Goal: Task Accomplishment & Management: Manage account settings

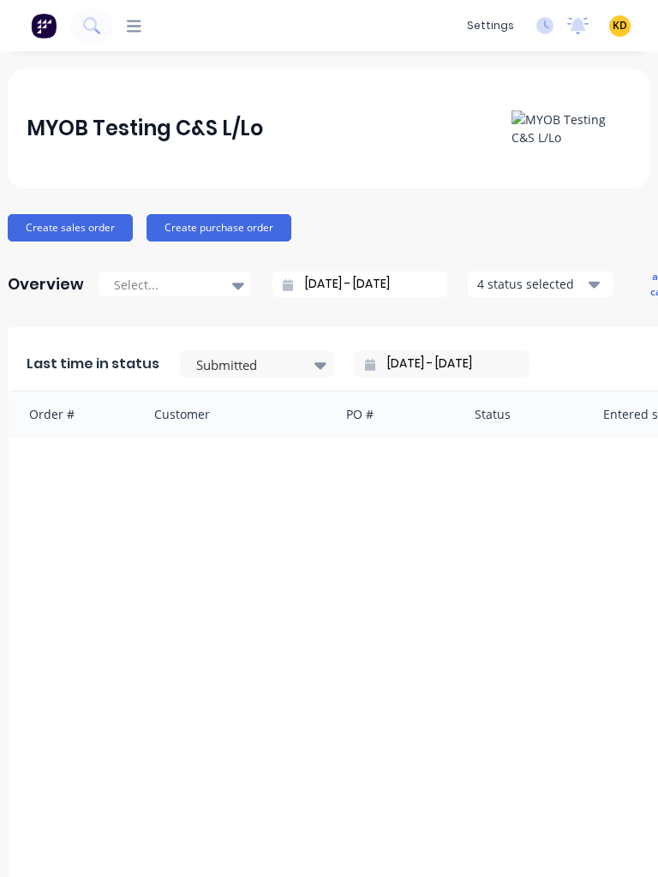
click at [139, 28] on icon at bounding box center [134, 26] width 15 height 16
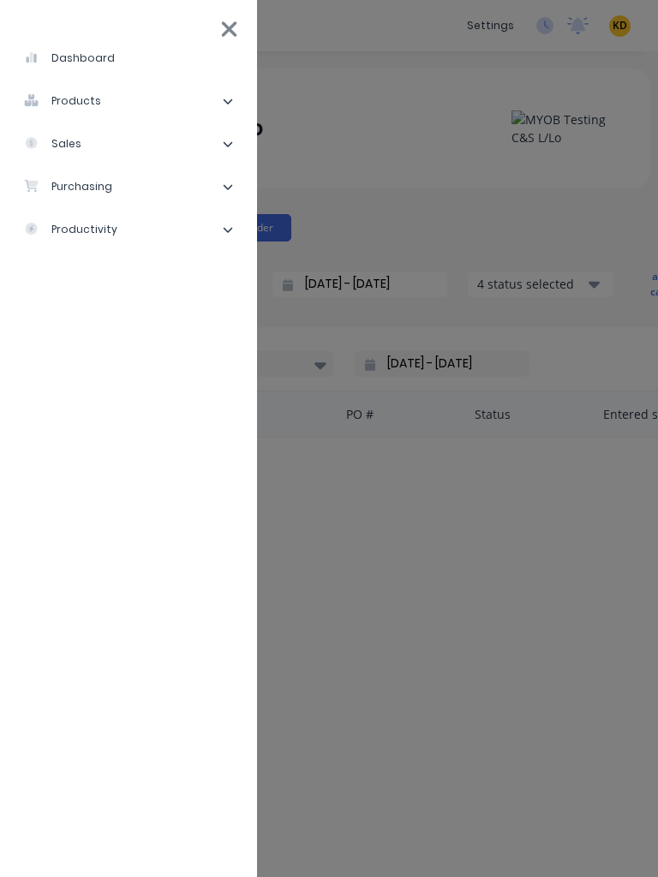
click at [90, 153] on li "sales" at bounding box center [129, 144] width 230 height 43
click at [107, 182] on div "Sales Orders" at bounding box center [87, 186] width 98 height 15
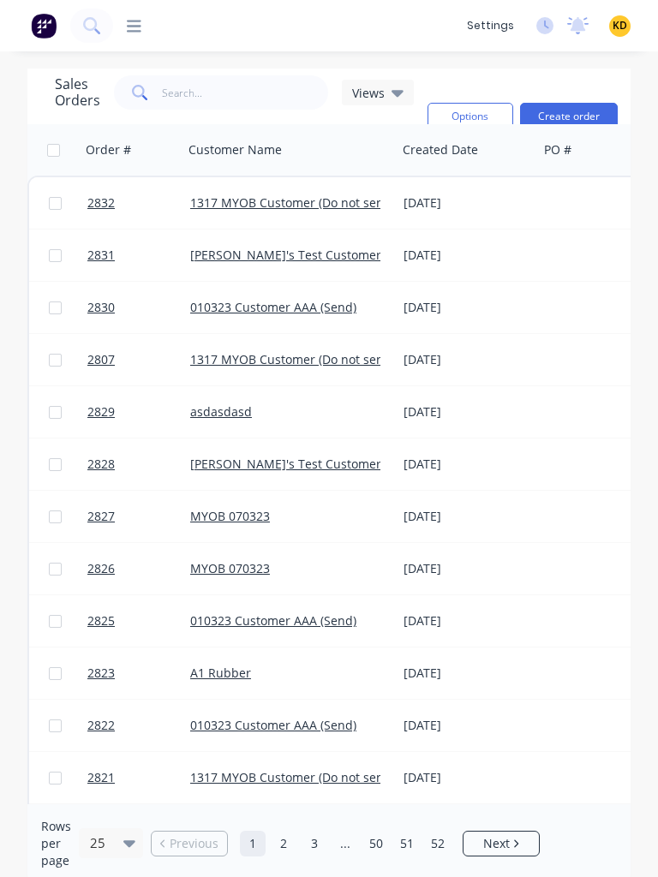
click at [385, 95] on div "Views" at bounding box center [377, 92] width 51 height 15
click at [652, 328] on div "Sales Orders Views Options Create order Order # Customer Name Created Date PO #…" at bounding box center [329, 476] width 658 height 815
click at [657, 327] on div "Sales Orders Views Options Create order Order # Customer Name Created Date PO #…" at bounding box center [329, 476] width 658 height 815
click at [123, 151] on div "Order #" at bounding box center [108, 149] width 45 height 17
click at [161, 149] on icon "button" at bounding box center [157, 150] width 15 height 14
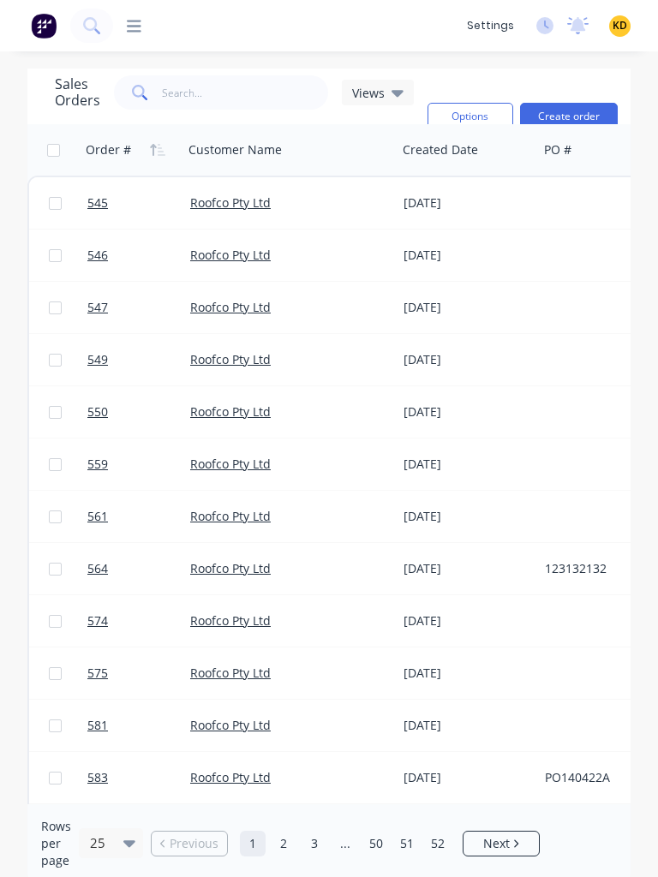
click at [161, 149] on icon "button" at bounding box center [157, 150] width 15 height 14
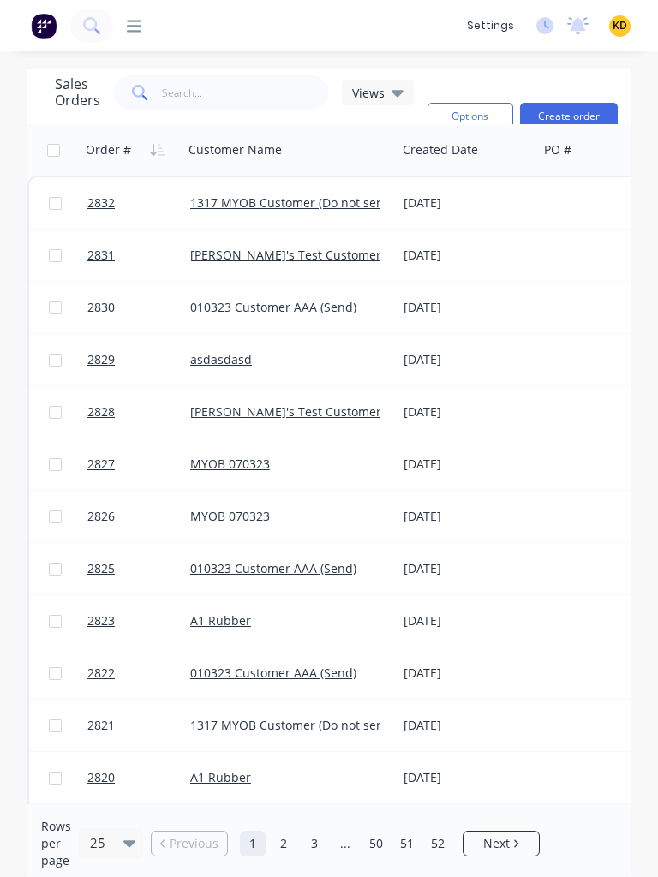
click at [392, 129] on div "Customer Name" at bounding box center [289, 149] width 214 height 51
click at [654, 170] on div "Sales Orders Views Sorting: Order # Reset Options Create order Order # Customer…" at bounding box center [329, 476] width 658 height 815
click at [96, 93] on h1 "Sales Orders" at bounding box center [77, 92] width 45 height 33
click at [176, 93] on input "text" at bounding box center [245, 92] width 167 height 34
click at [162, 93] on input "text" at bounding box center [245, 92] width 167 height 34
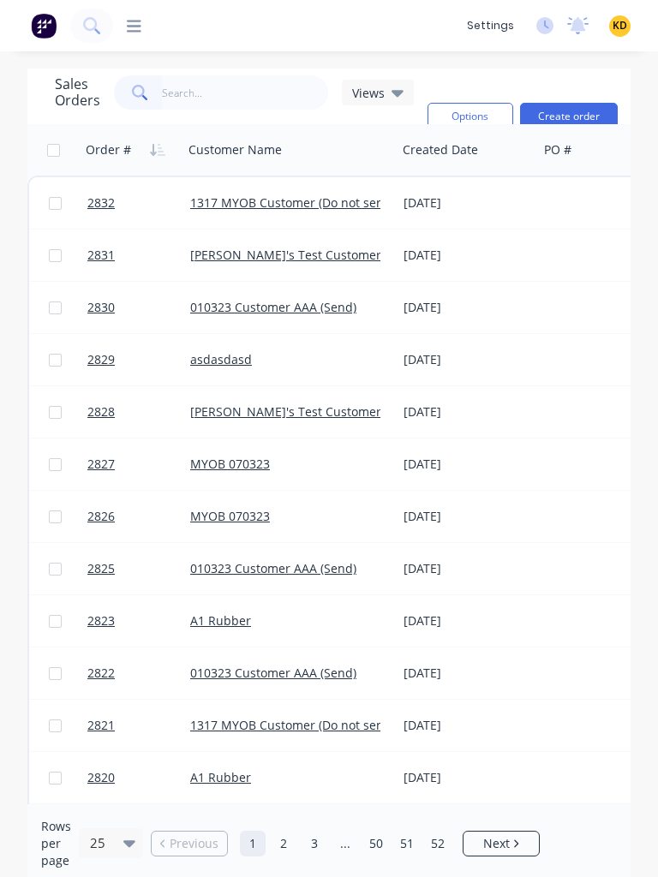
click at [380, 95] on span "Views" at bounding box center [368, 93] width 33 height 18
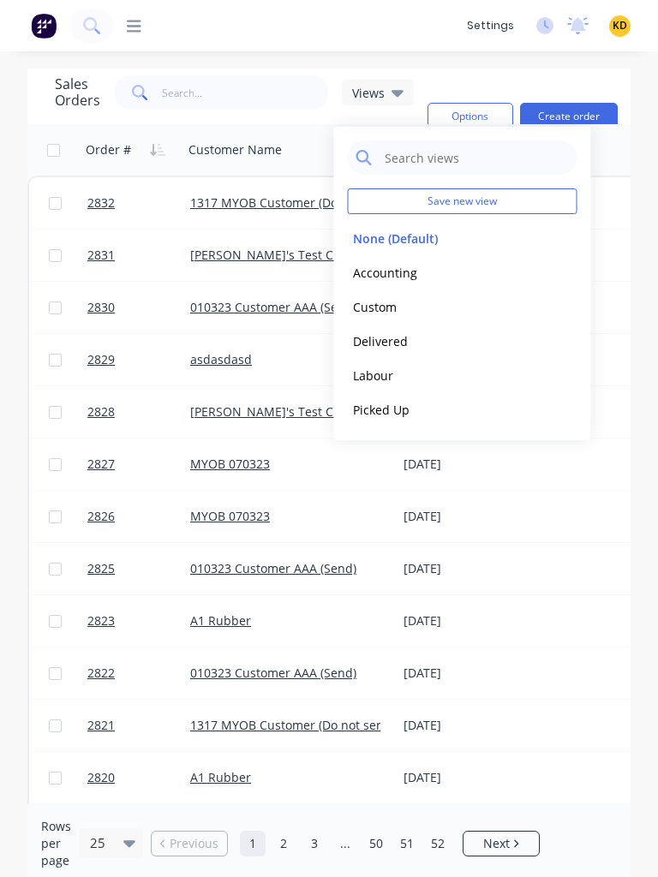
click at [391, 275] on button "Accounting" at bounding box center [445, 273] width 195 height 20
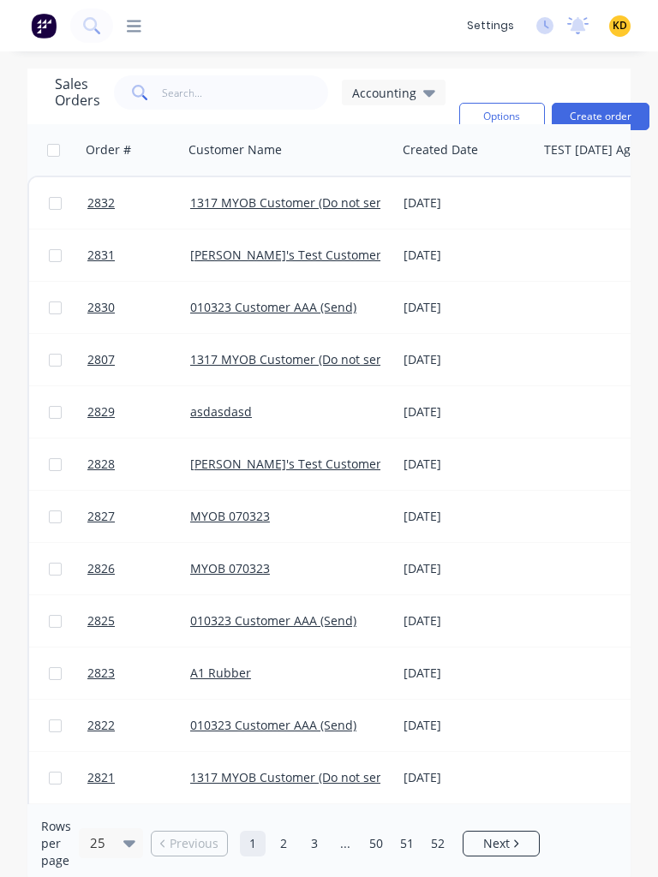
click at [493, 116] on button "Options" at bounding box center [502, 116] width 86 height 27
click at [123, 94] on span at bounding box center [138, 92] width 48 height 34
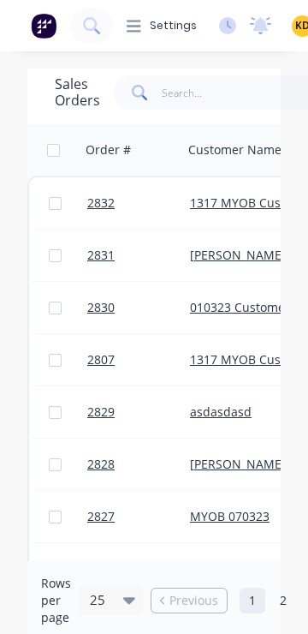
click at [215, 562] on div "Rows per page 25 Previous 1 2 3 ... 50 51 52 Next" at bounding box center [154, 600] width 254 height 79
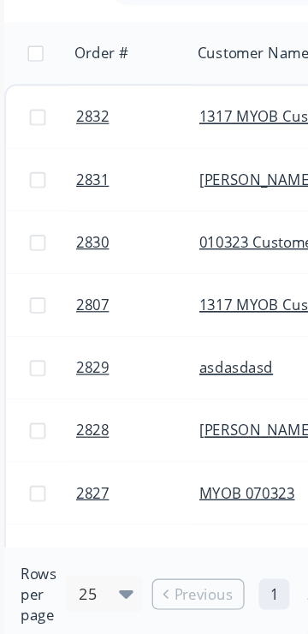
click at [112, 625] on div "Rows per page 25" at bounding box center [92, 600] width 103 height 51
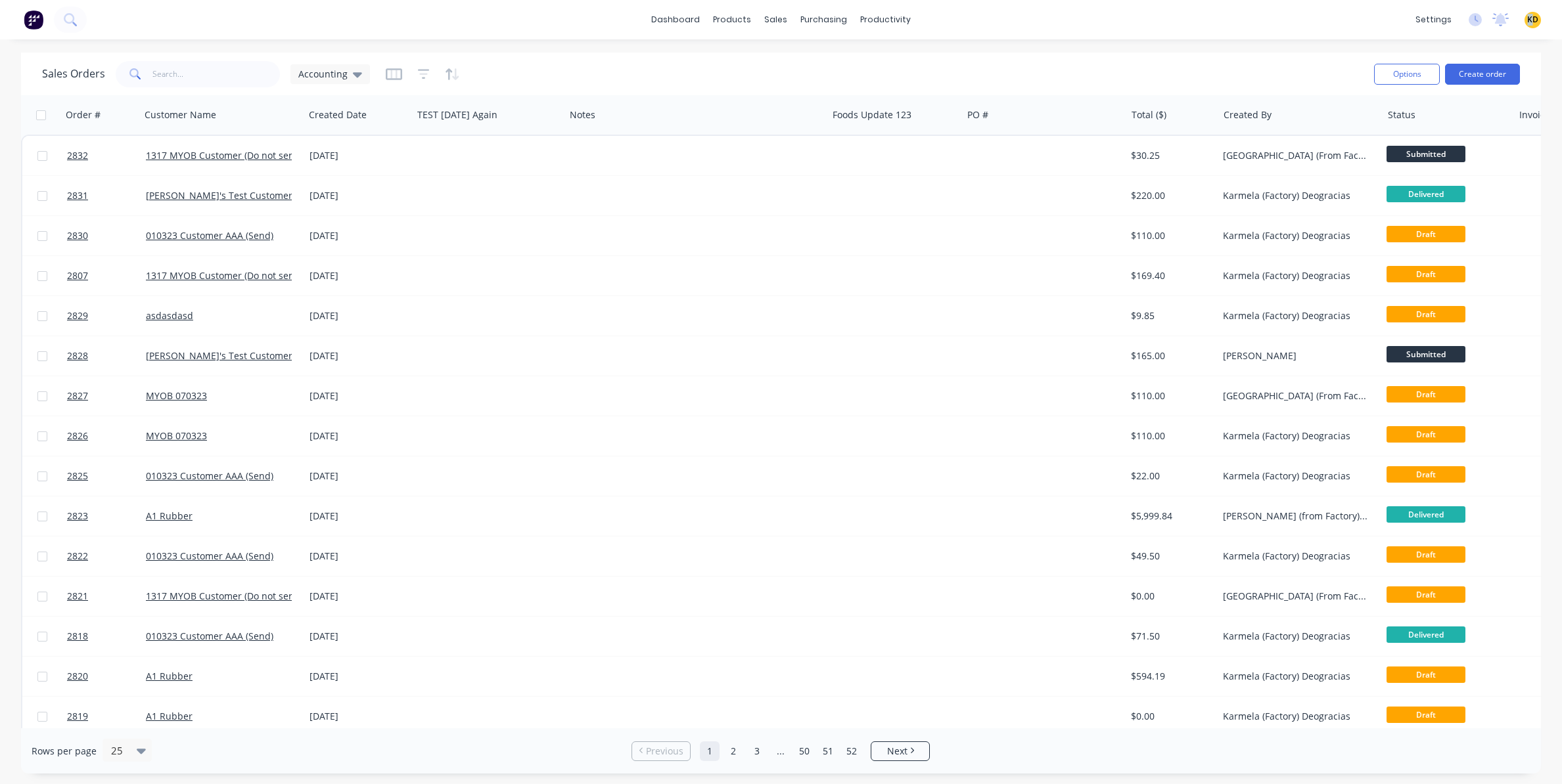
click at [1534, 12] on div "KD MYOB Testing C&S L/Lo Karmela (Factory) Deogracias Administrator Profile Sig…" at bounding box center [1532, 19] width 16 height 16
click at [1536, 11] on div "KD MYOB Testing C&S L/Lo Karmela (Factory) Deogracias Administrator Profile Sig…" at bounding box center [1532, 19] width 16 height 16
click at [1535, 16] on span "KD" at bounding box center [1532, 19] width 12 height 11
click at [1459, 173] on button "Sign out" at bounding box center [1451, 165] width 174 height 26
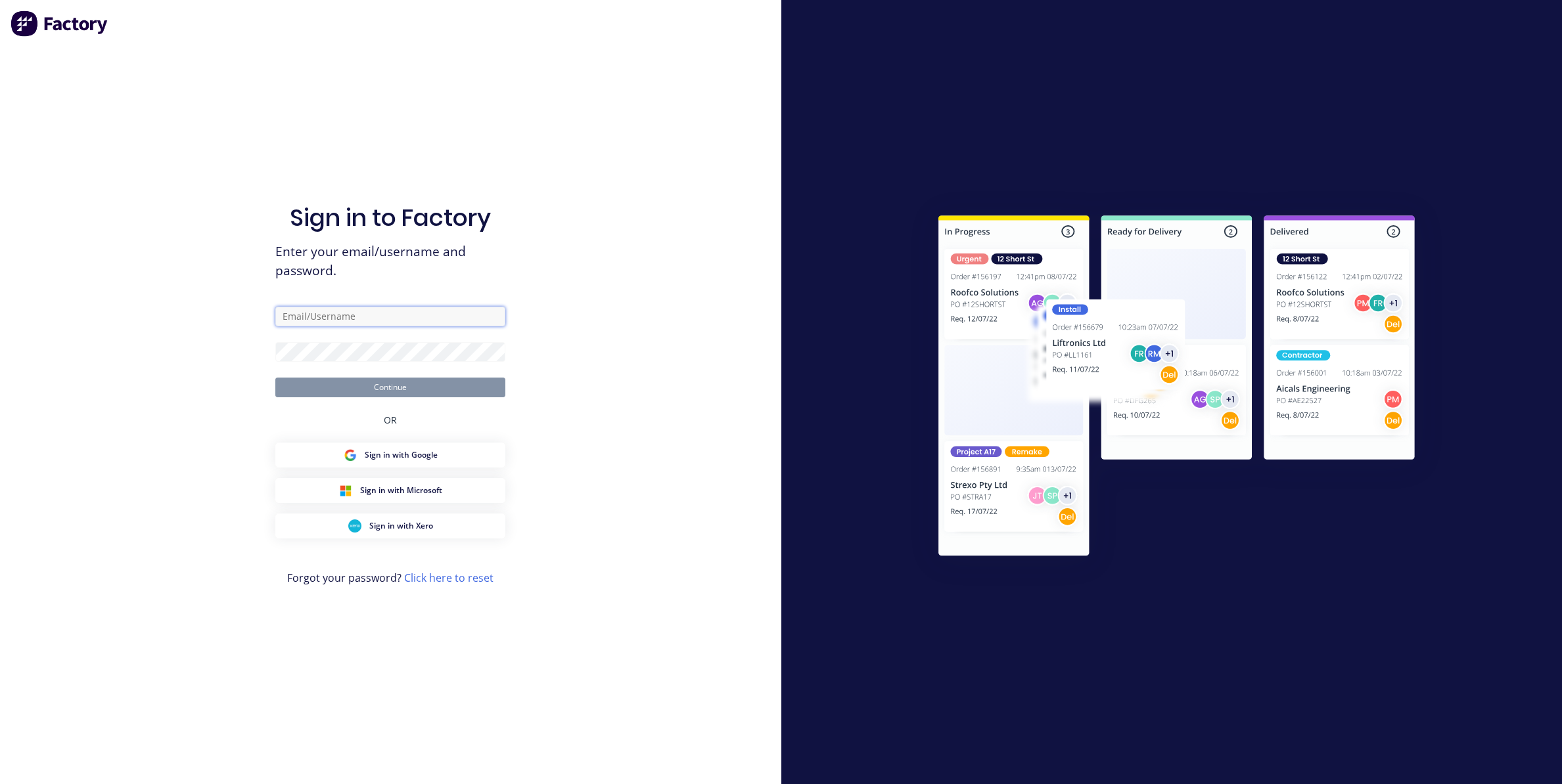
click at [446, 315] on input "text" at bounding box center [390, 317] width 230 height 20
paste input "karmela+default@factory.app"
type input "karmela+default@factory.app"
click at [617, 287] on div "Sign in to Factory Enter your email/username and password. karmela+default@fact…" at bounding box center [390, 392] width 781 height 784
click at [424, 320] on input "karmela+default@factory.app" at bounding box center [390, 317] width 230 height 20
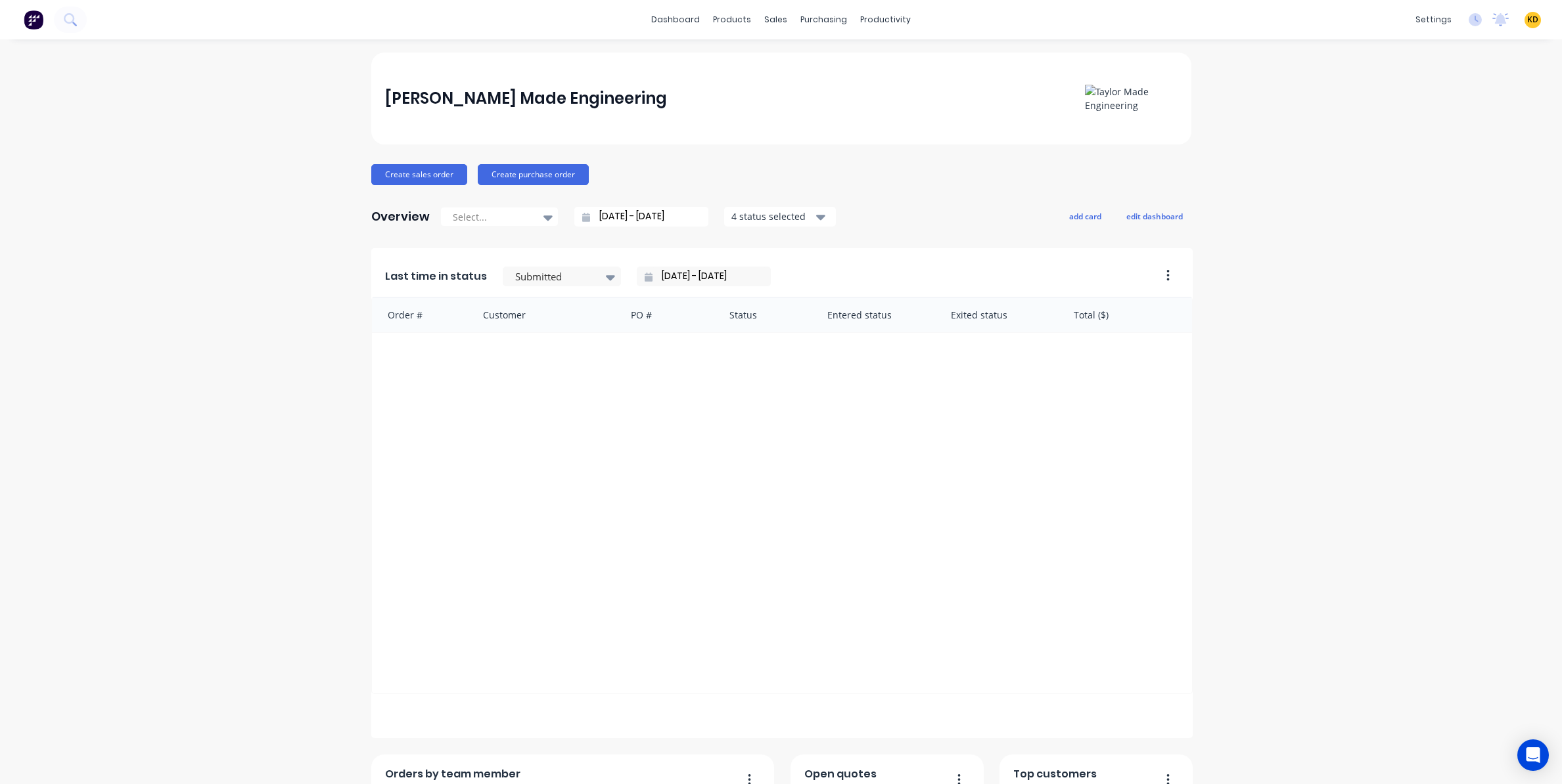
click at [303, 405] on div "Taylor Made Engineering Create sales order Create purchase order Overview Selec…" at bounding box center [781, 733] width 1562 height 1360
click at [815, 57] on div "Sales Orders" at bounding box center [819, 63] width 54 height 11
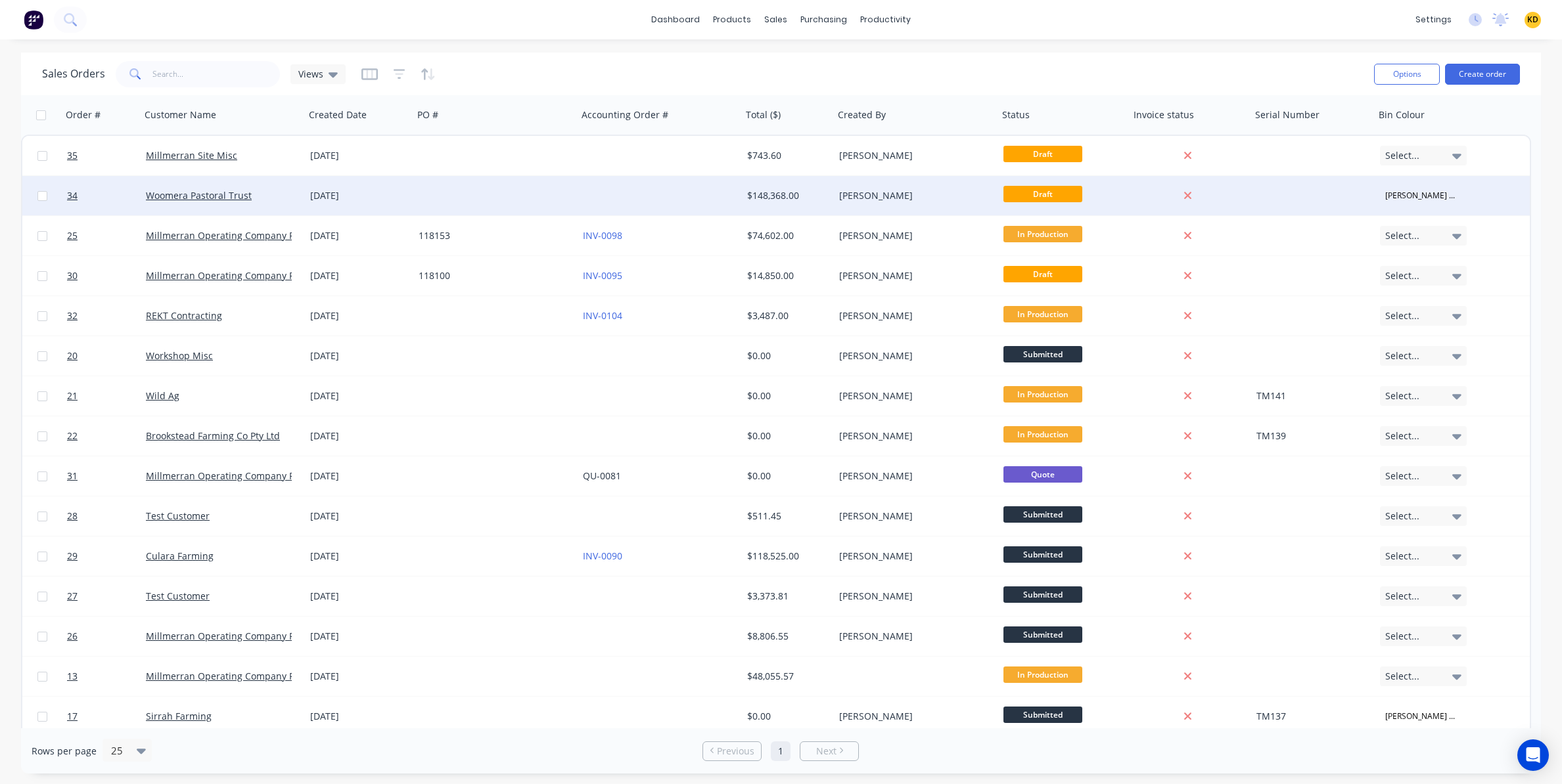
click at [488, 196] on div at bounding box center [495, 195] width 164 height 39
click at [67, 195] on span "34" at bounding box center [72, 195] width 11 height 13
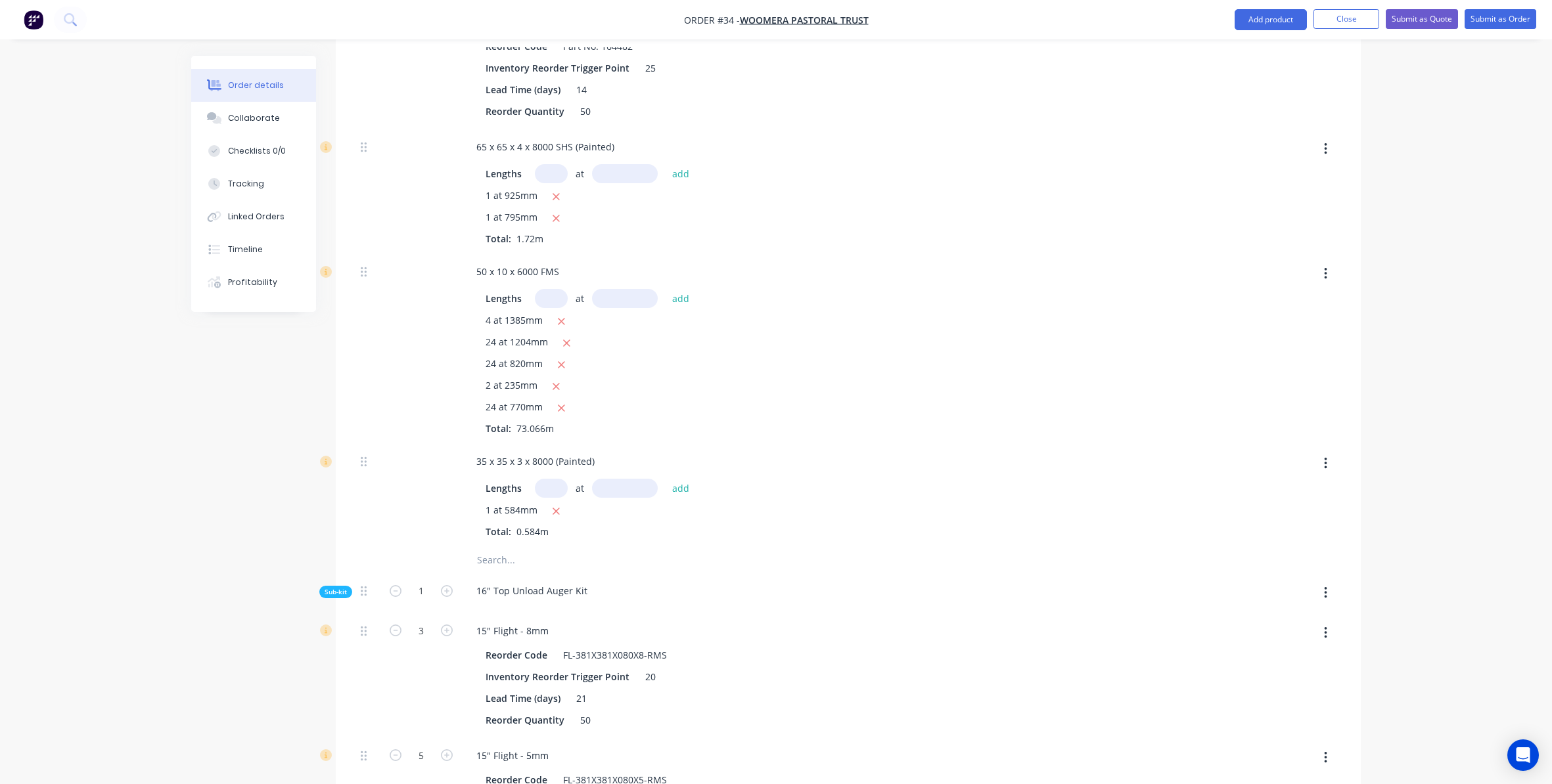
scroll to position [8983, 0]
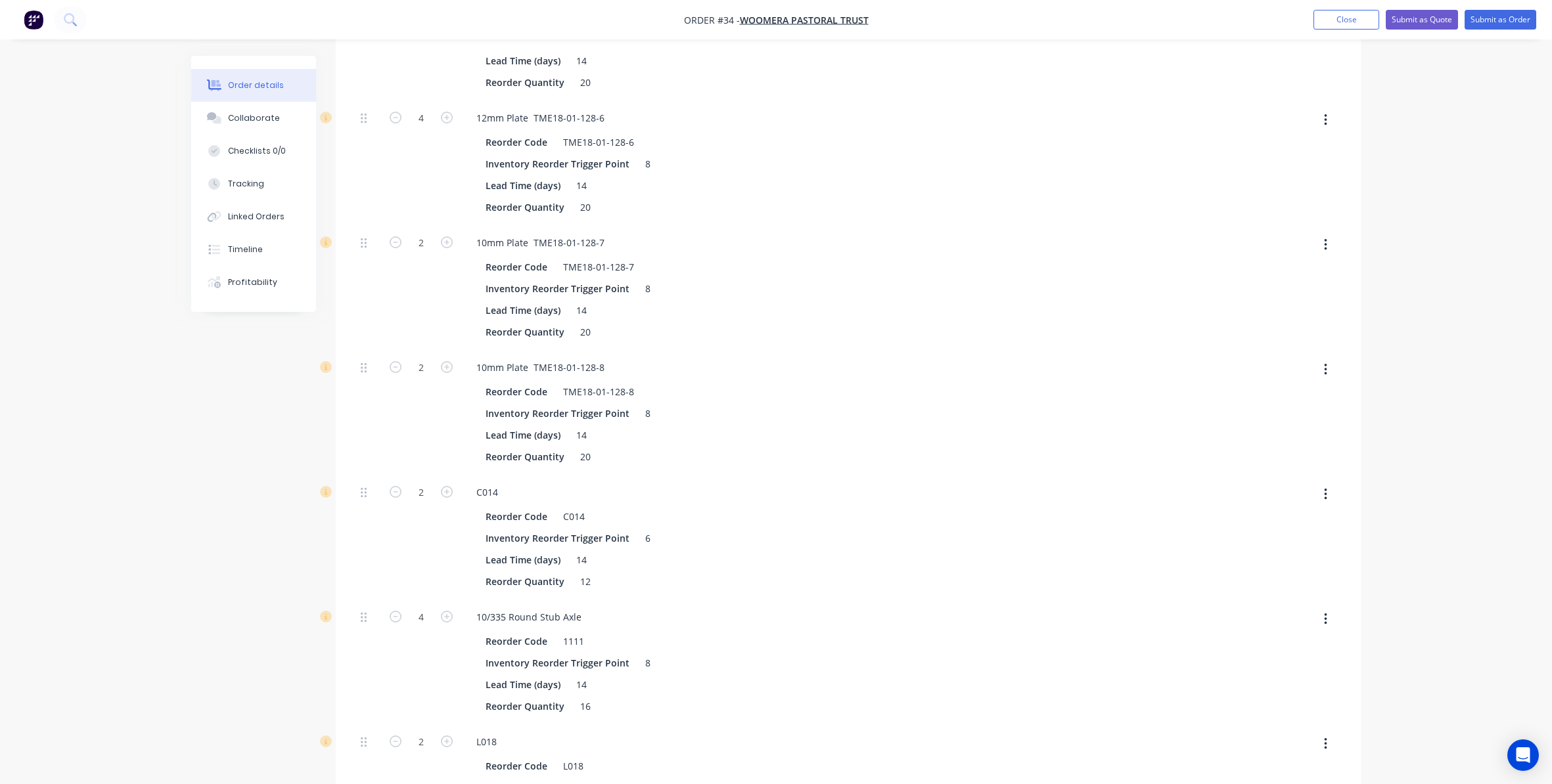
scroll to position [0, 0]
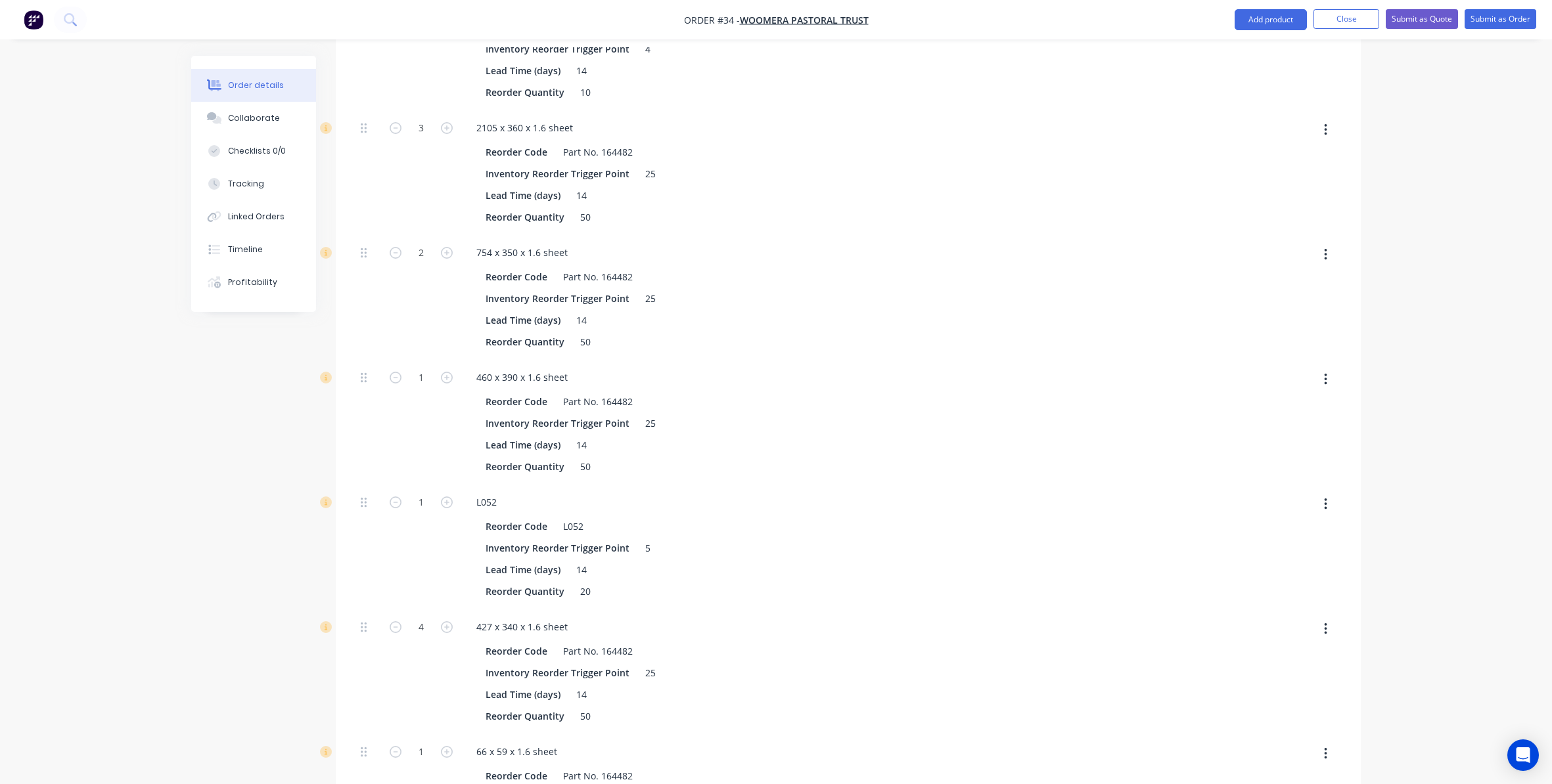
scroll to position [8415, 0]
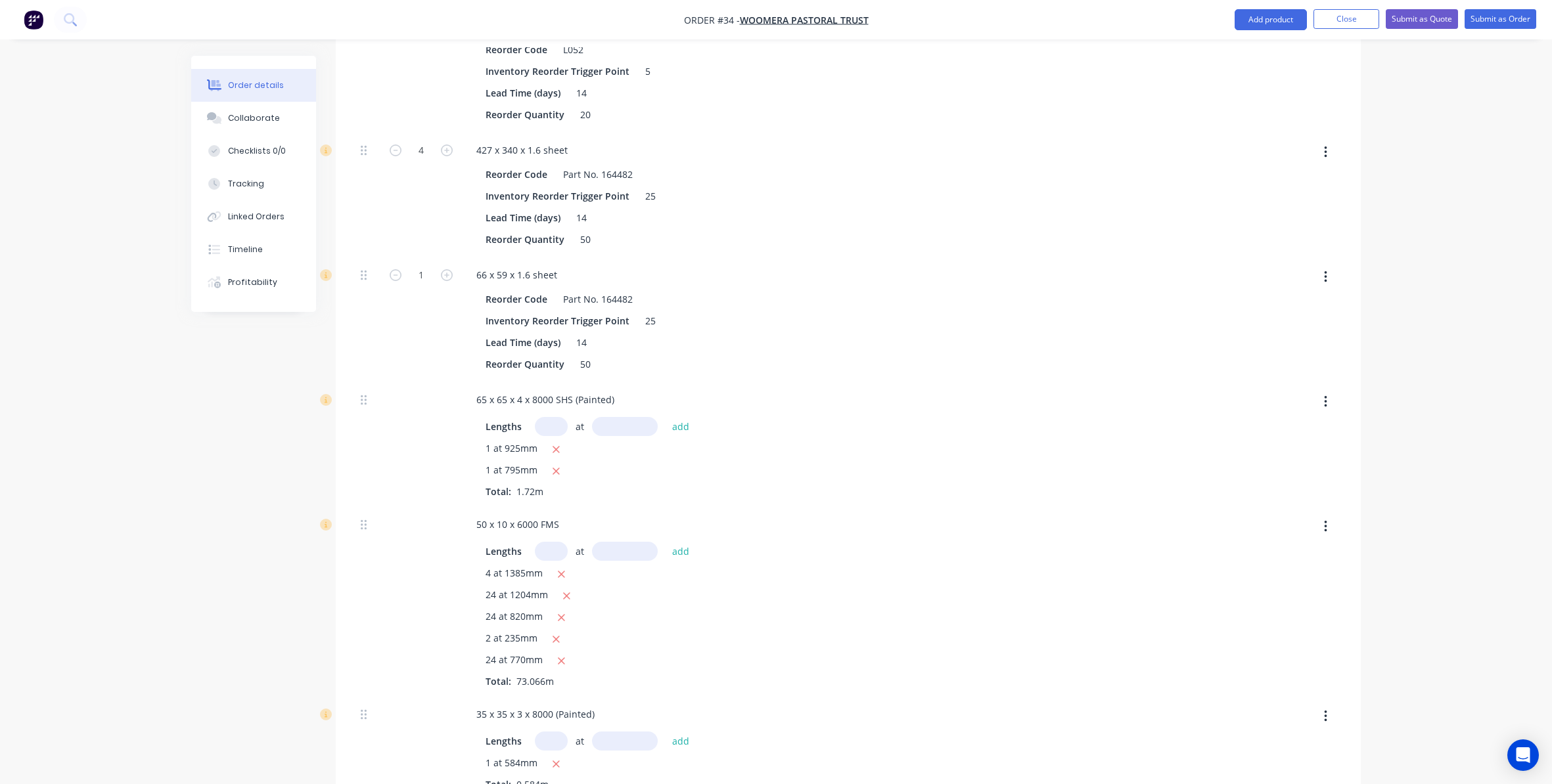
click at [1287, 11] on button "Add product" at bounding box center [1271, 19] width 72 height 21
click at [1217, 52] on div "Product catalogue" at bounding box center [1245, 53] width 101 height 19
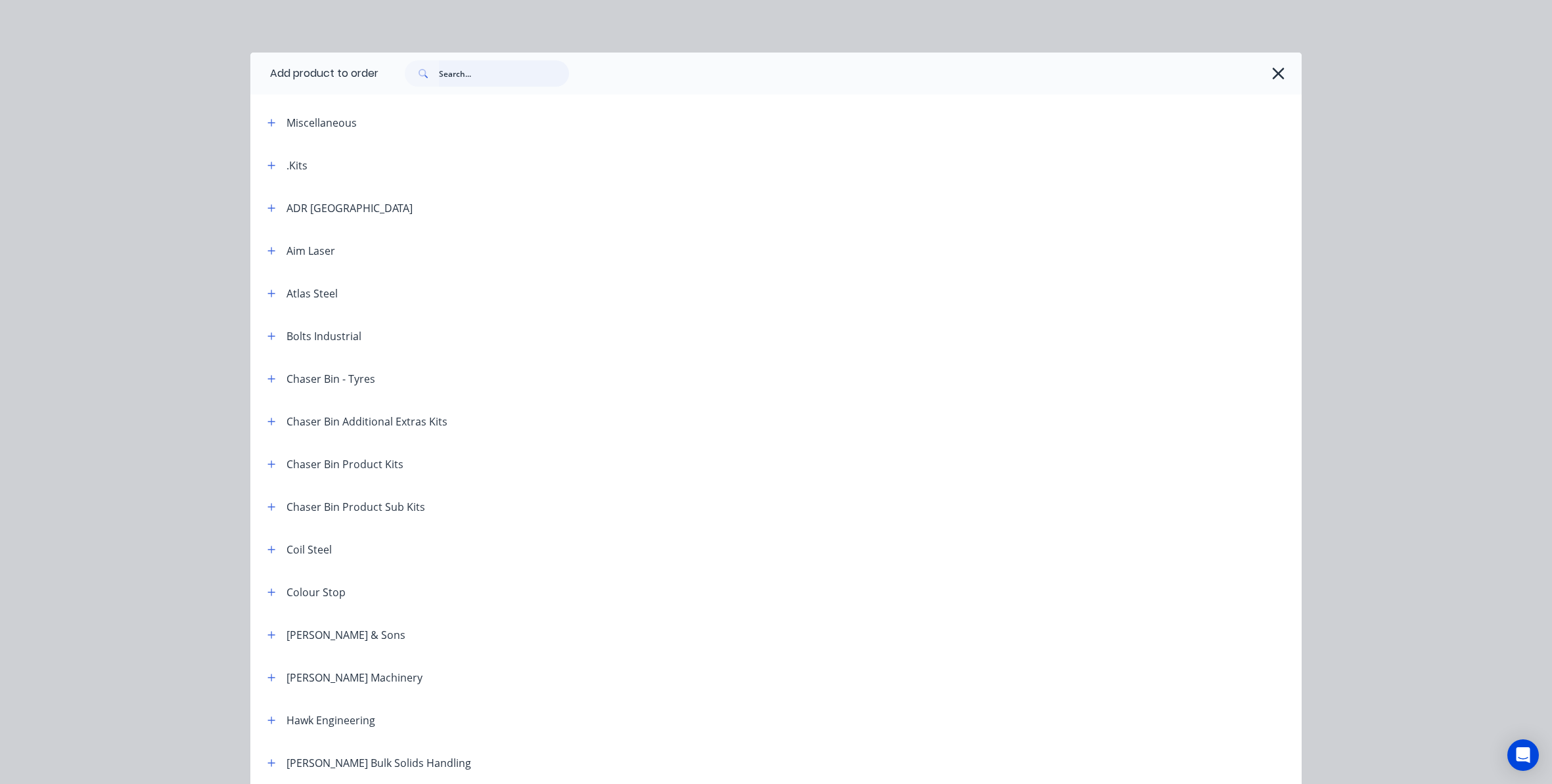
click at [477, 74] on input "text" at bounding box center [504, 74] width 130 height 26
type input "auger chute"
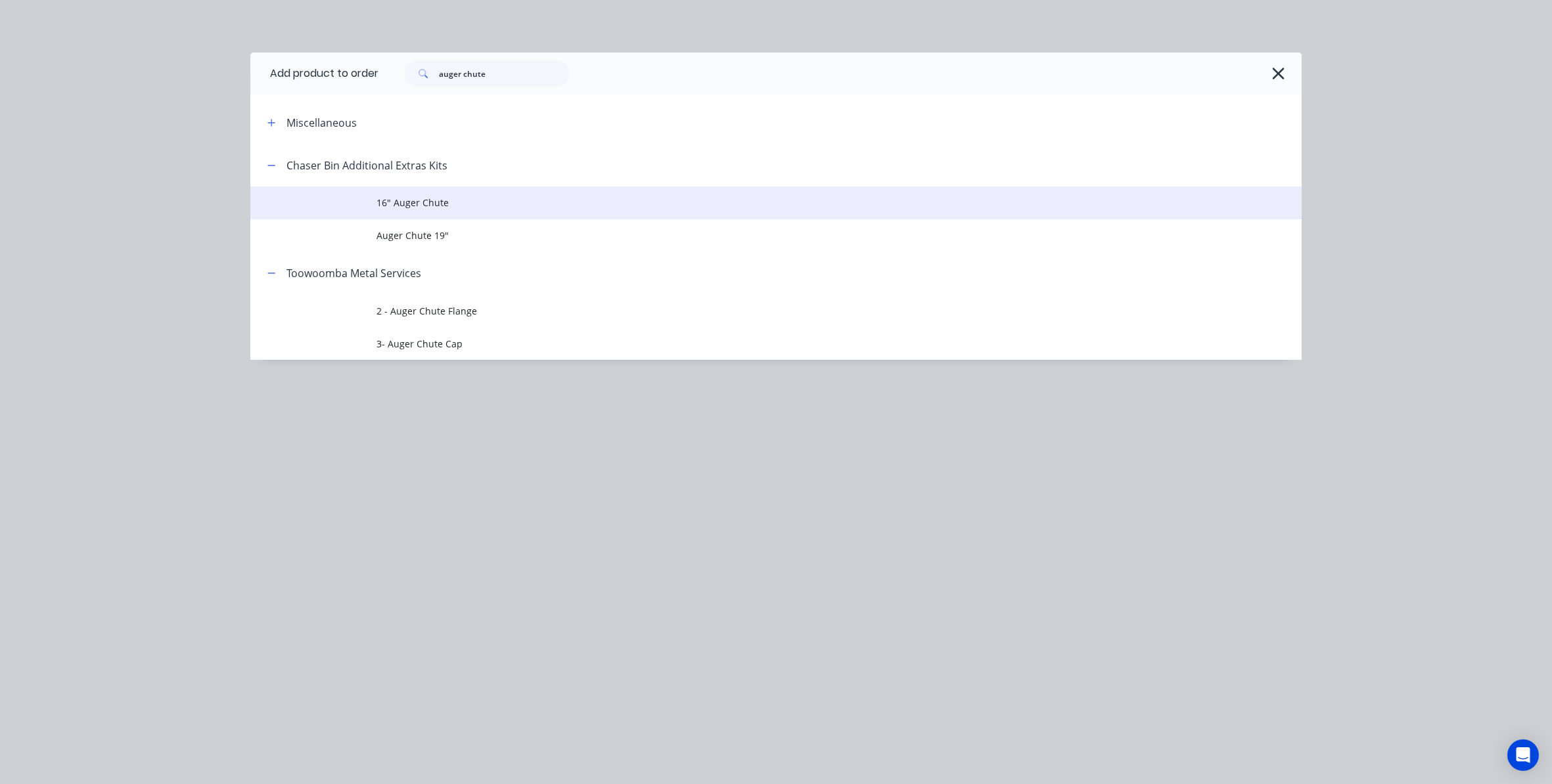
click at [603, 206] on span "16" Auger Chute" at bounding box center [746, 202] width 740 height 14
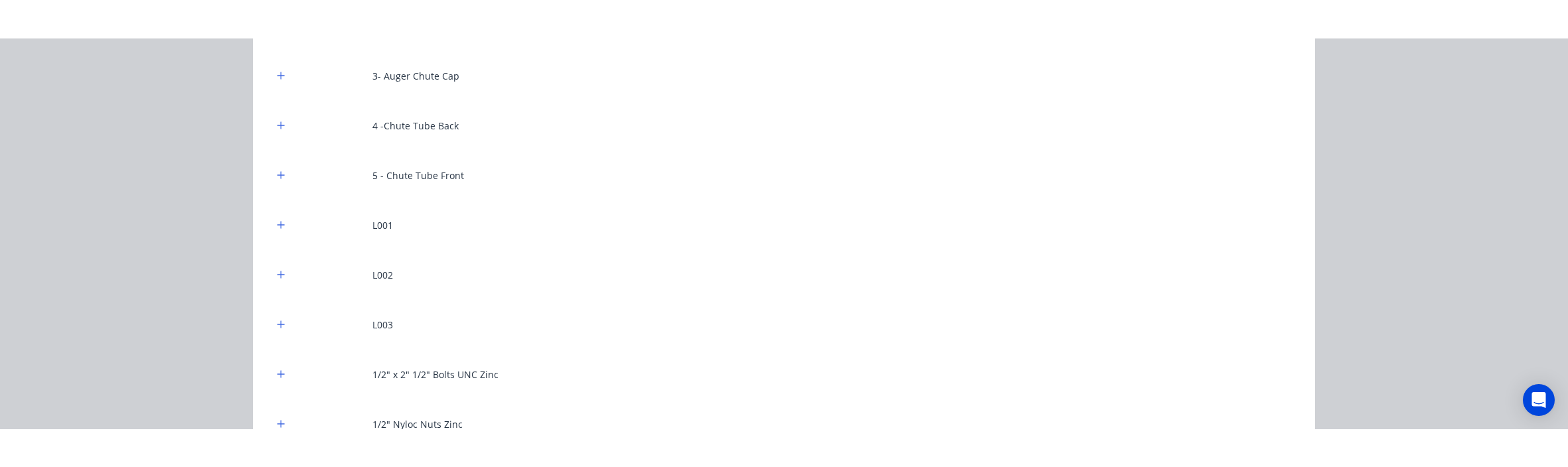
scroll to position [669, 0]
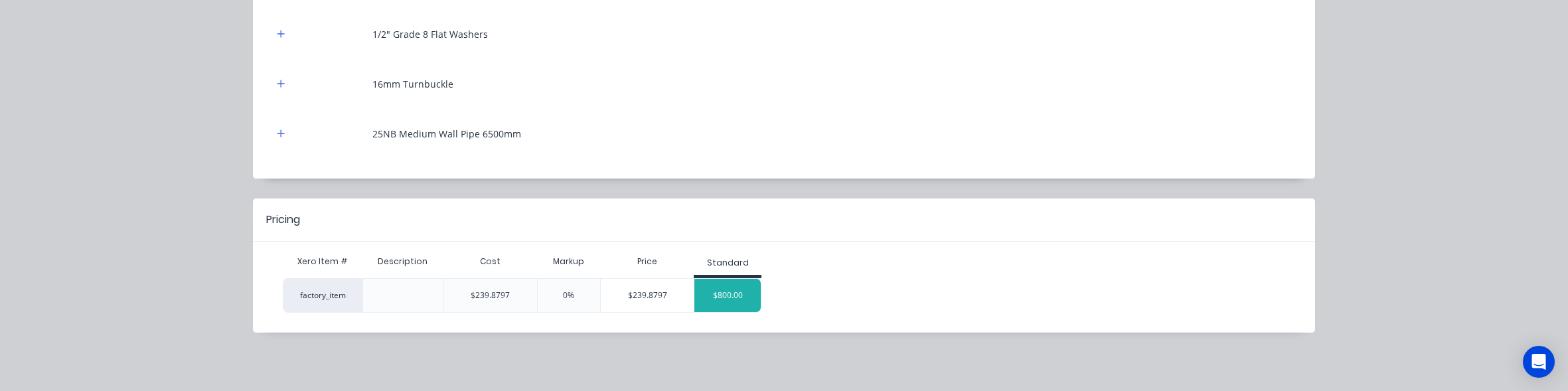
click at [734, 295] on div "$800.00" at bounding box center [727, 295] width 67 height 33
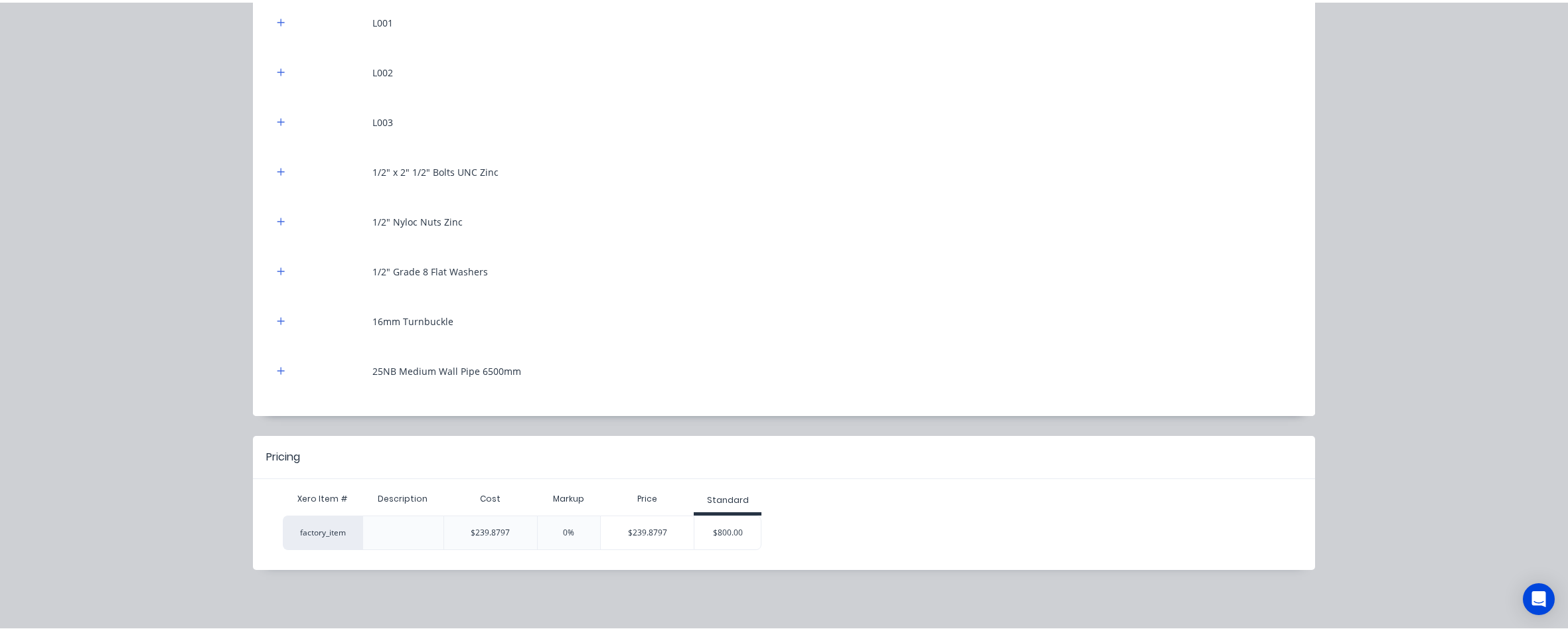
scroll to position [429, 0]
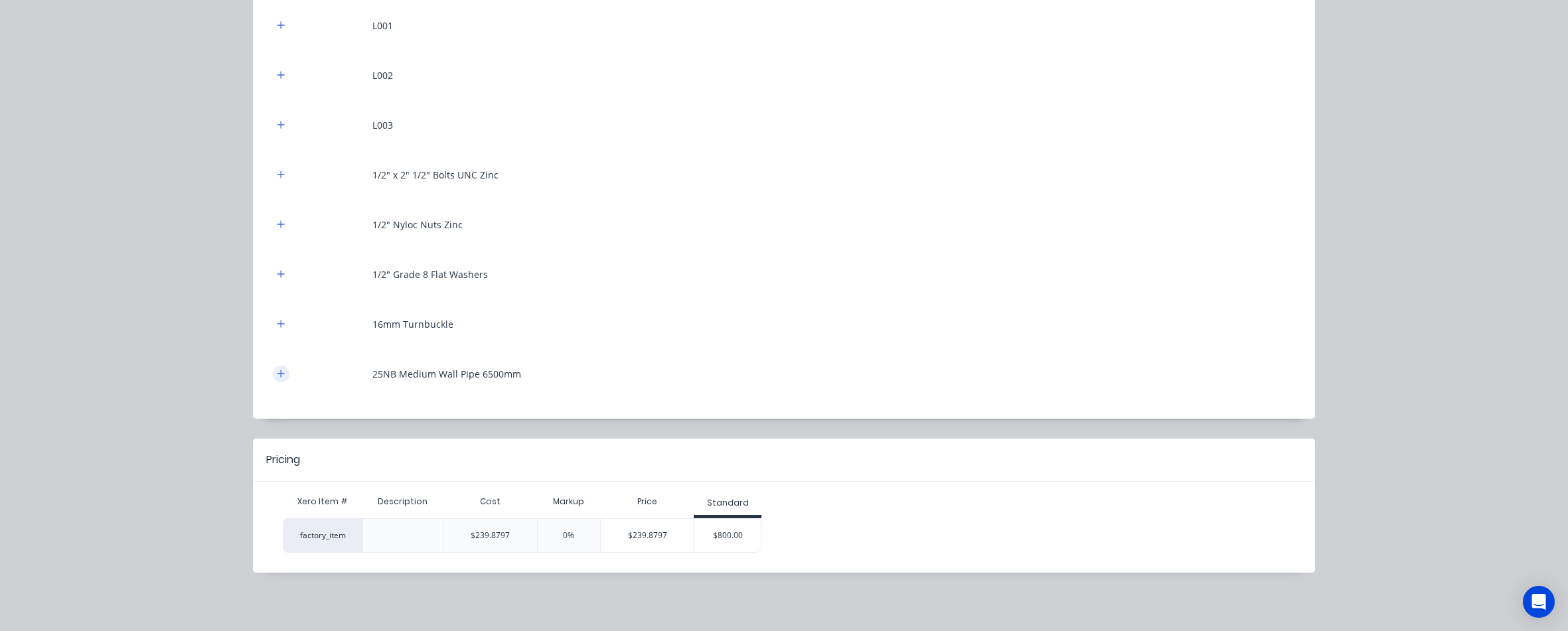
click at [277, 373] on icon "button" at bounding box center [280, 372] width 7 height 7
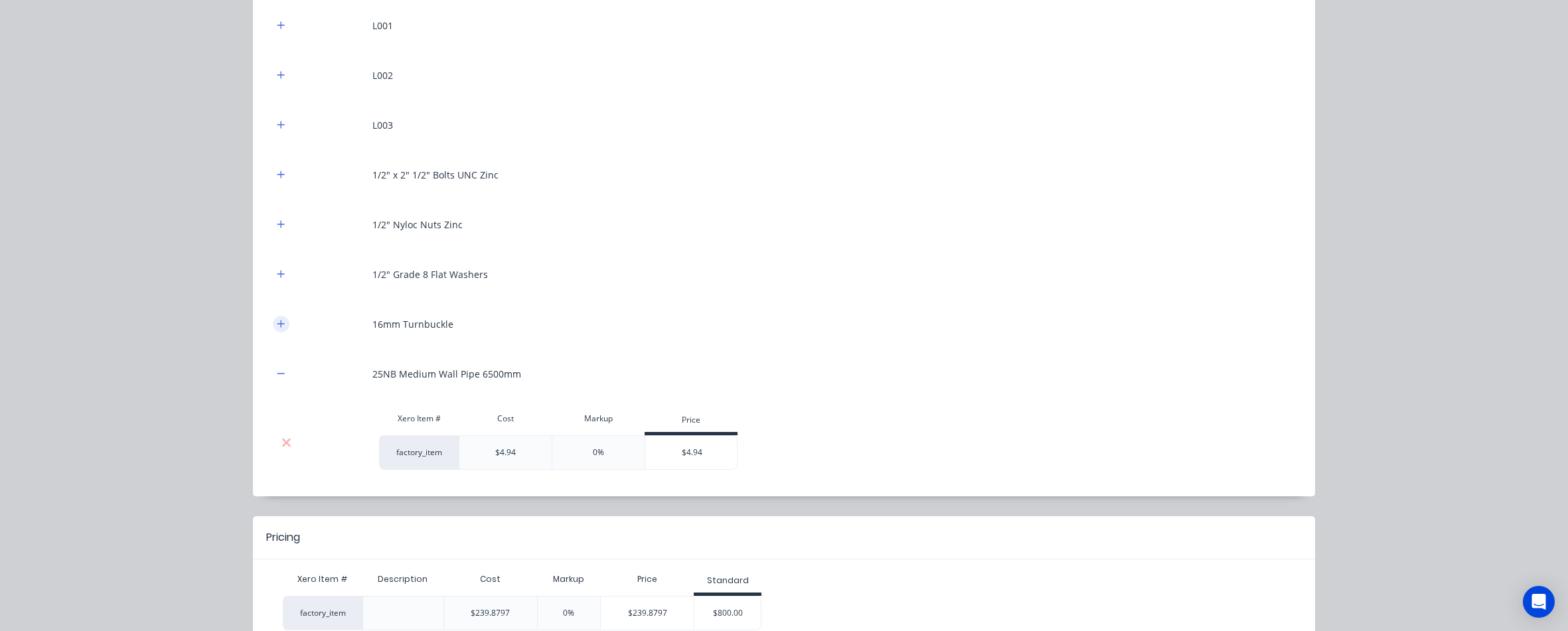
click at [277, 328] on icon "button" at bounding box center [280, 324] width 8 height 9
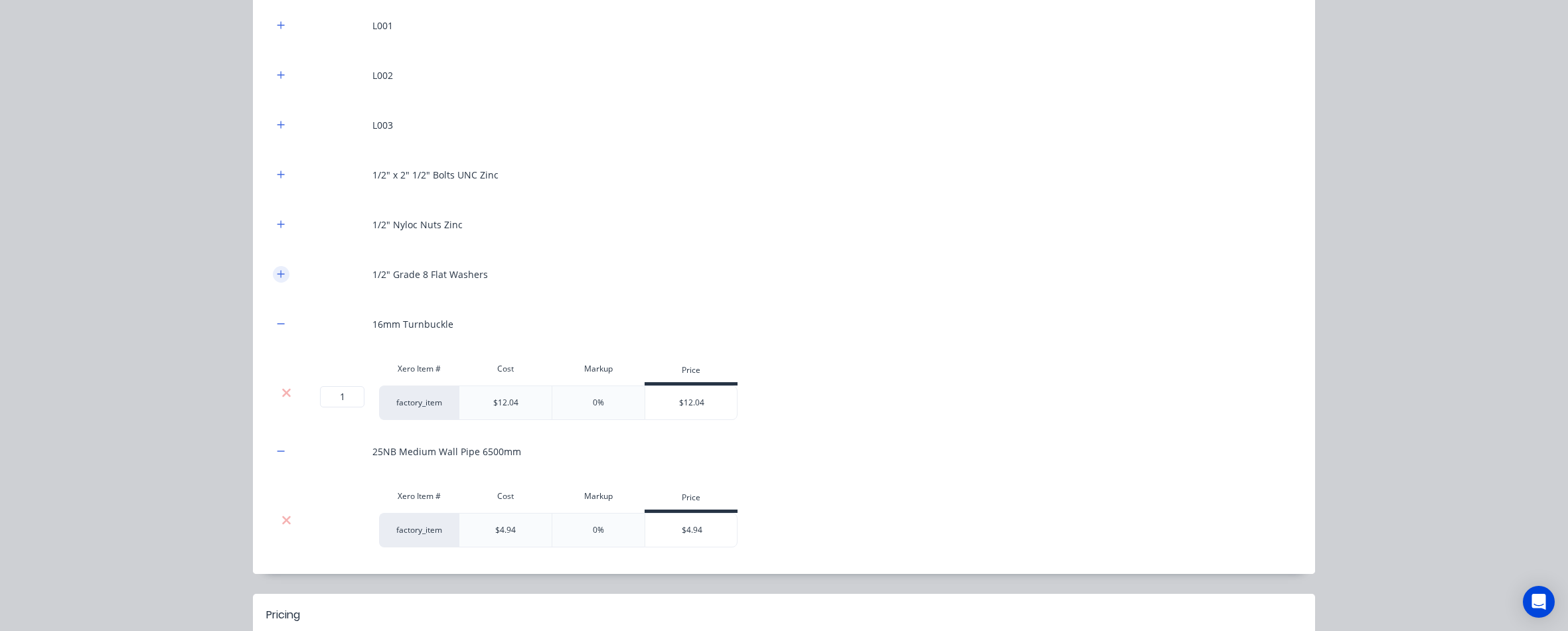
click at [280, 266] on button "button" at bounding box center [280, 274] width 16 height 16
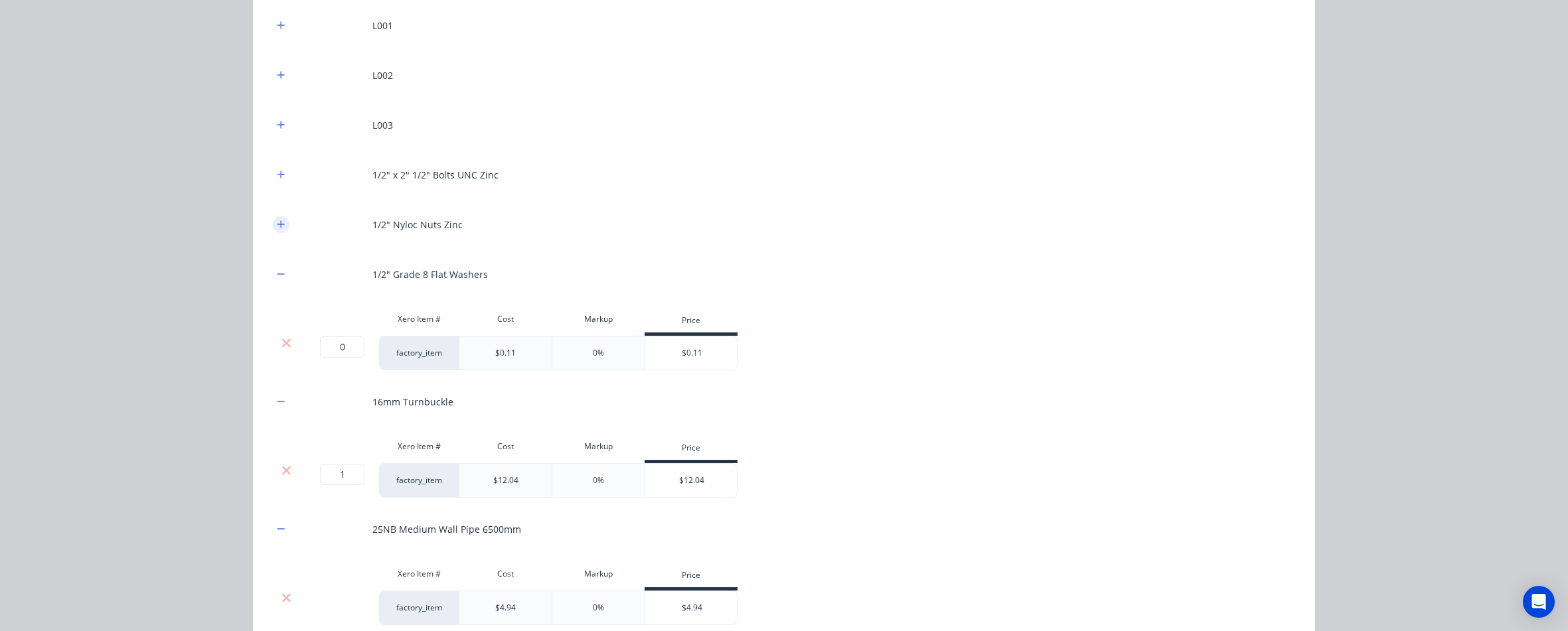
click at [278, 232] on button "button" at bounding box center [280, 224] width 16 height 16
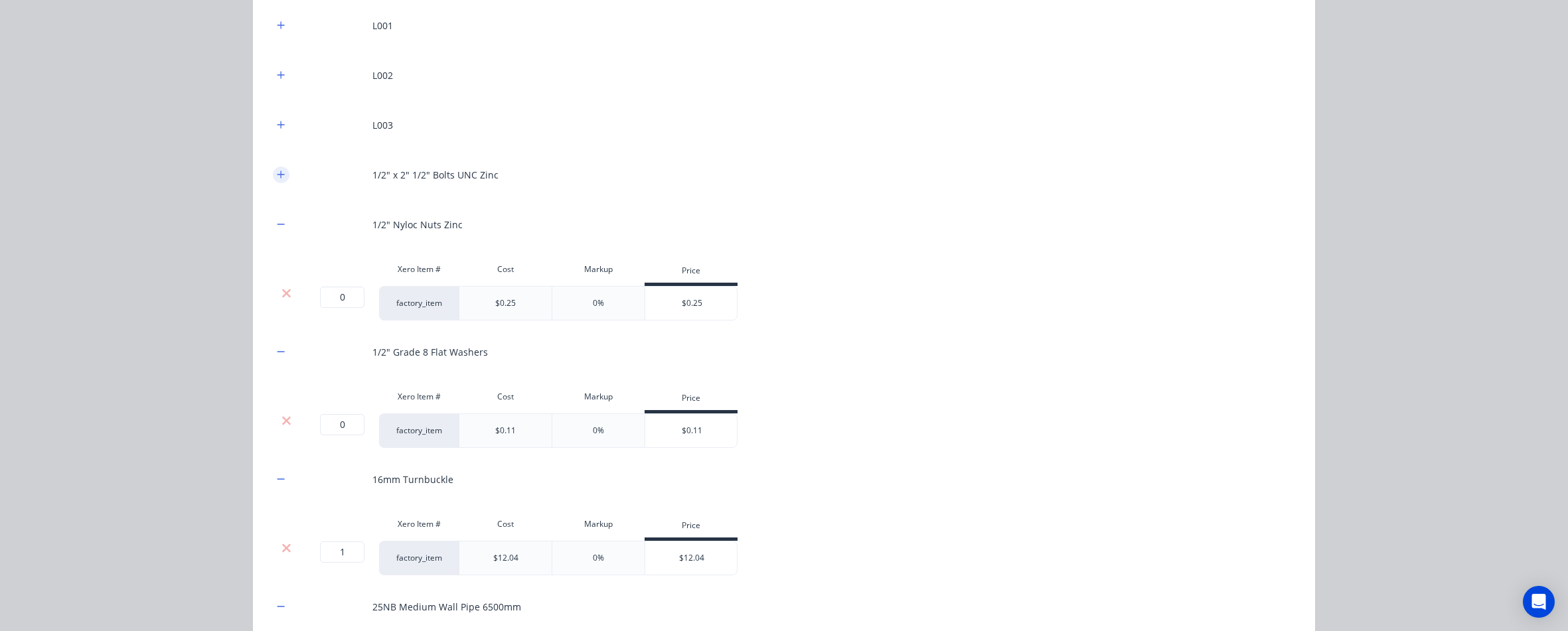
click at [277, 173] on icon "button" at bounding box center [280, 174] width 8 height 9
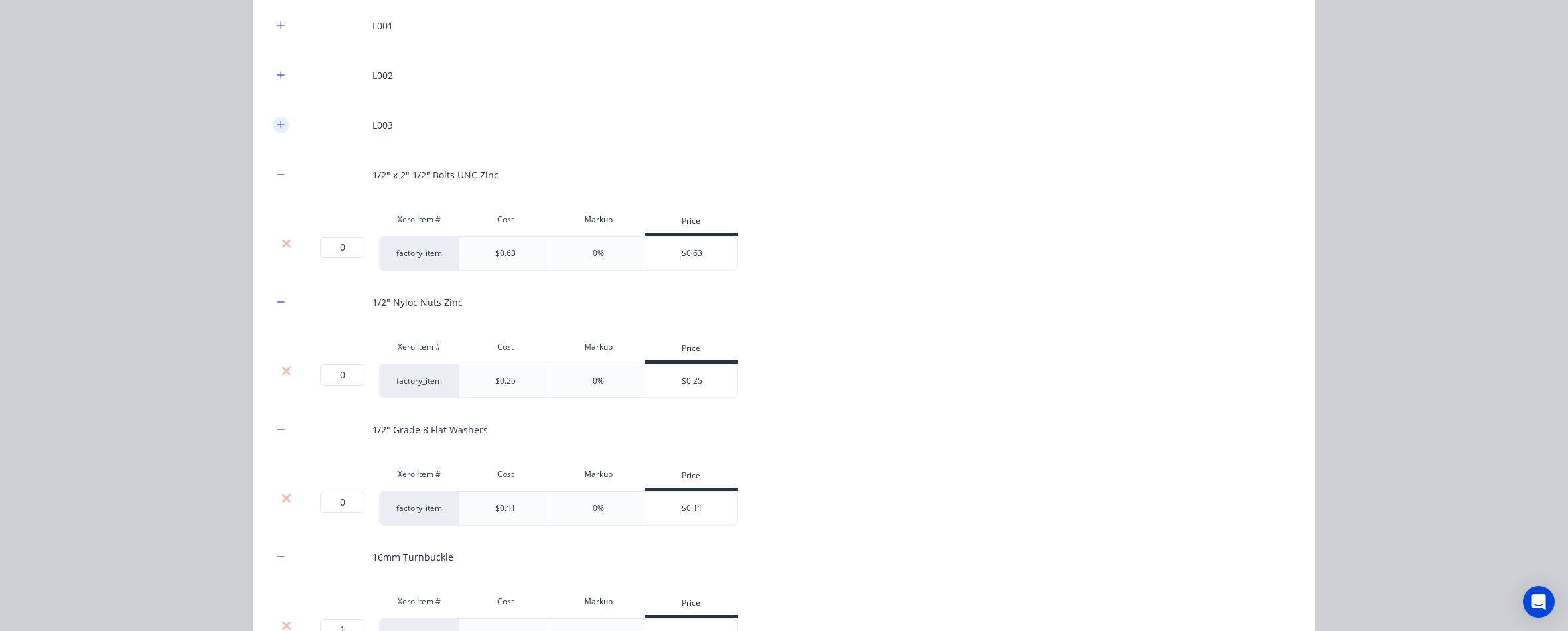
click at [277, 126] on icon "button" at bounding box center [280, 125] width 8 height 9
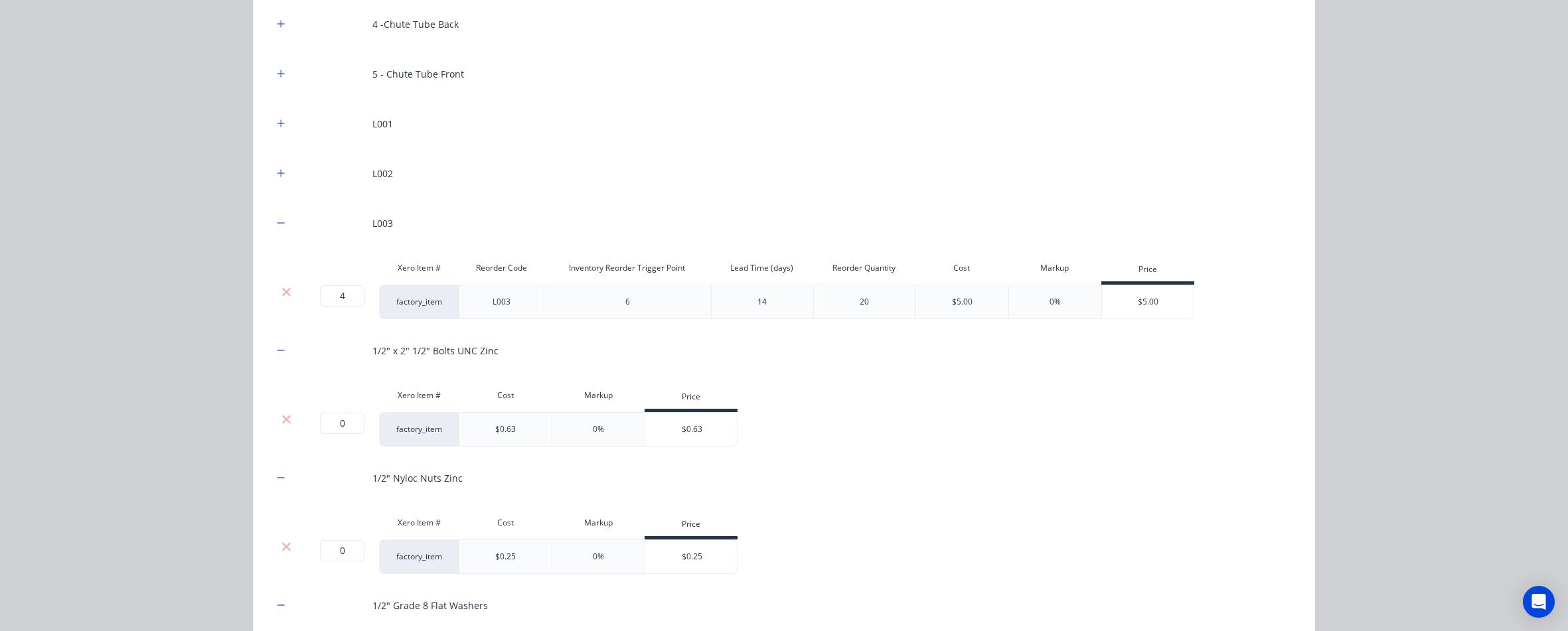
scroll to position [190, 0]
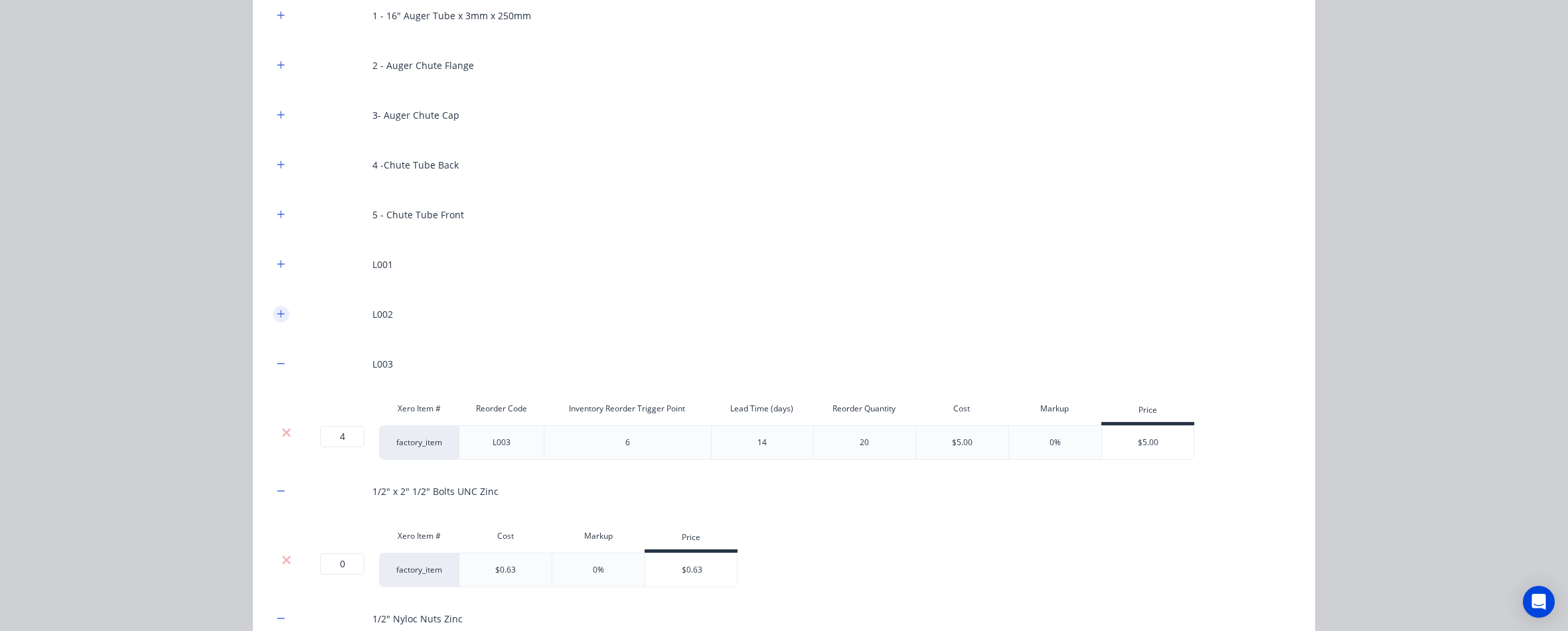
click at [277, 314] on icon "button" at bounding box center [280, 313] width 7 height 7
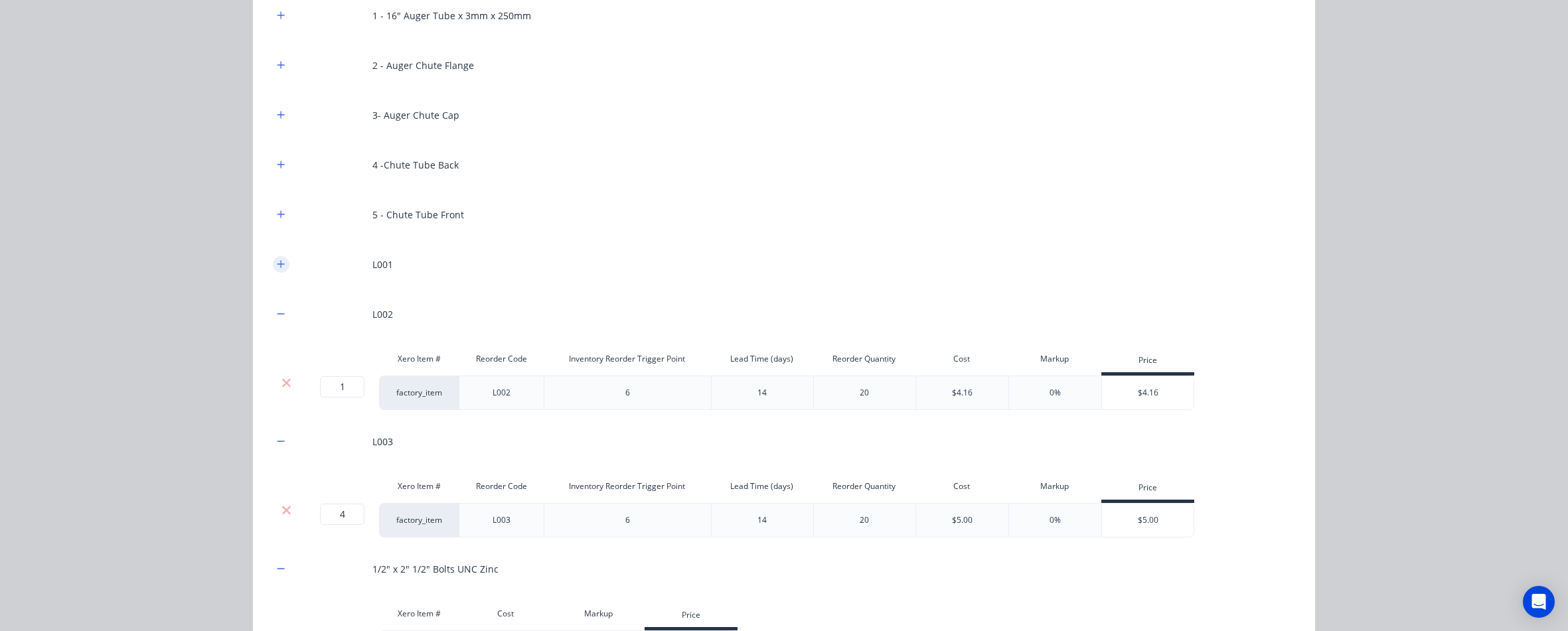
click at [277, 261] on icon "button" at bounding box center [280, 264] width 8 height 9
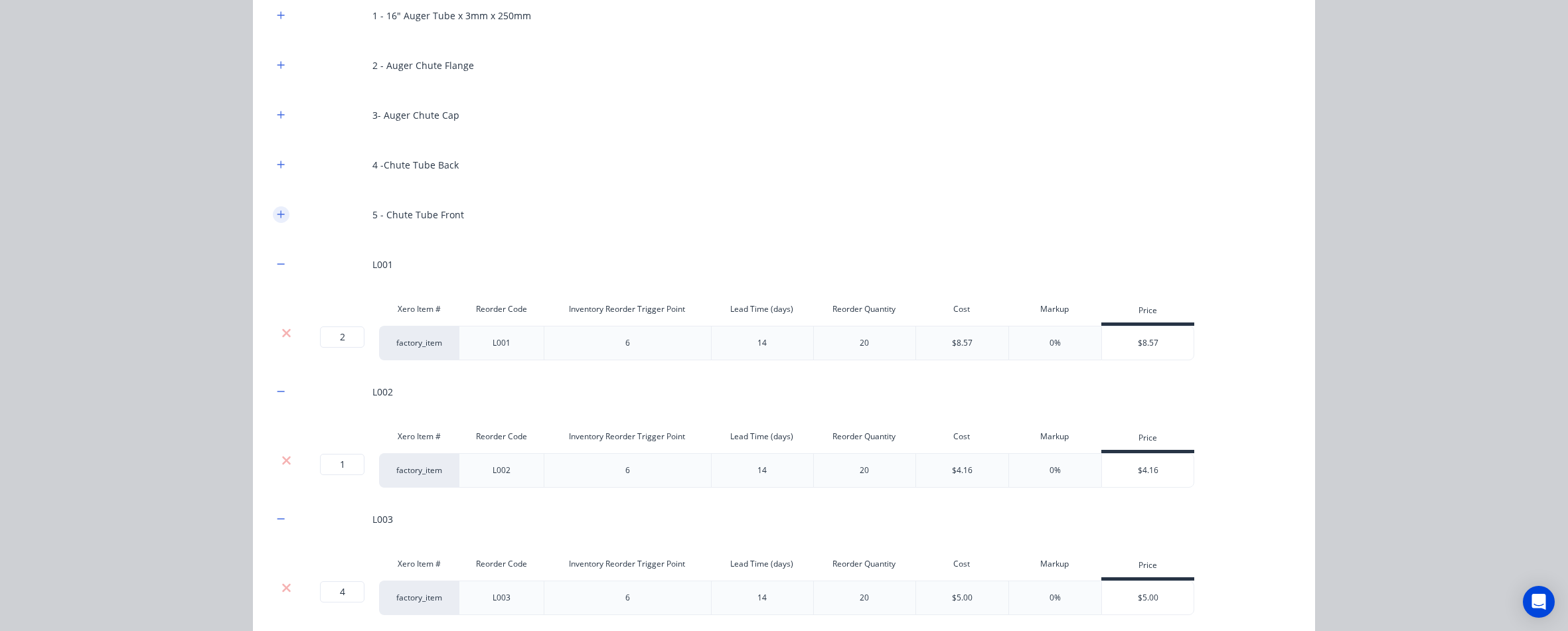
click at [277, 216] on icon "button" at bounding box center [280, 214] width 8 height 9
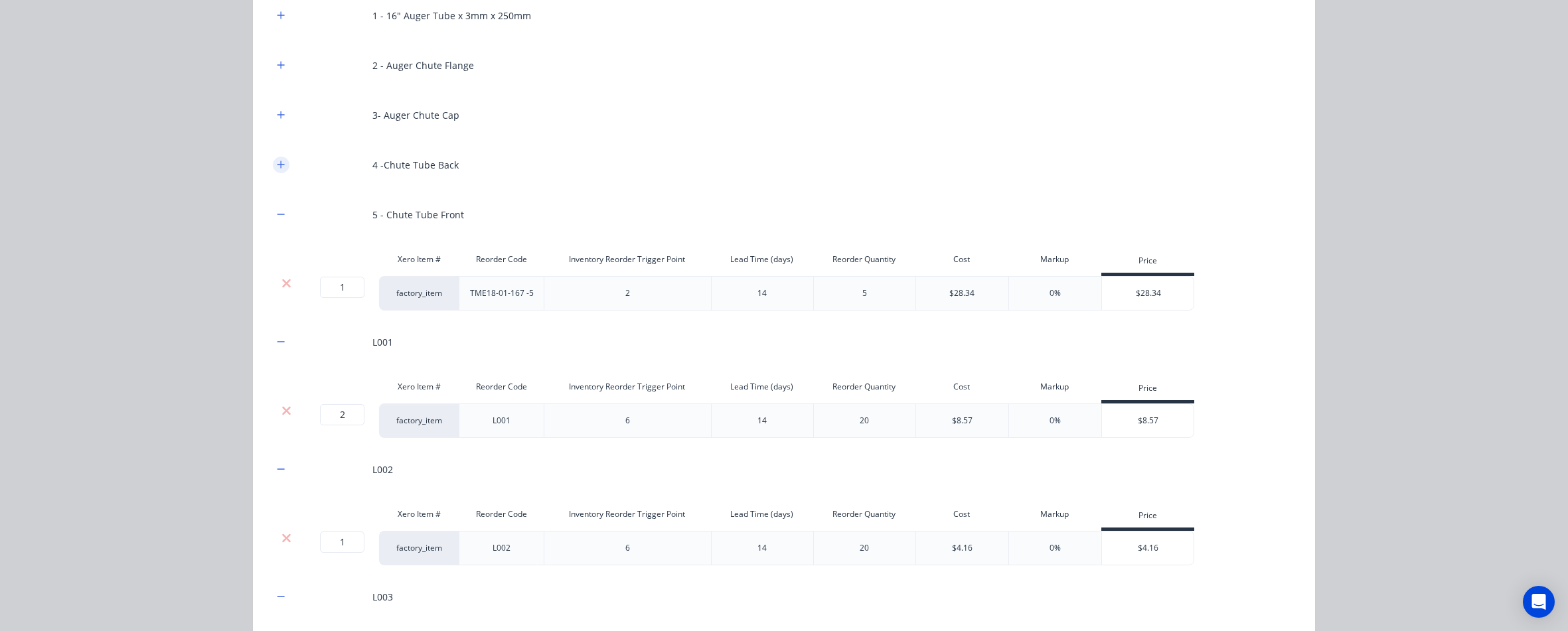
click at [277, 163] on icon "button" at bounding box center [280, 164] width 8 height 9
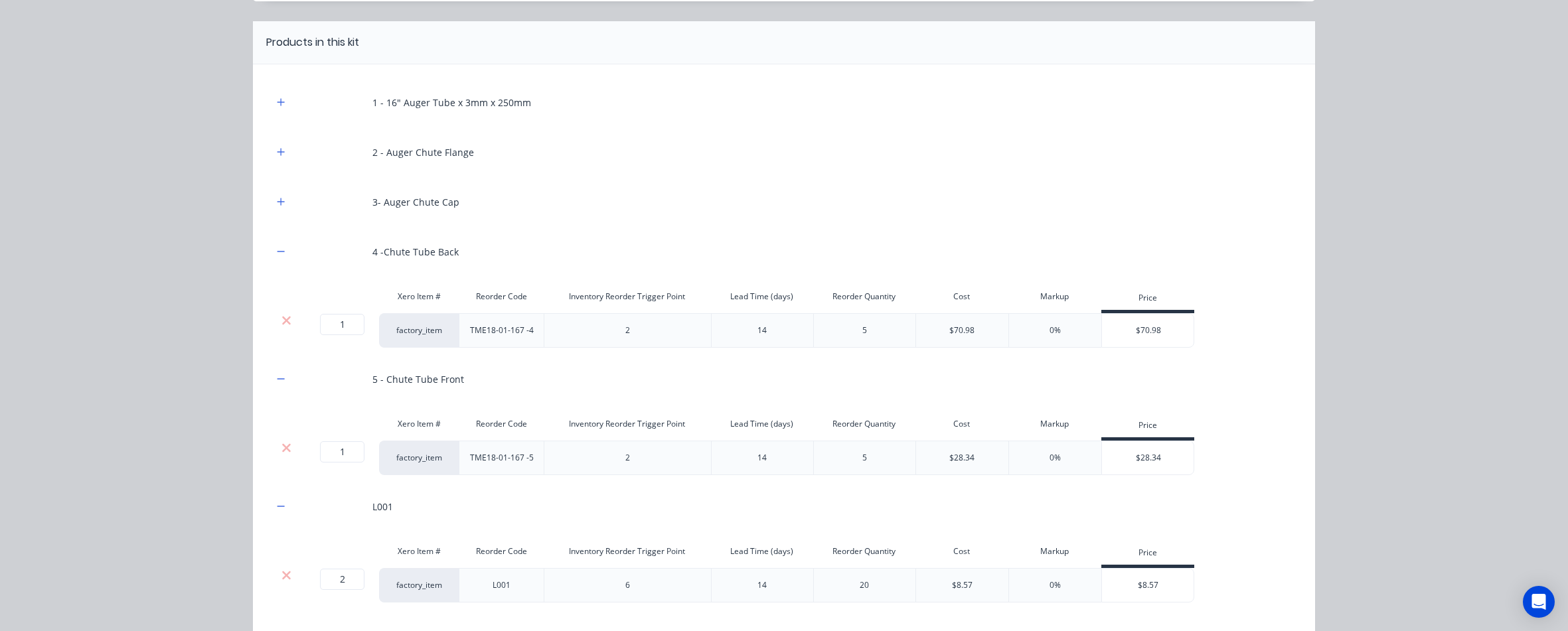
scroll to position [71, 0]
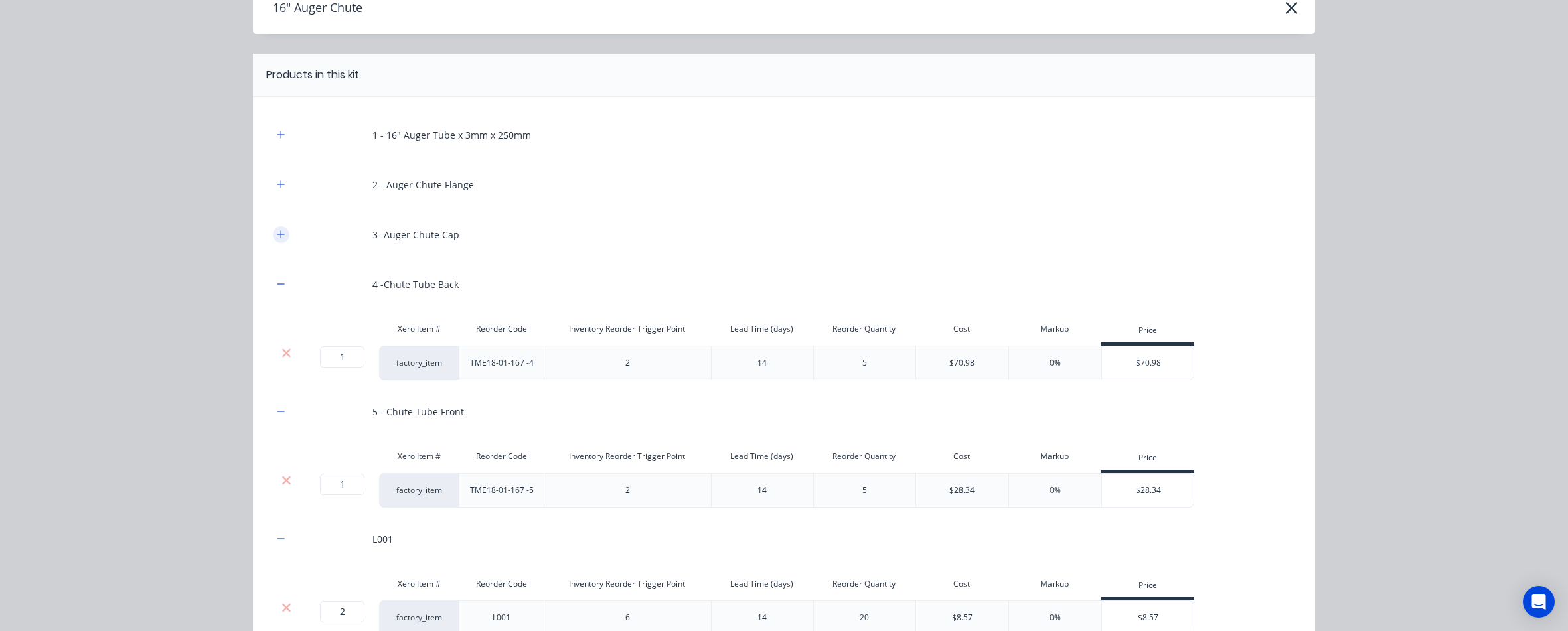
click at [279, 237] on icon "button" at bounding box center [280, 234] width 8 height 9
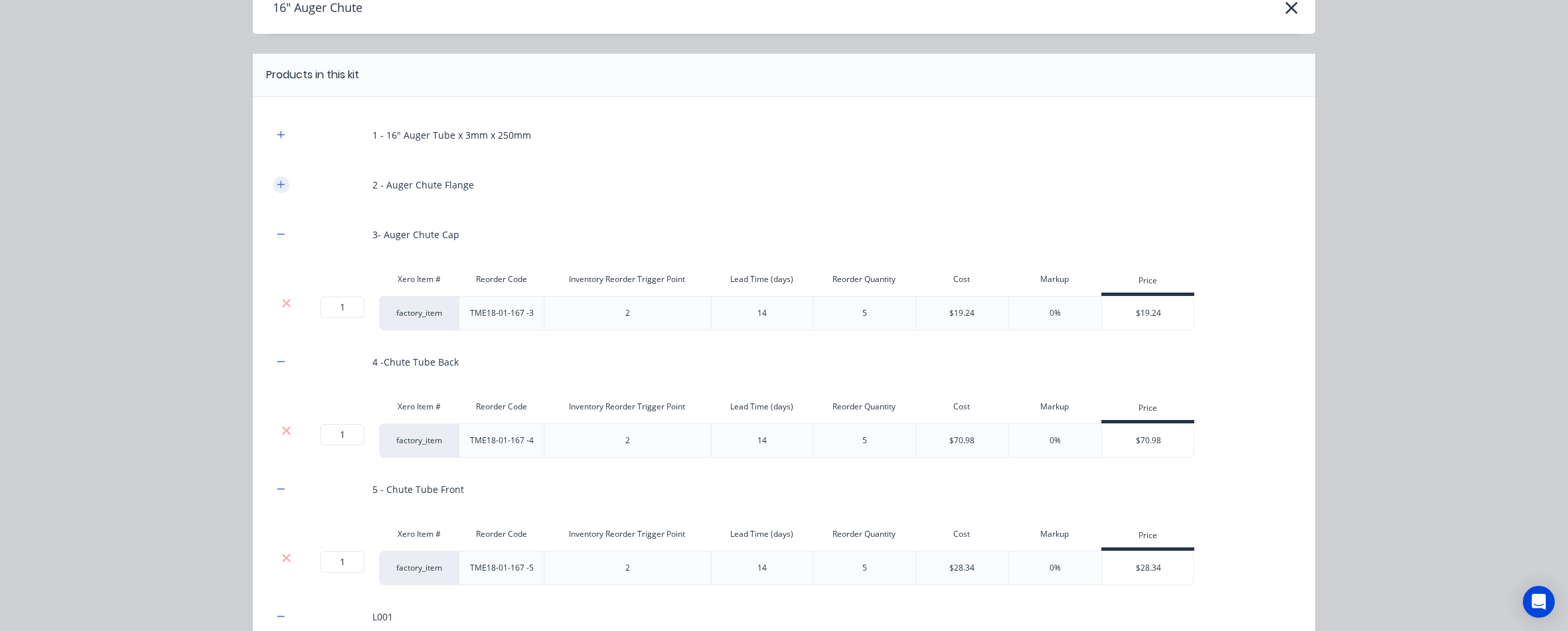
click at [279, 186] on icon "button" at bounding box center [280, 184] width 8 height 9
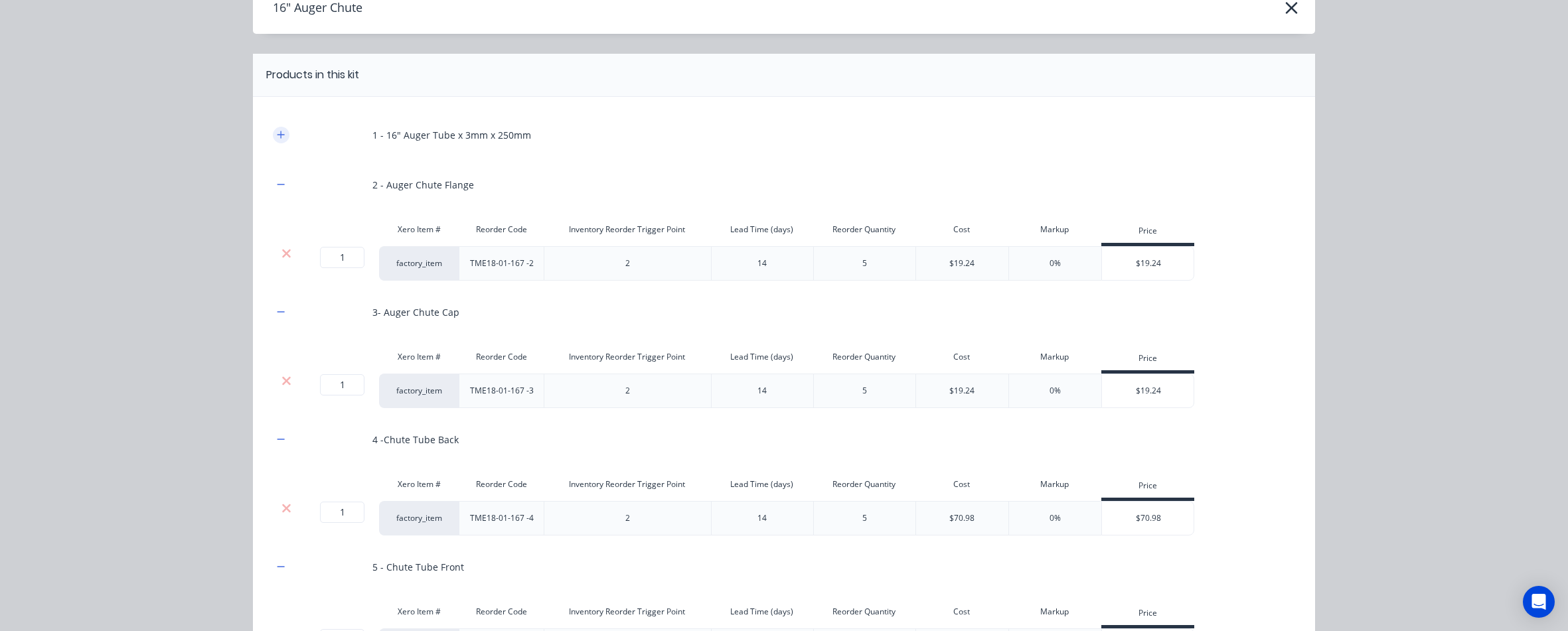
click at [280, 139] on button "button" at bounding box center [280, 135] width 16 height 16
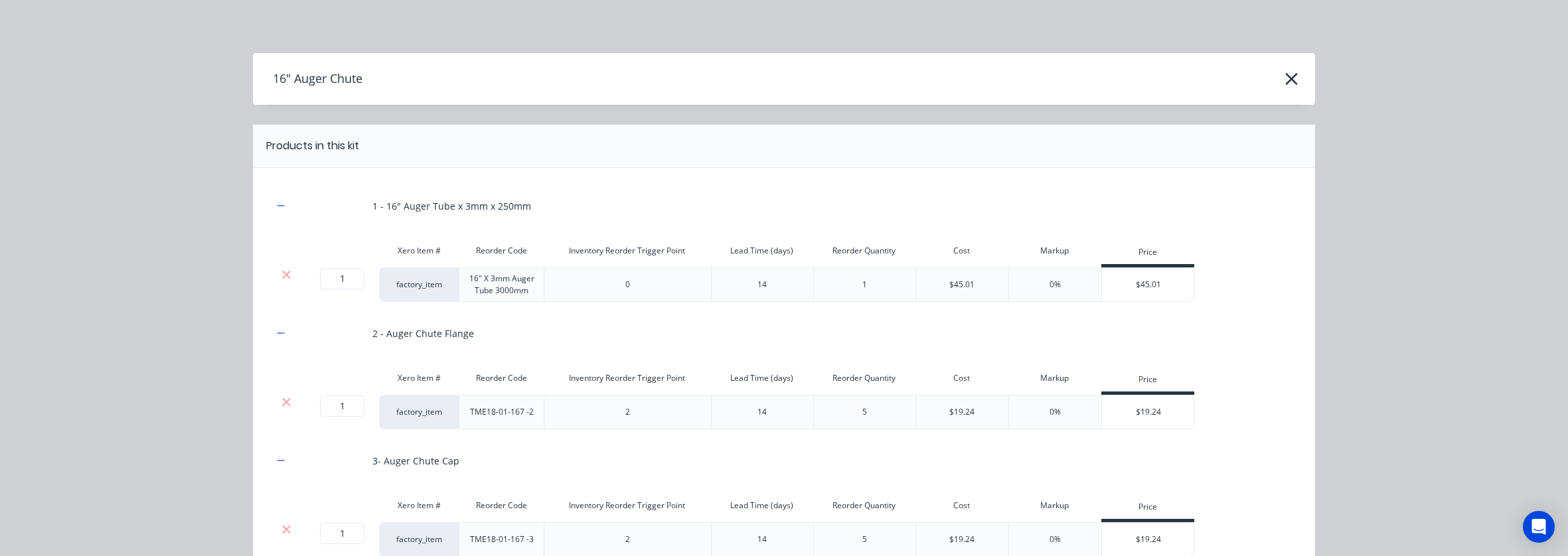
scroll to position [8980, 0]
drag, startPoint x: 267, startPoint y: 77, endPoint x: 368, endPoint y: 77, distance: 101.0
click at [368, 77] on div "16" Auger Chute" at bounding box center [783, 79] width 1062 height 26
copy h4 "16" Auger Chute"
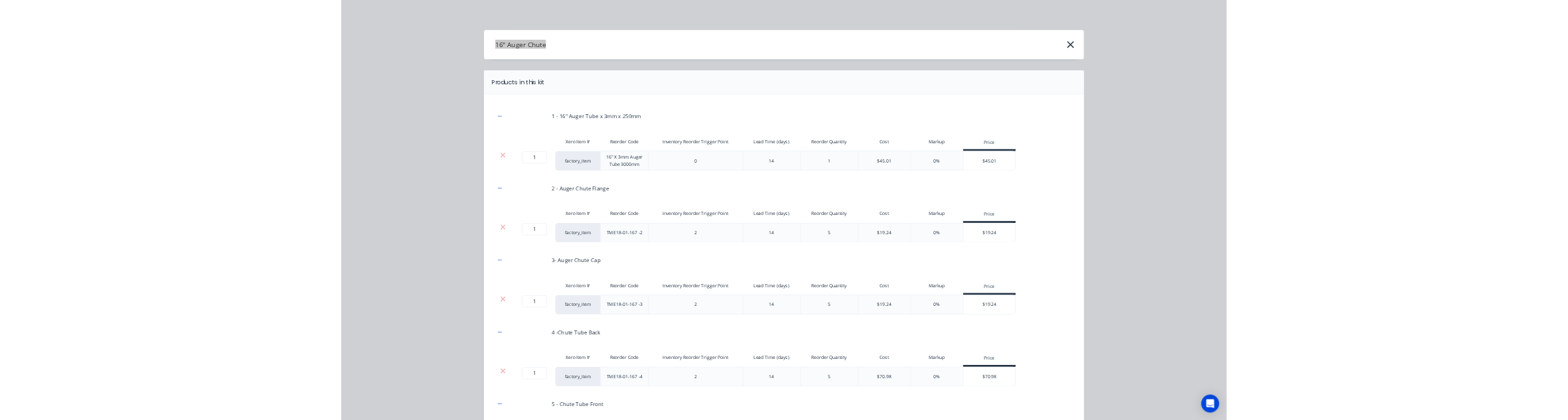
scroll to position [8748, 0]
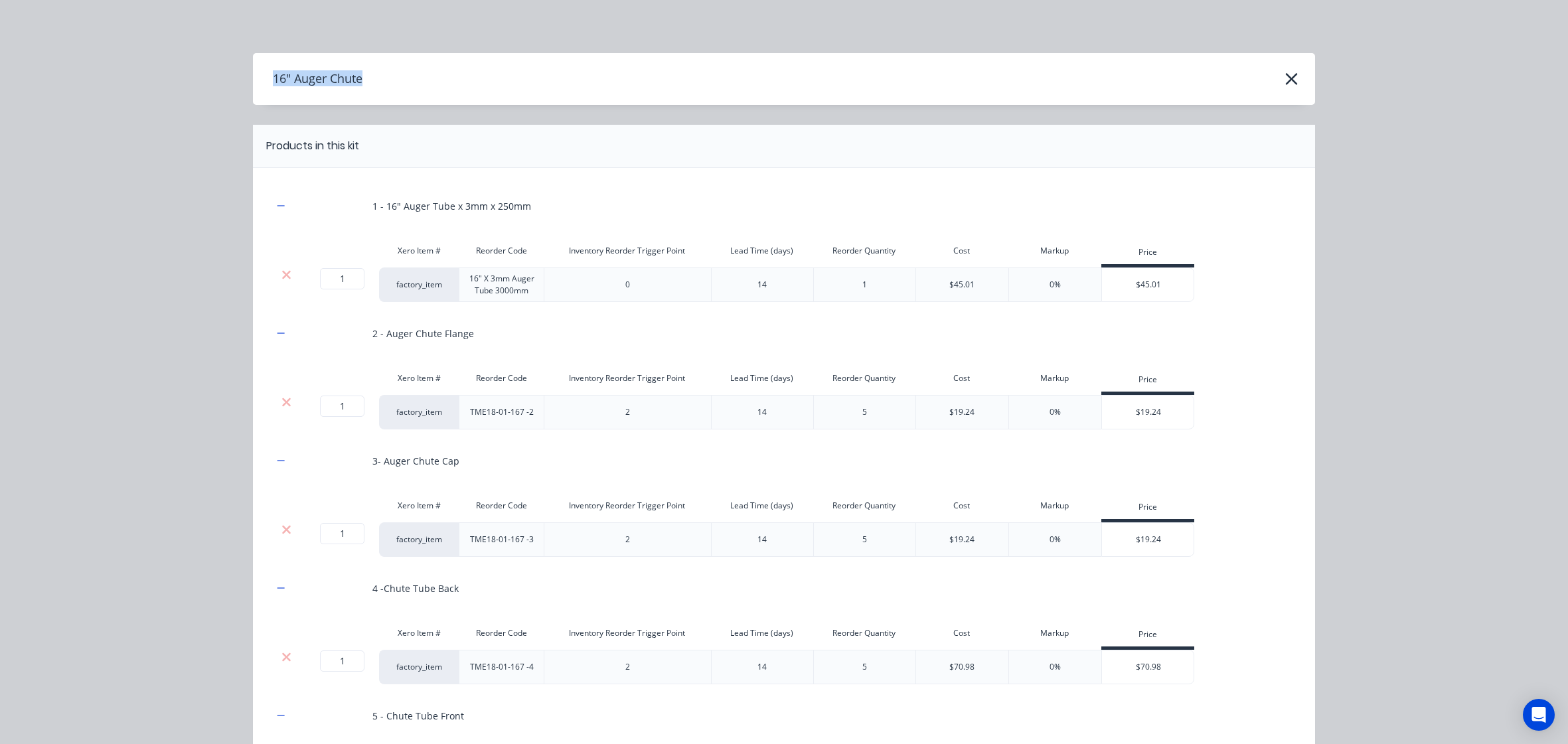
click at [297, 78] on h4 "16" Auger Chute" at bounding box center [307, 79] width 109 height 26
drag, startPoint x: 257, startPoint y: 81, endPoint x: 405, endPoint y: 82, distance: 148.0
click at [405, 82] on div "16" Auger Chute" at bounding box center [783, 79] width 1062 height 26
copy h4 "16" Auger Chute"
click at [1284, 78] on icon "button" at bounding box center [1291, 79] width 14 height 19
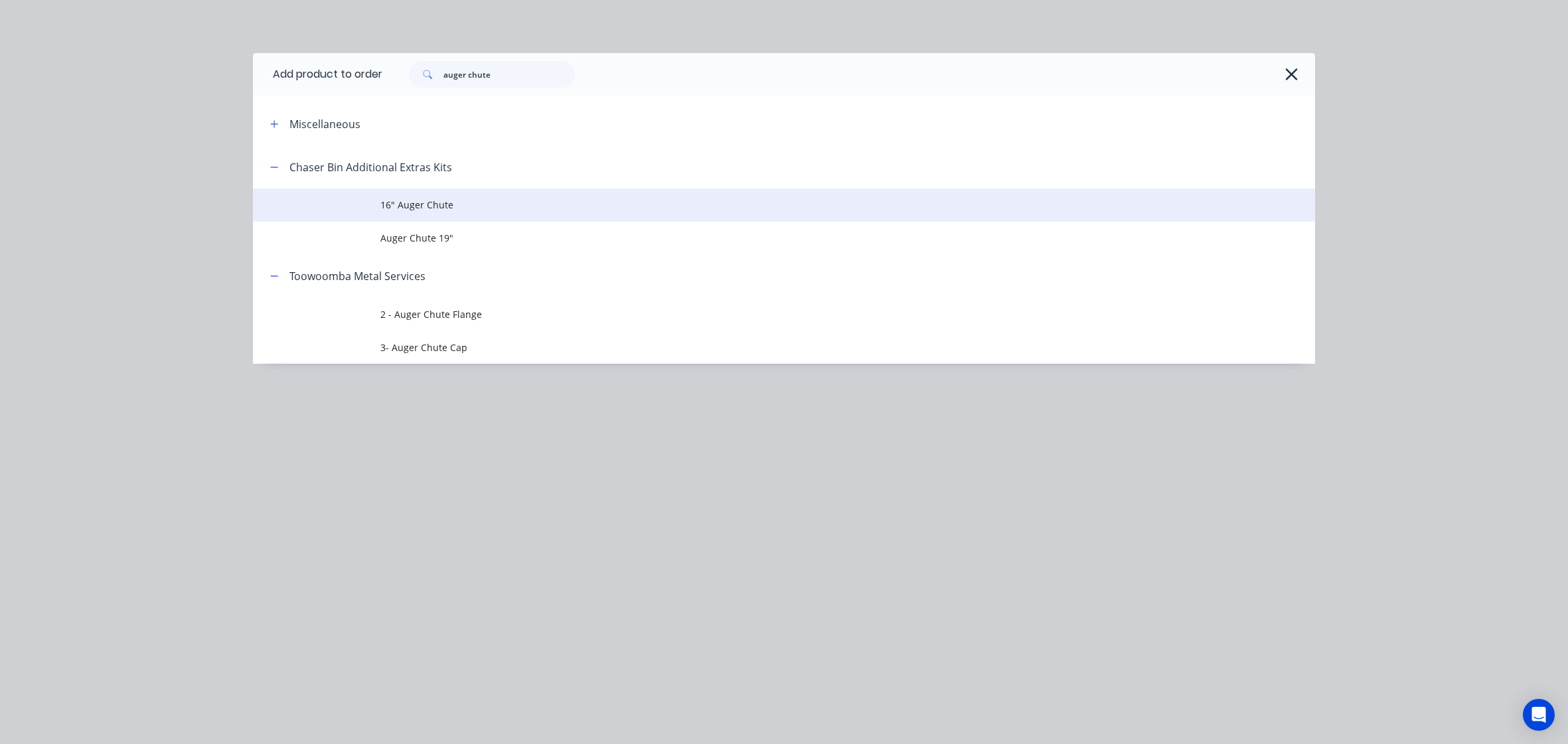
click at [459, 202] on span "16" Auger Chute" at bounding box center [754, 205] width 748 height 14
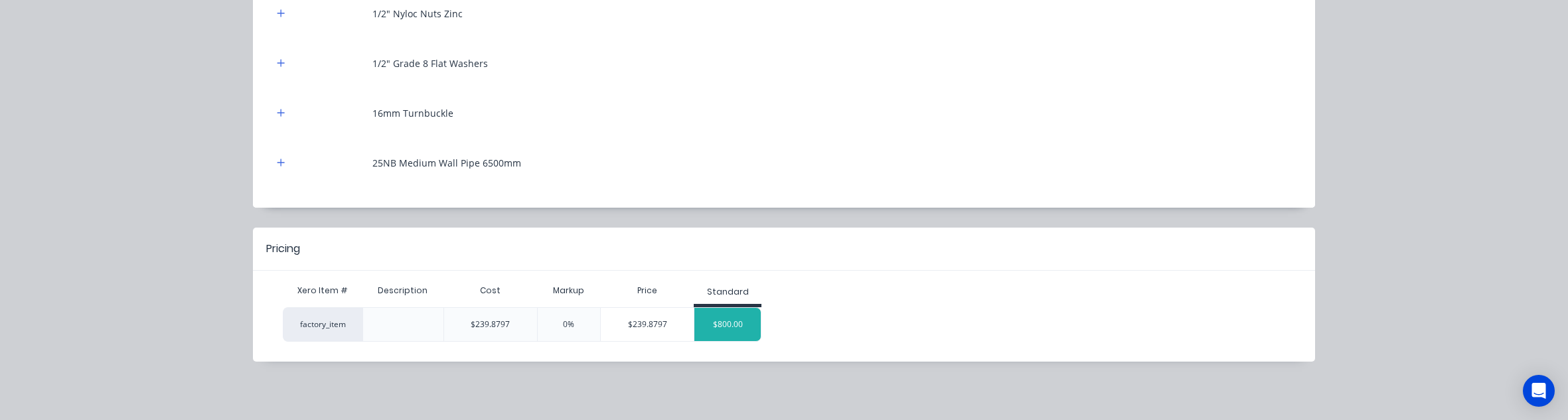
scroll to position [9106, 0]
click at [710, 315] on div "$800.00" at bounding box center [727, 325] width 67 height 33
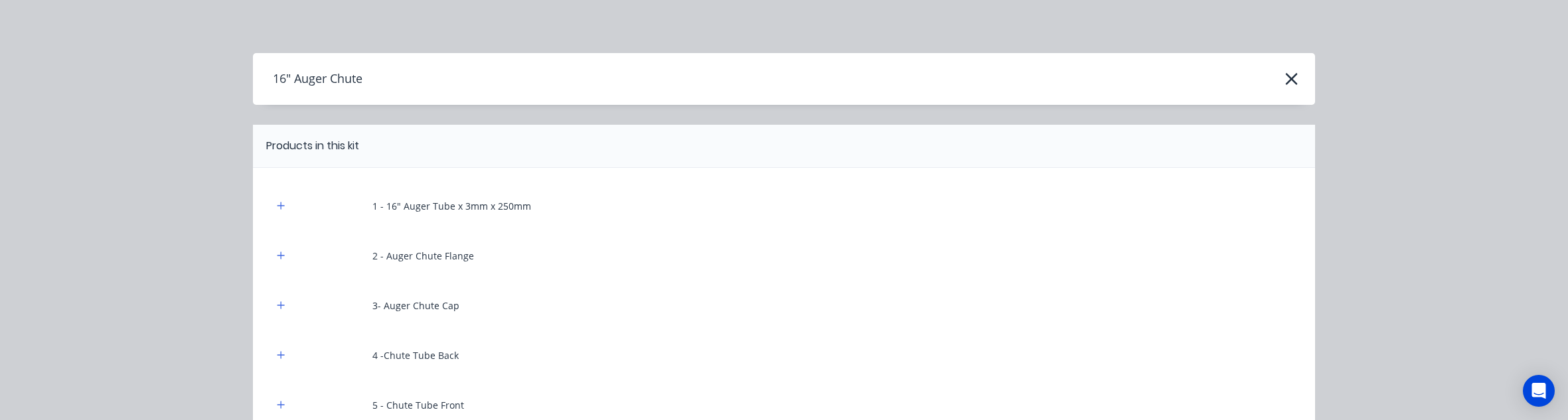
scroll to position [8508, 0]
click at [1291, 81] on icon "button" at bounding box center [1291, 79] width 14 height 19
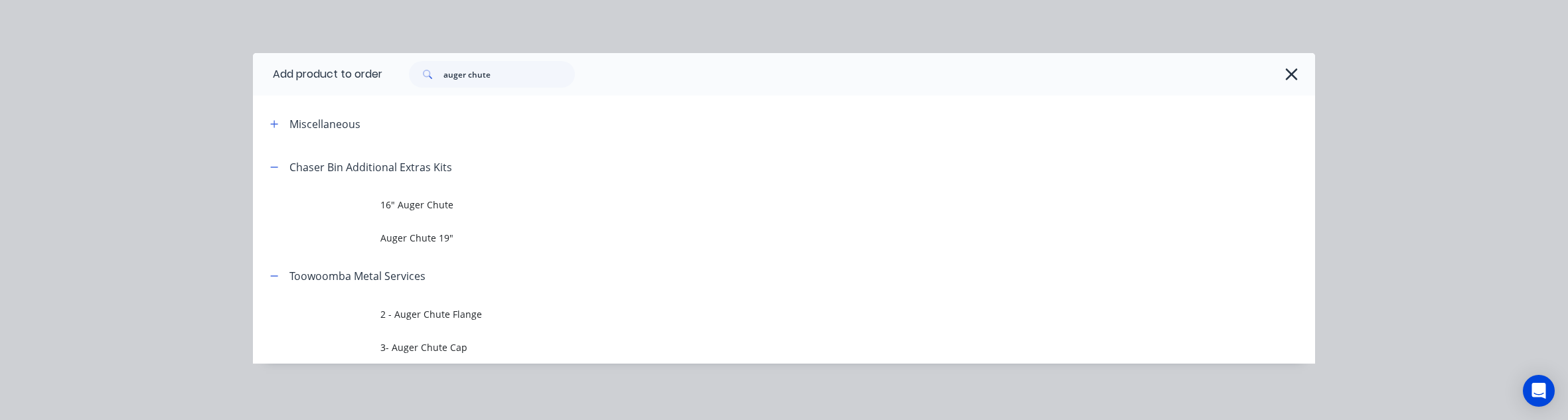
scroll to position [2, 0]
click at [1285, 77] on icon "button" at bounding box center [1291, 72] width 12 height 12
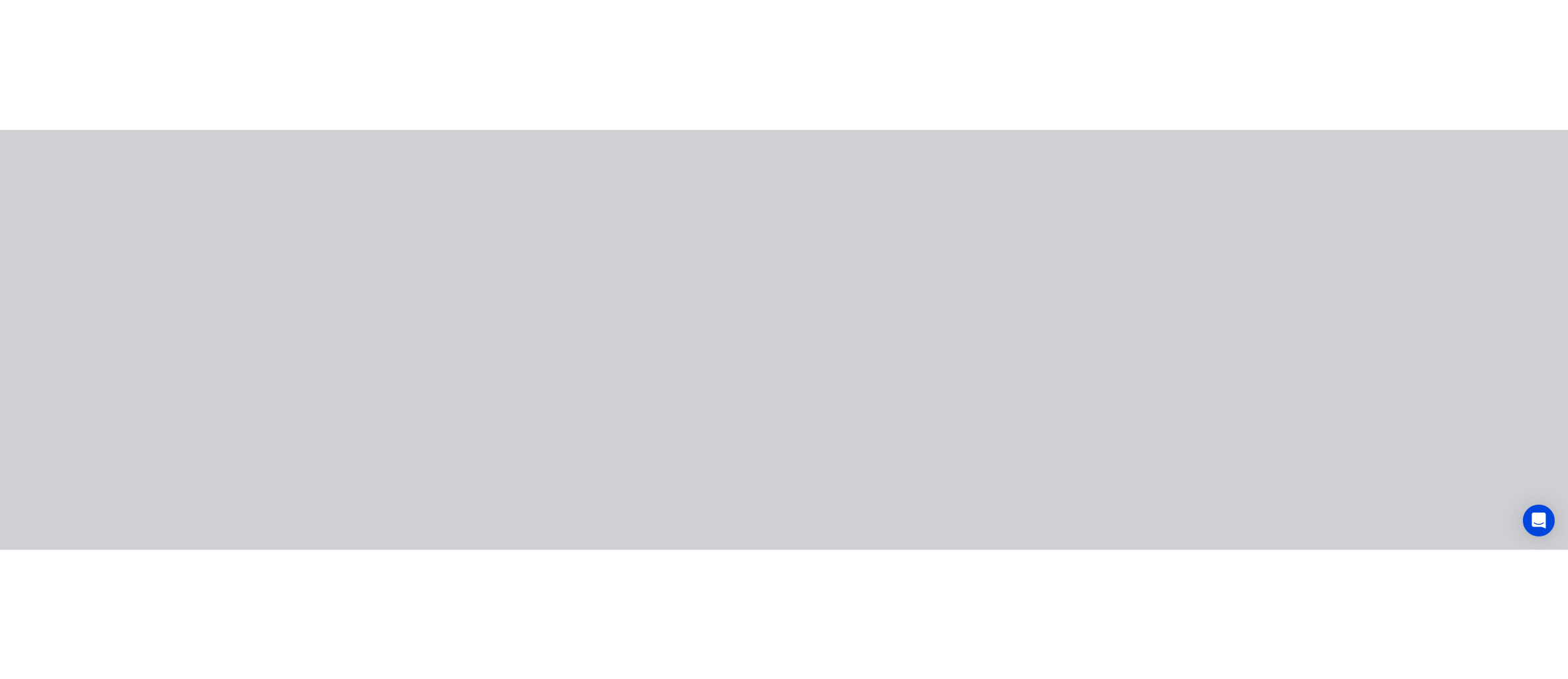
scroll to position [0, 0]
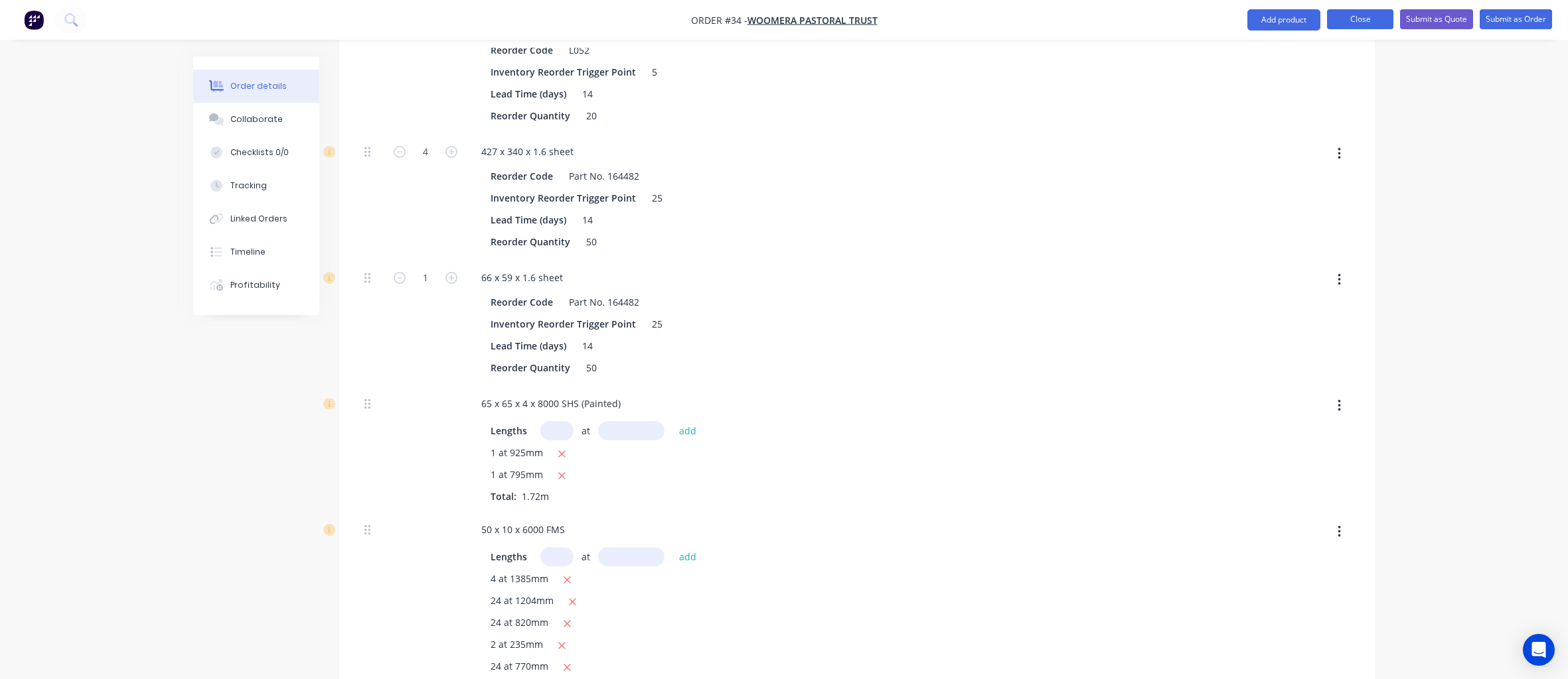
click at [1359, 19] on button "Close" at bounding box center [1360, 19] width 67 height 20
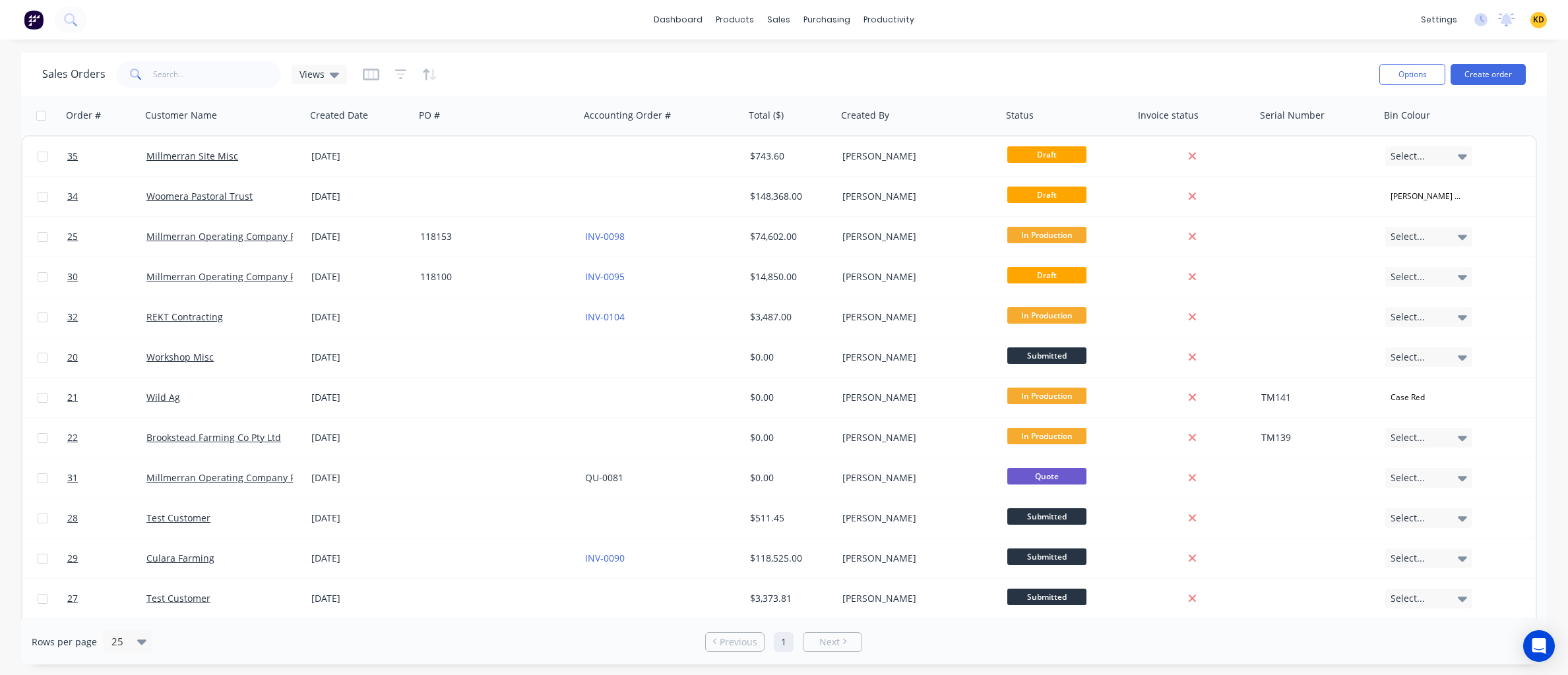
click at [1536, 18] on span "KD" at bounding box center [1538, 19] width 12 height 12
click at [1487, 171] on button "Sign out" at bounding box center [1456, 165] width 175 height 26
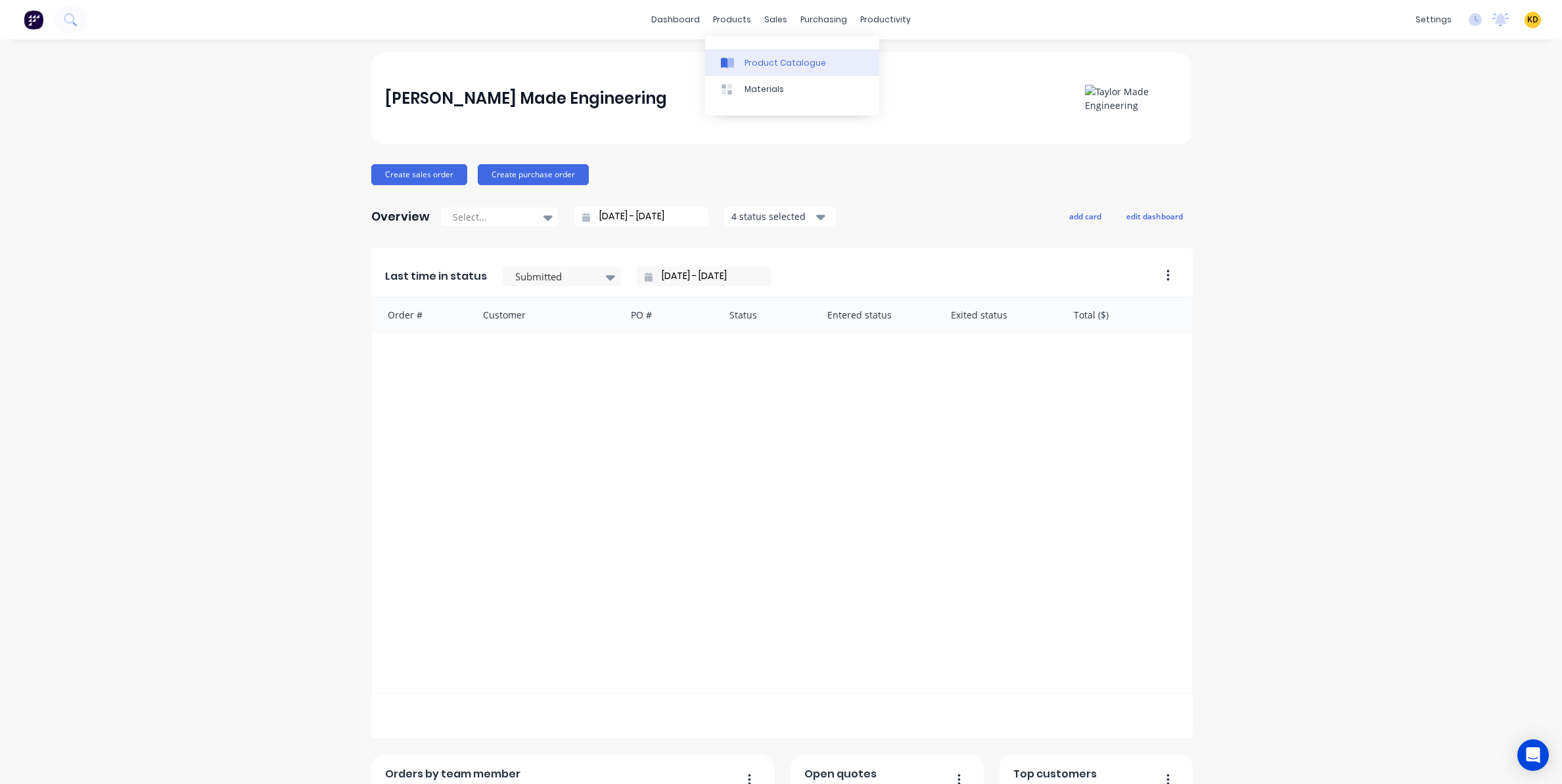
click at [751, 49] on link "Product Catalogue" at bounding box center [791, 62] width 174 height 26
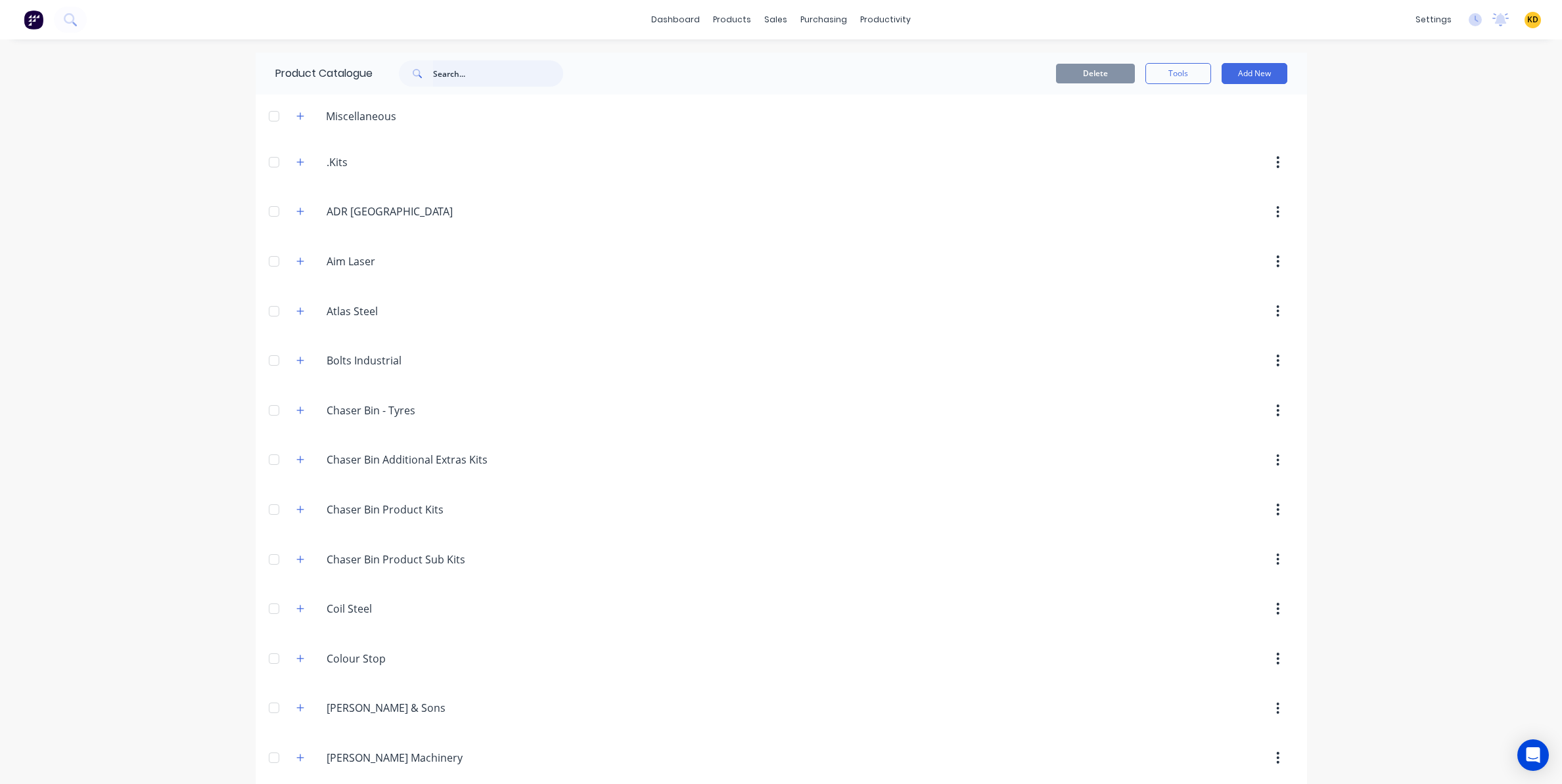
click at [511, 71] on input "text" at bounding box center [498, 74] width 130 height 26
paste input "16" Auger Chute"
type input "16" Auger Chute"
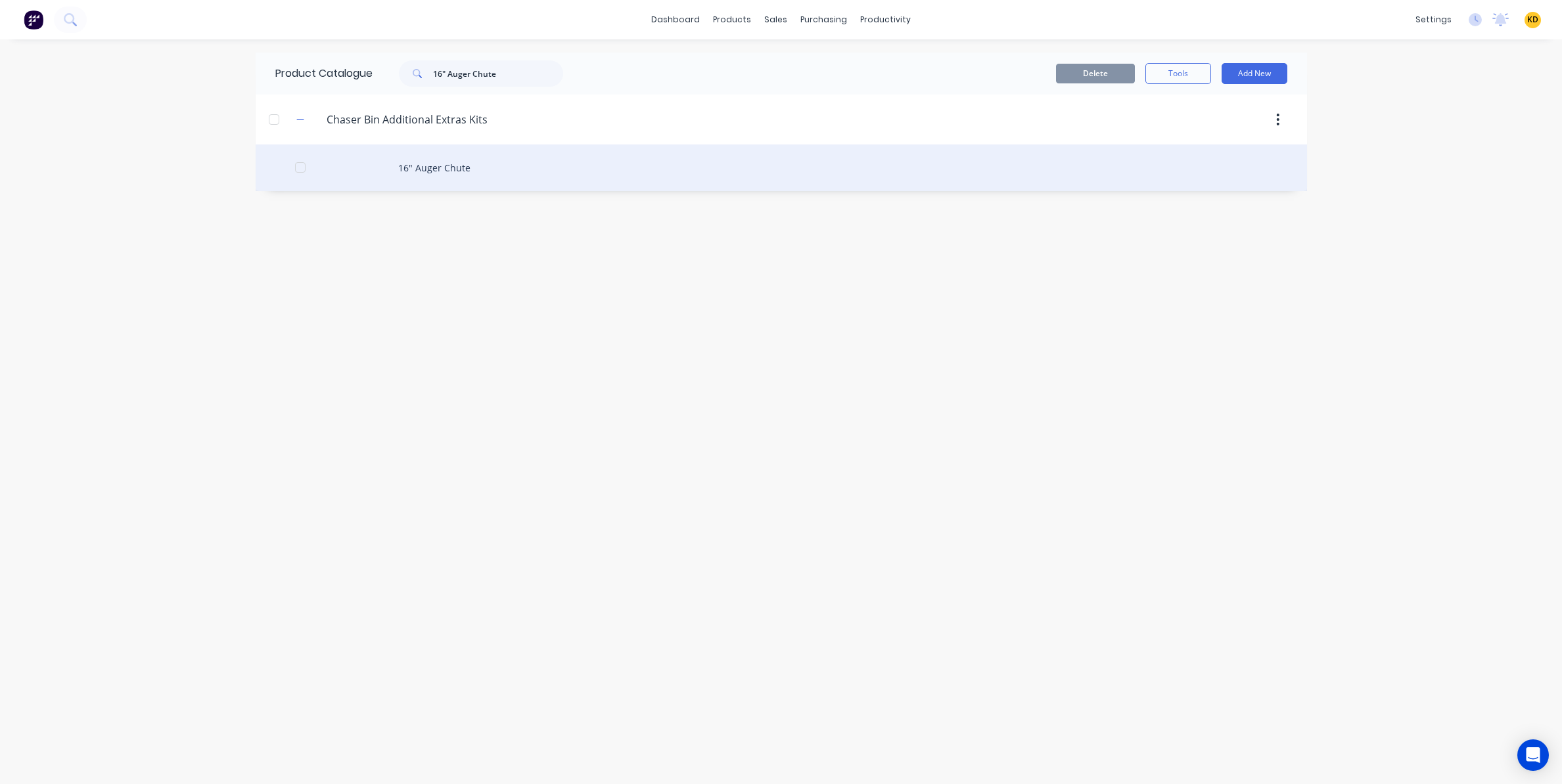
click at [455, 164] on div "16" Auger Chute" at bounding box center [781, 167] width 1051 height 47
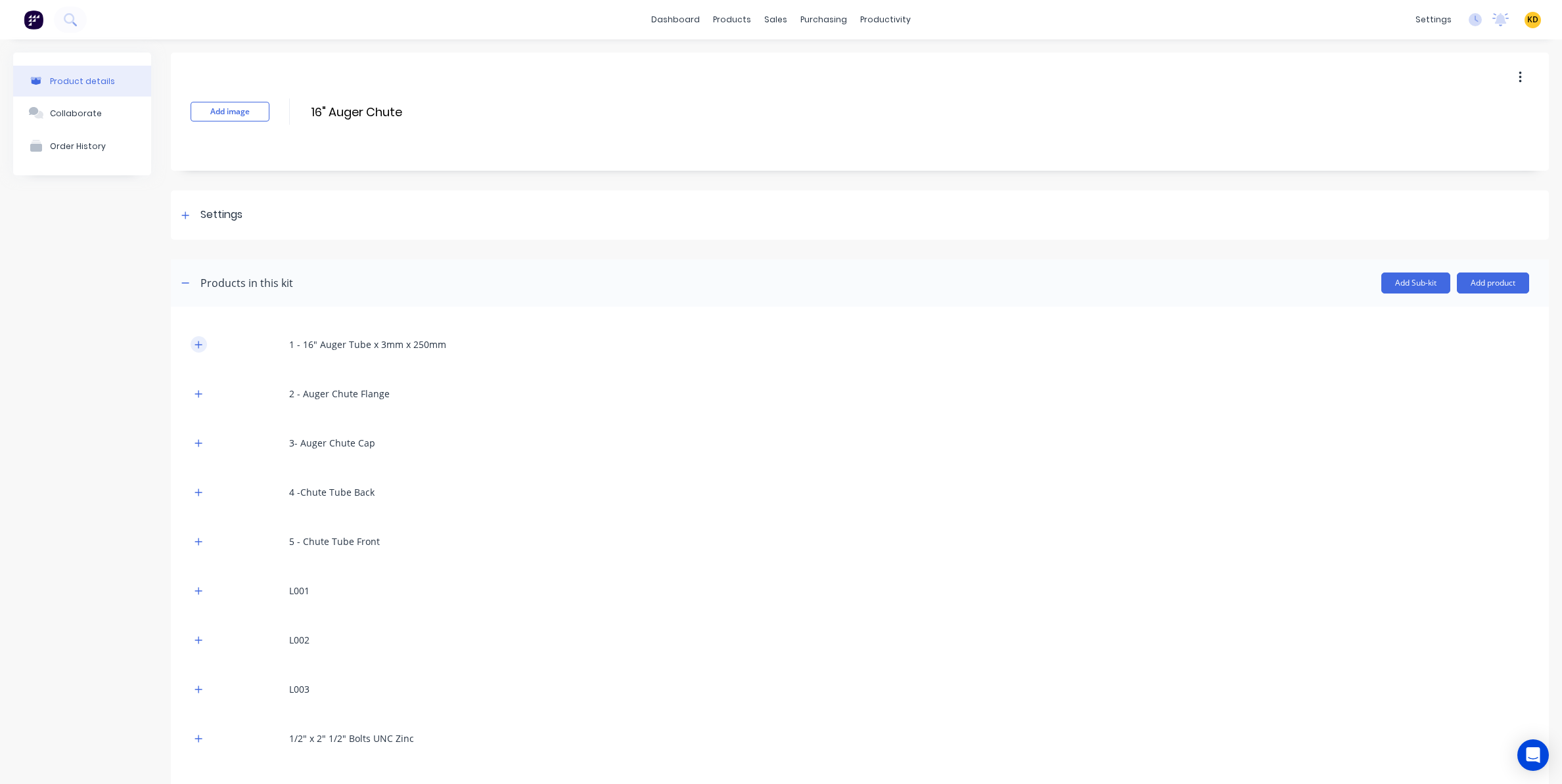
click at [202, 341] on icon "button" at bounding box center [199, 345] width 8 height 9
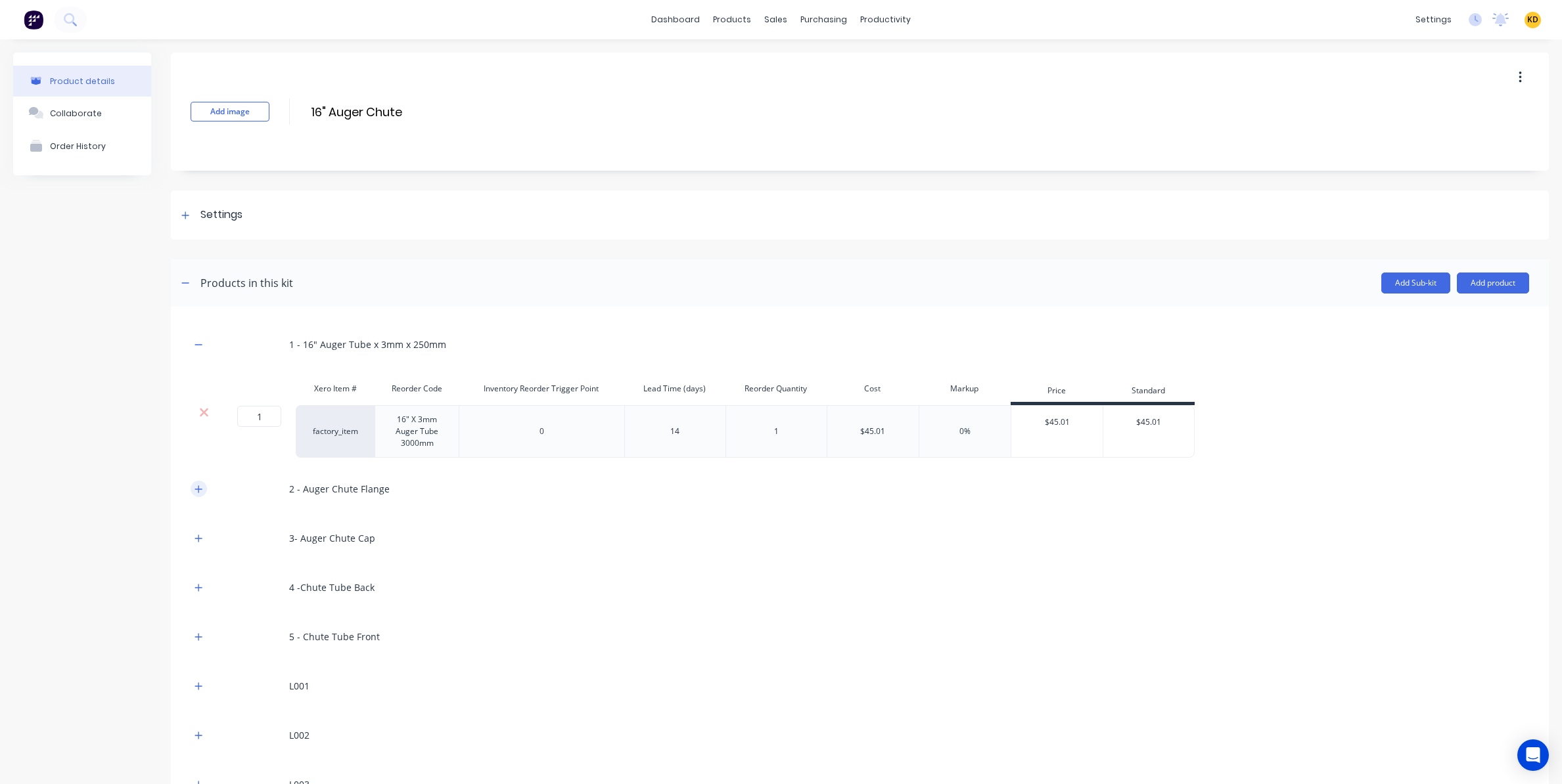
click at [199, 482] on button "button" at bounding box center [198, 488] width 16 height 16
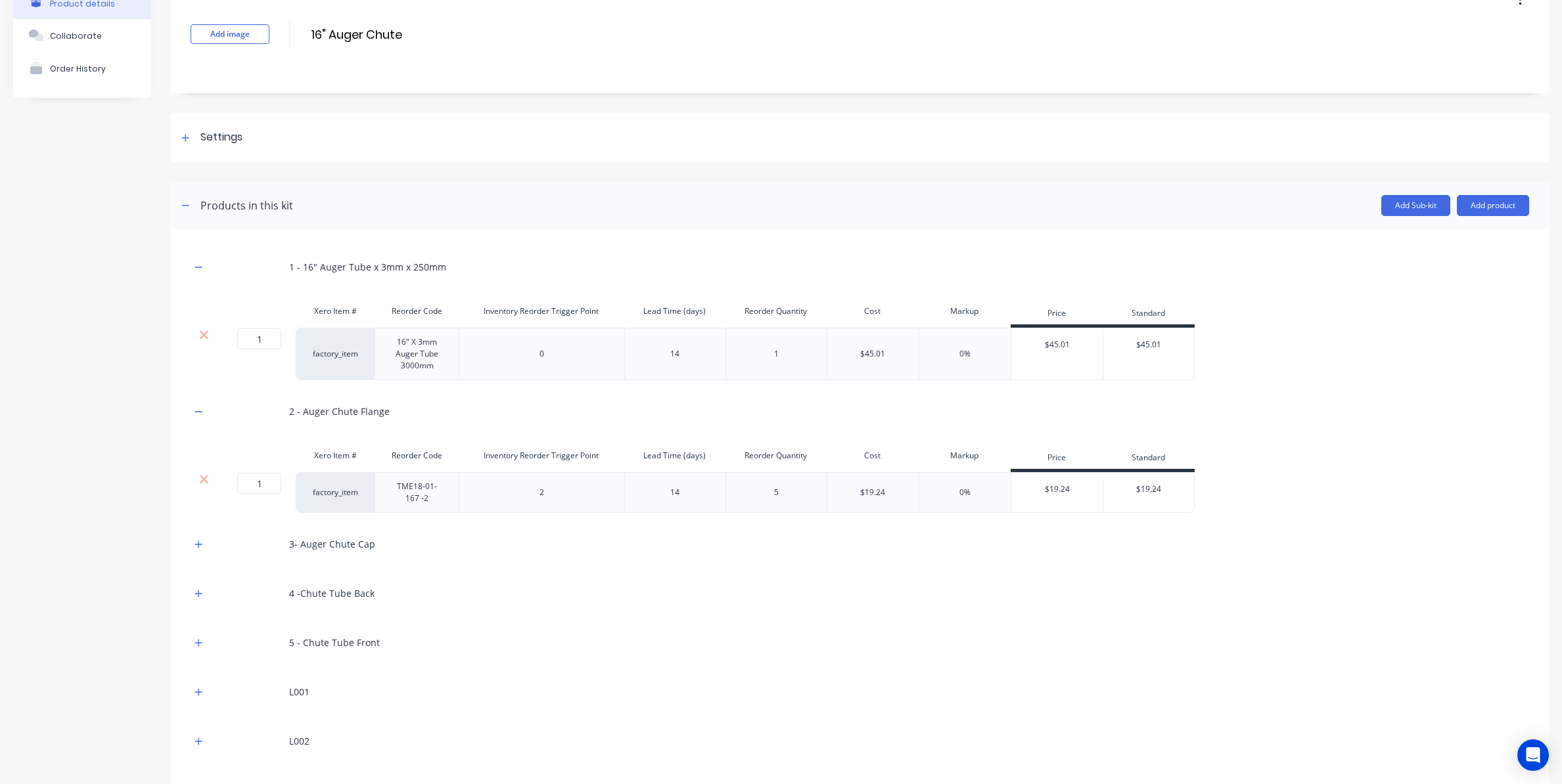
scroll to position [355, 0]
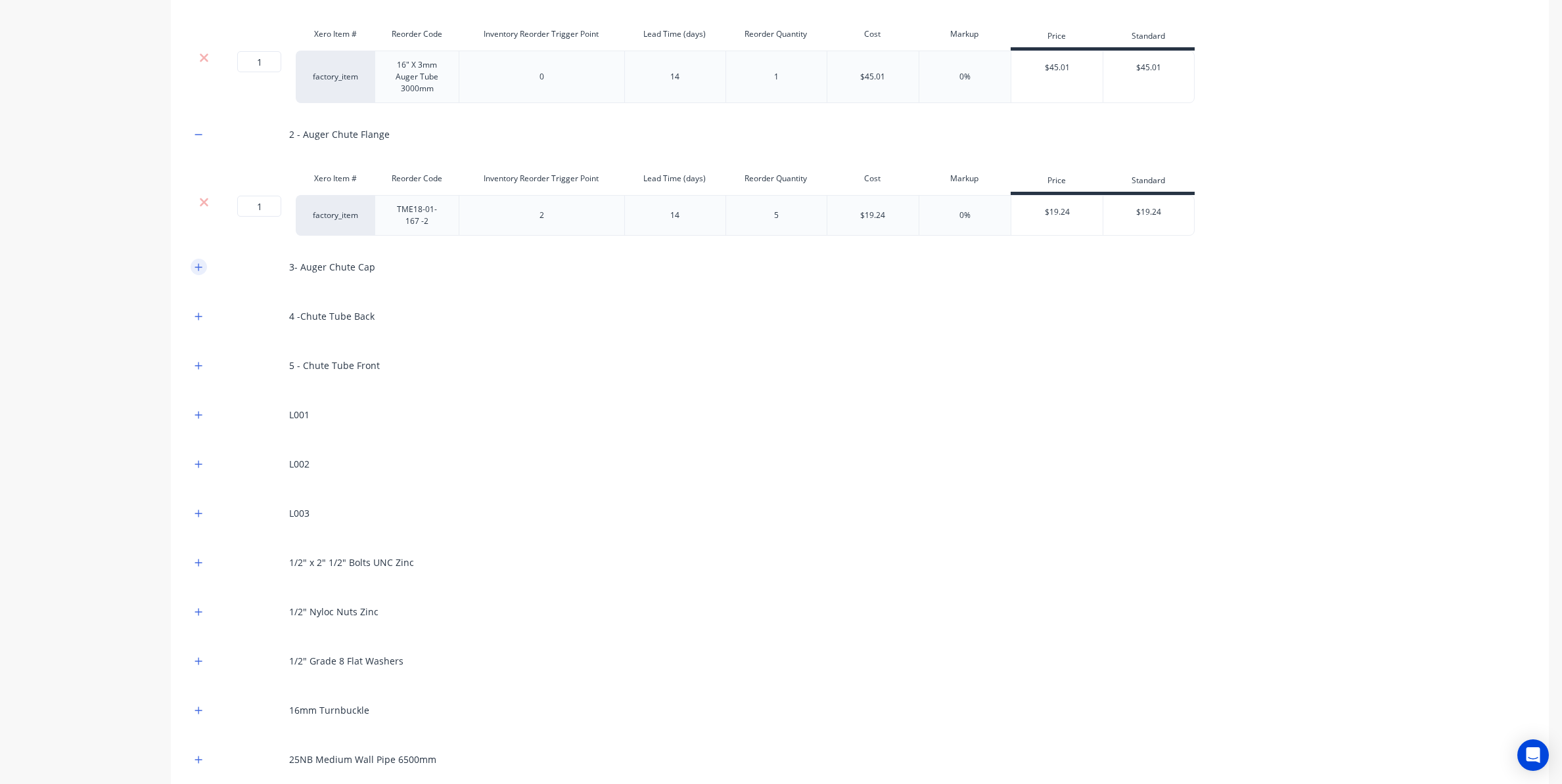
click at [195, 266] on icon "button" at bounding box center [199, 267] width 8 height 9
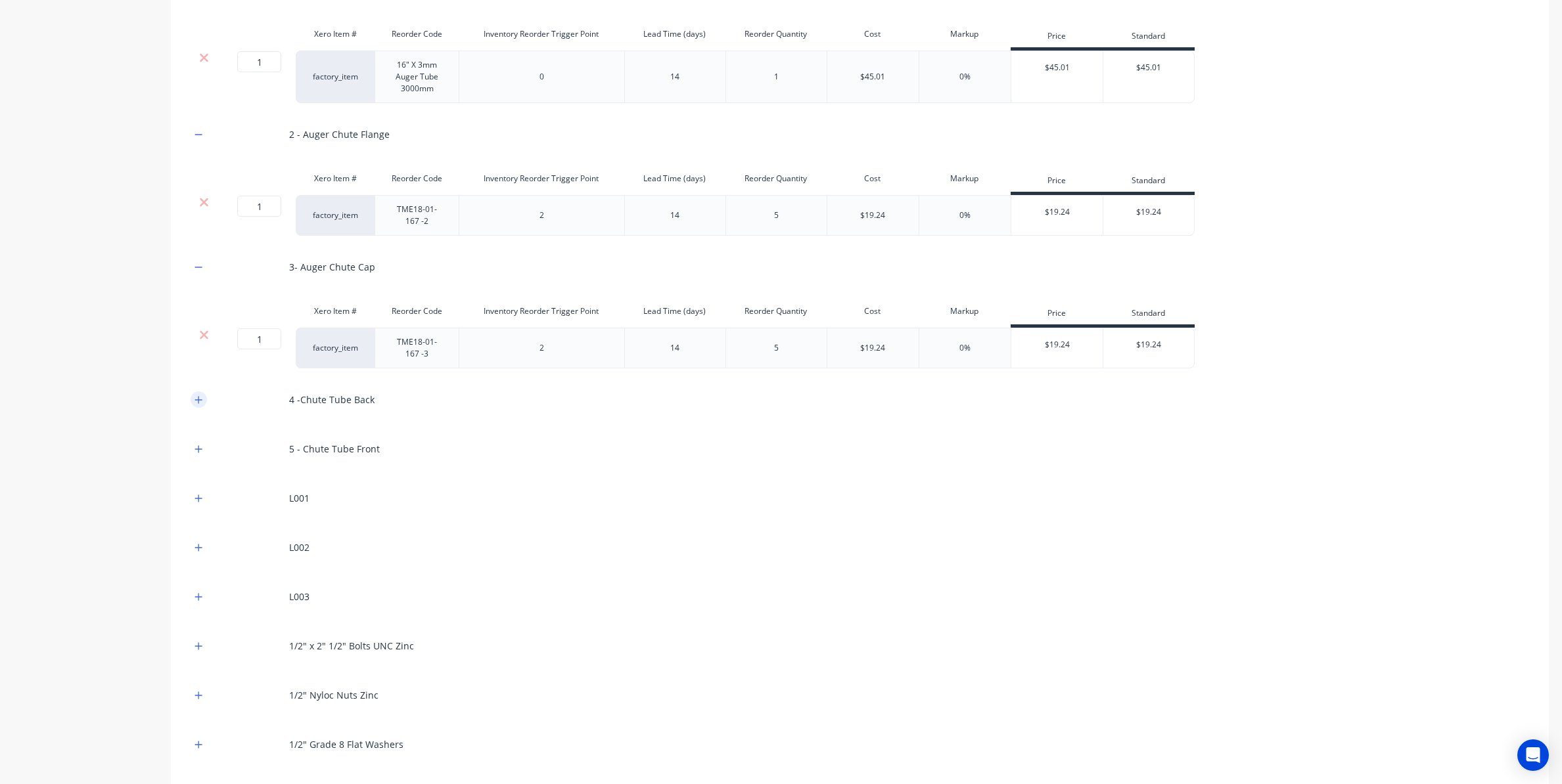
click at [199, 405] on button "button" at bounding box center [198, 399] width 16 height 16
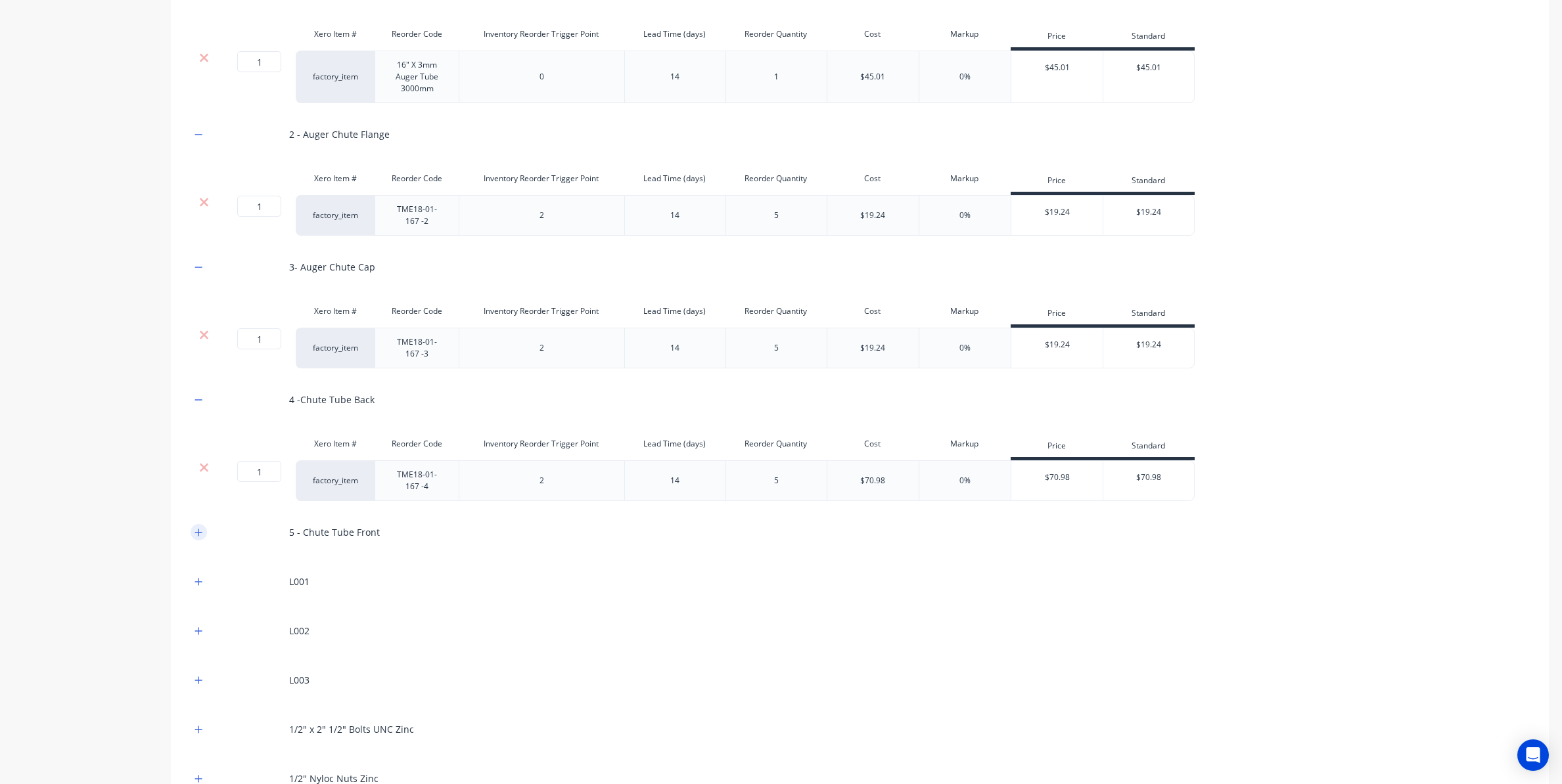
click at [199, 534] on icon "button" at bounding box center [199, 533] width 8 height 9
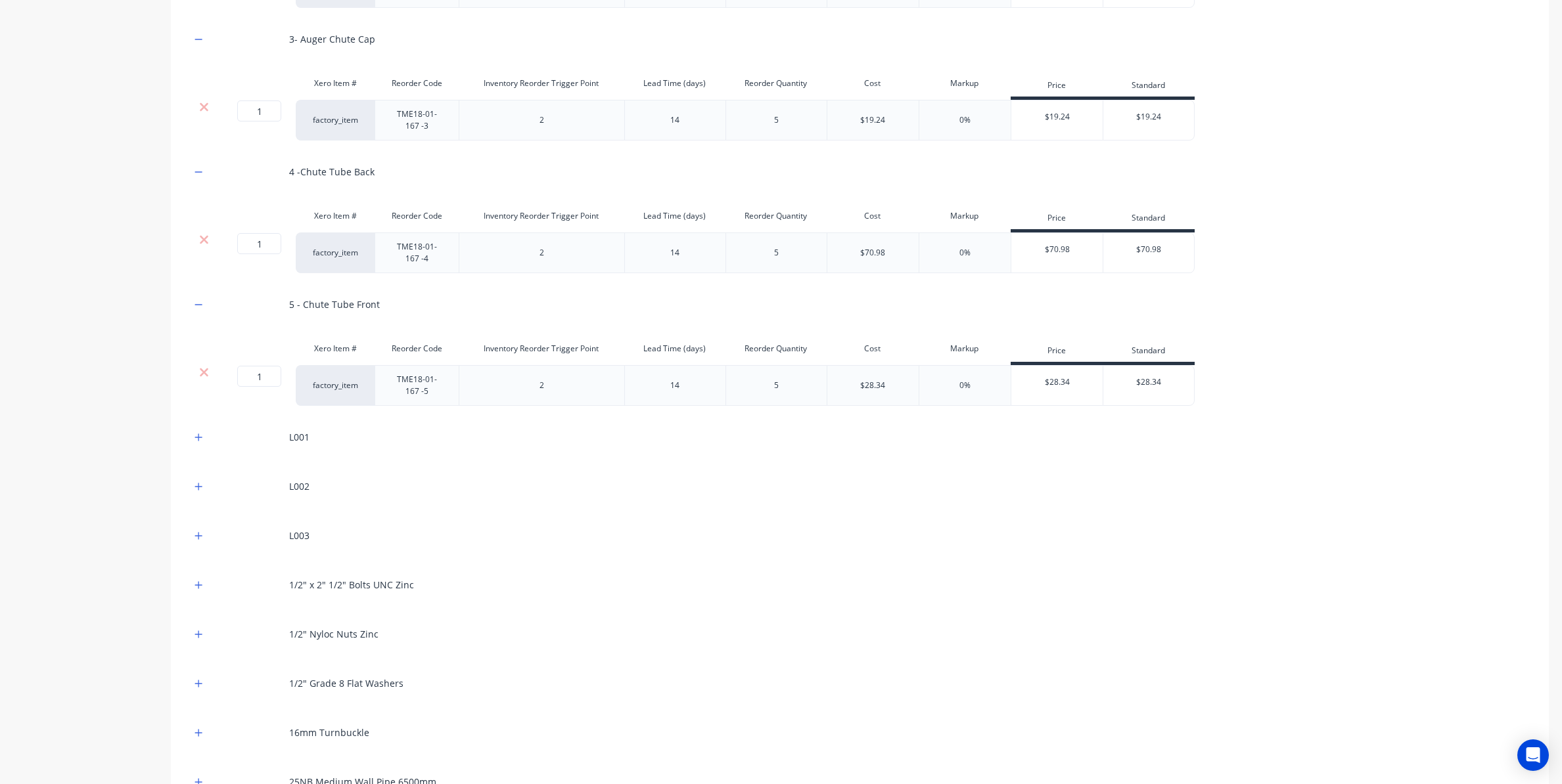
scroll to position [709, 0]
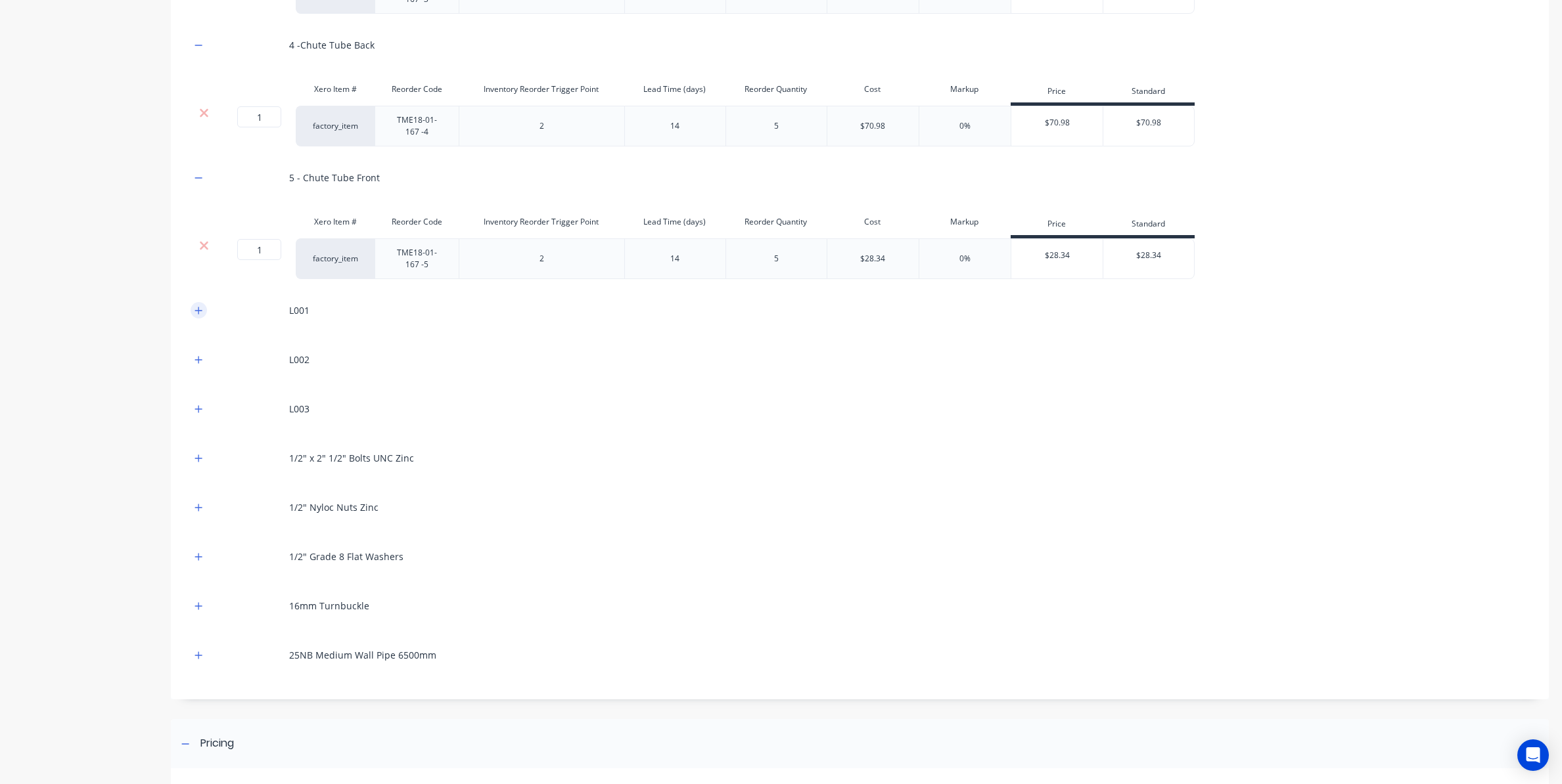
click at [199, 307] on icon "button" at bounding box center [199, 310] width 8 height 9
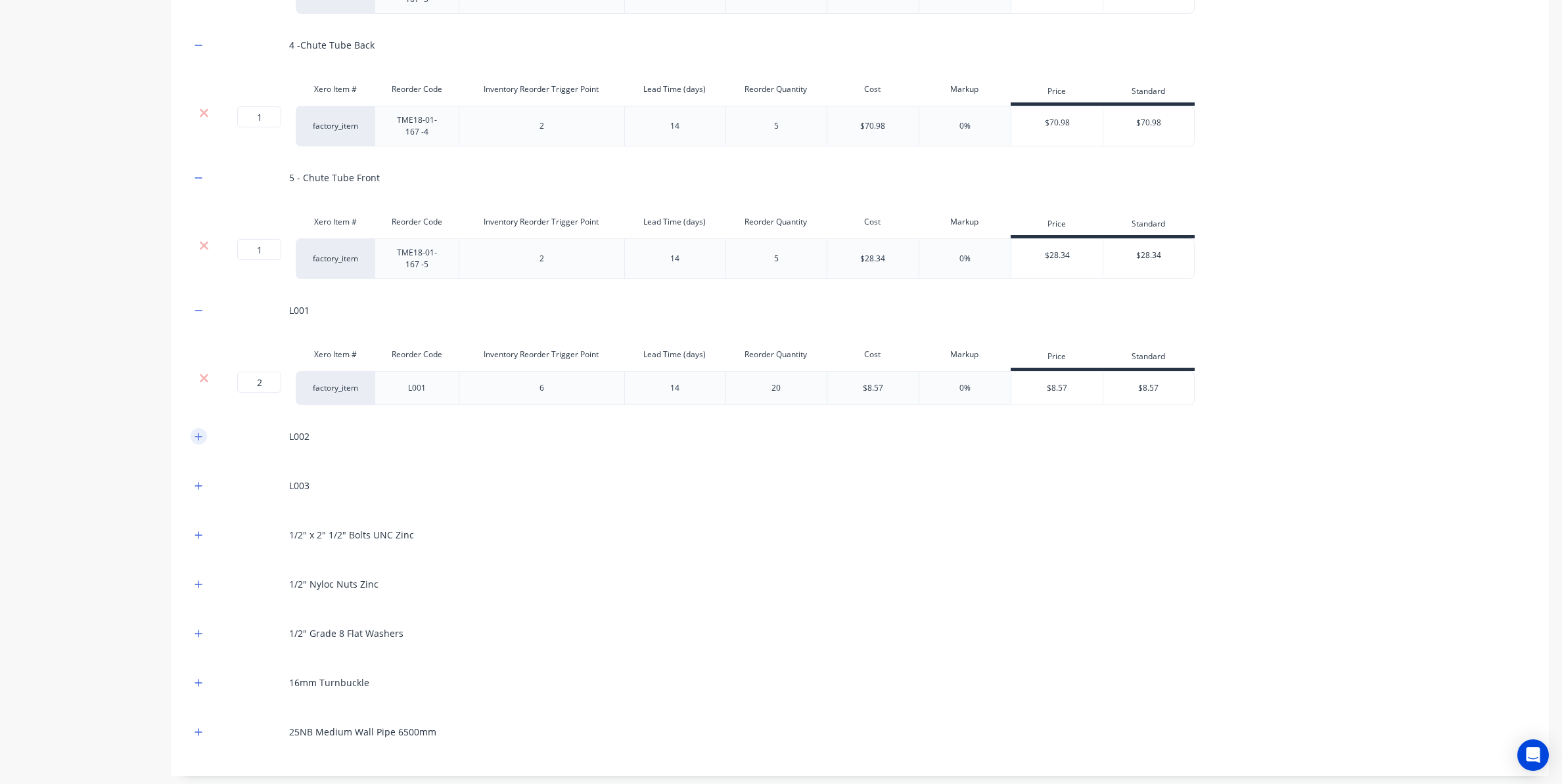
click at [195, 438] on icon "button" at bounding box center [199, 437] width 8 height 9
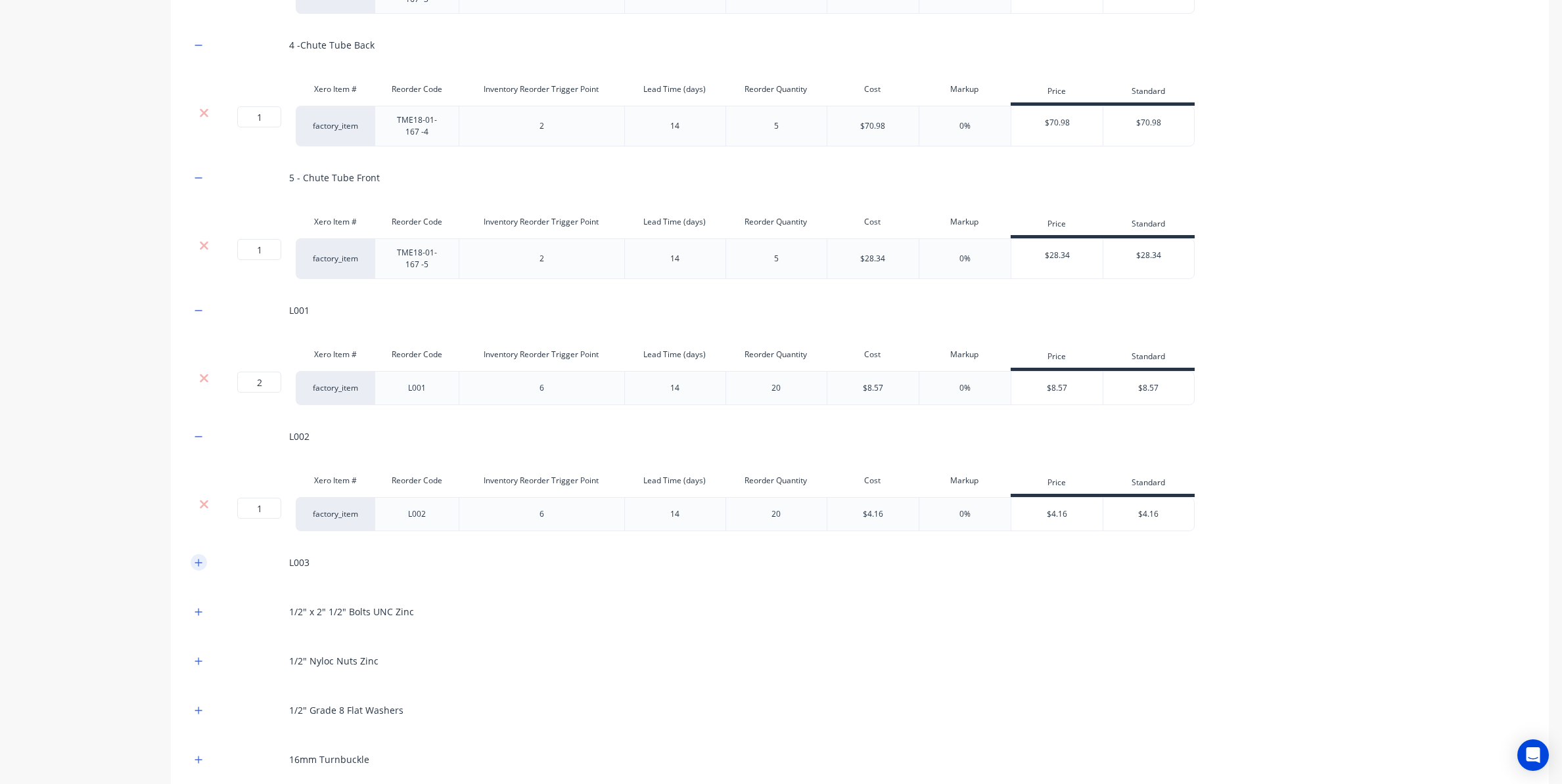
click at [198, 561] on icon "button" at bounding box center [199, 563] width 8 height 9
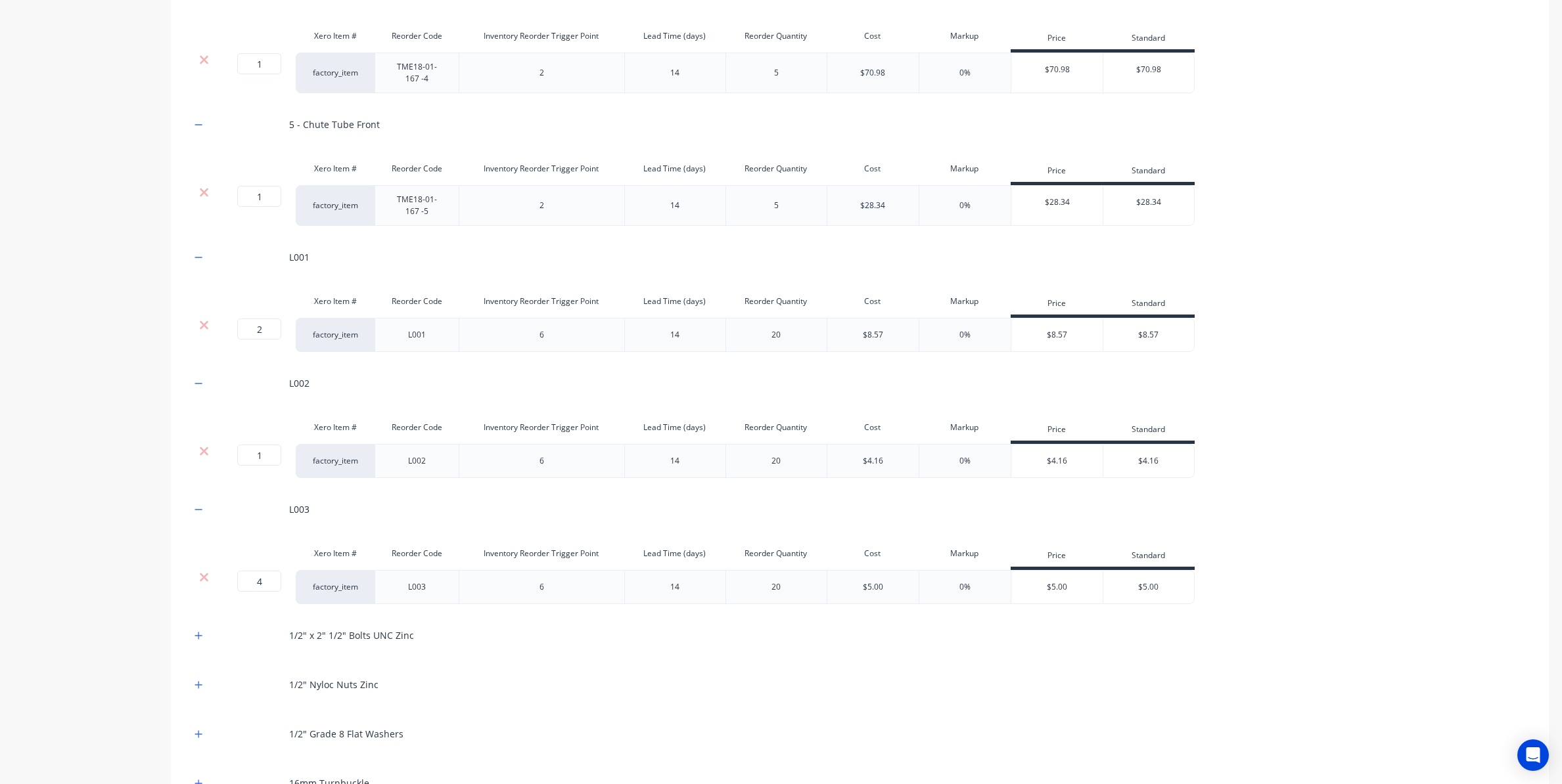
scroll to position [1064, 0]
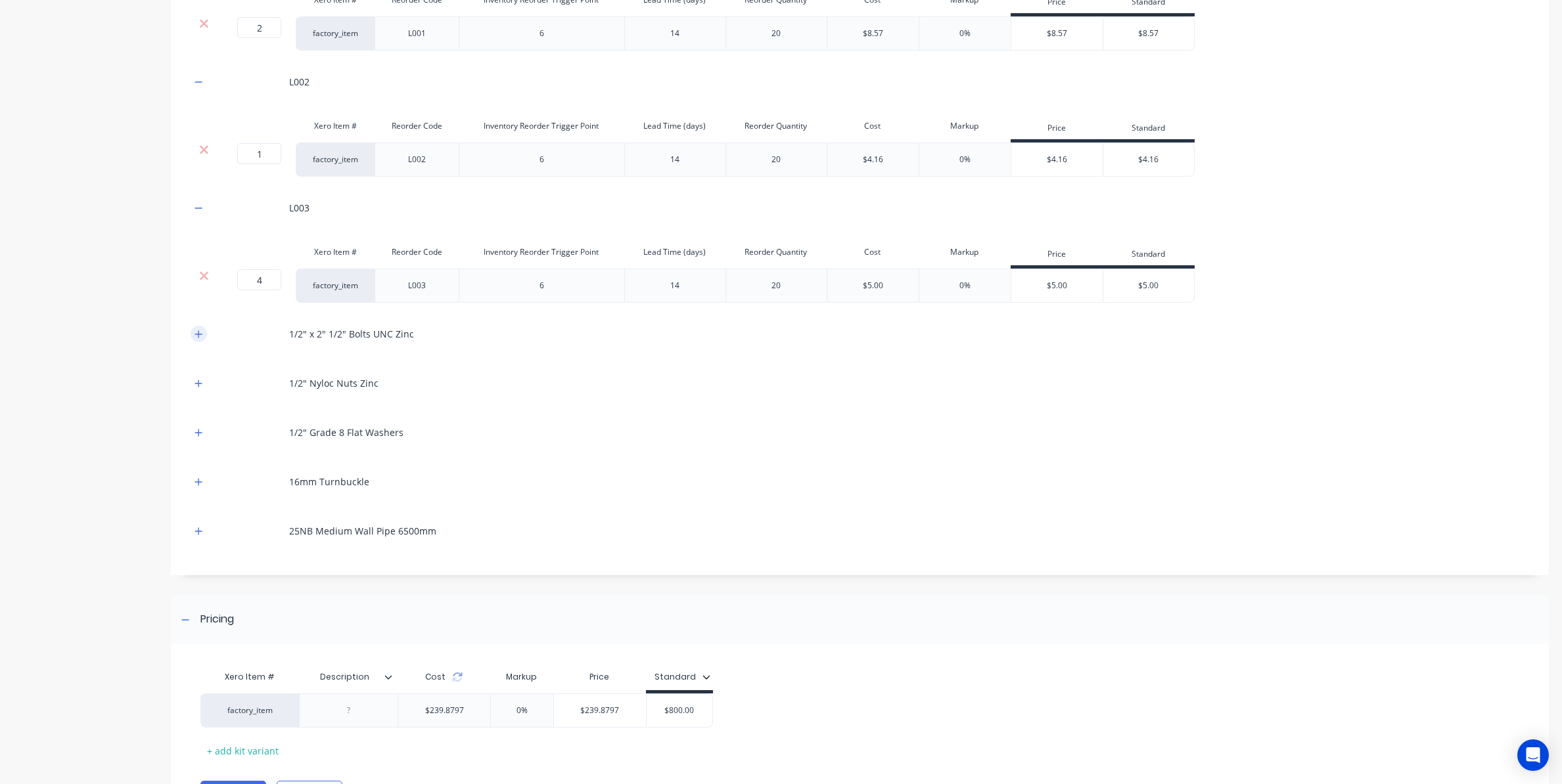
click at [200, 340] on button "button" at bounding box center [198, 333] width 16 height 16
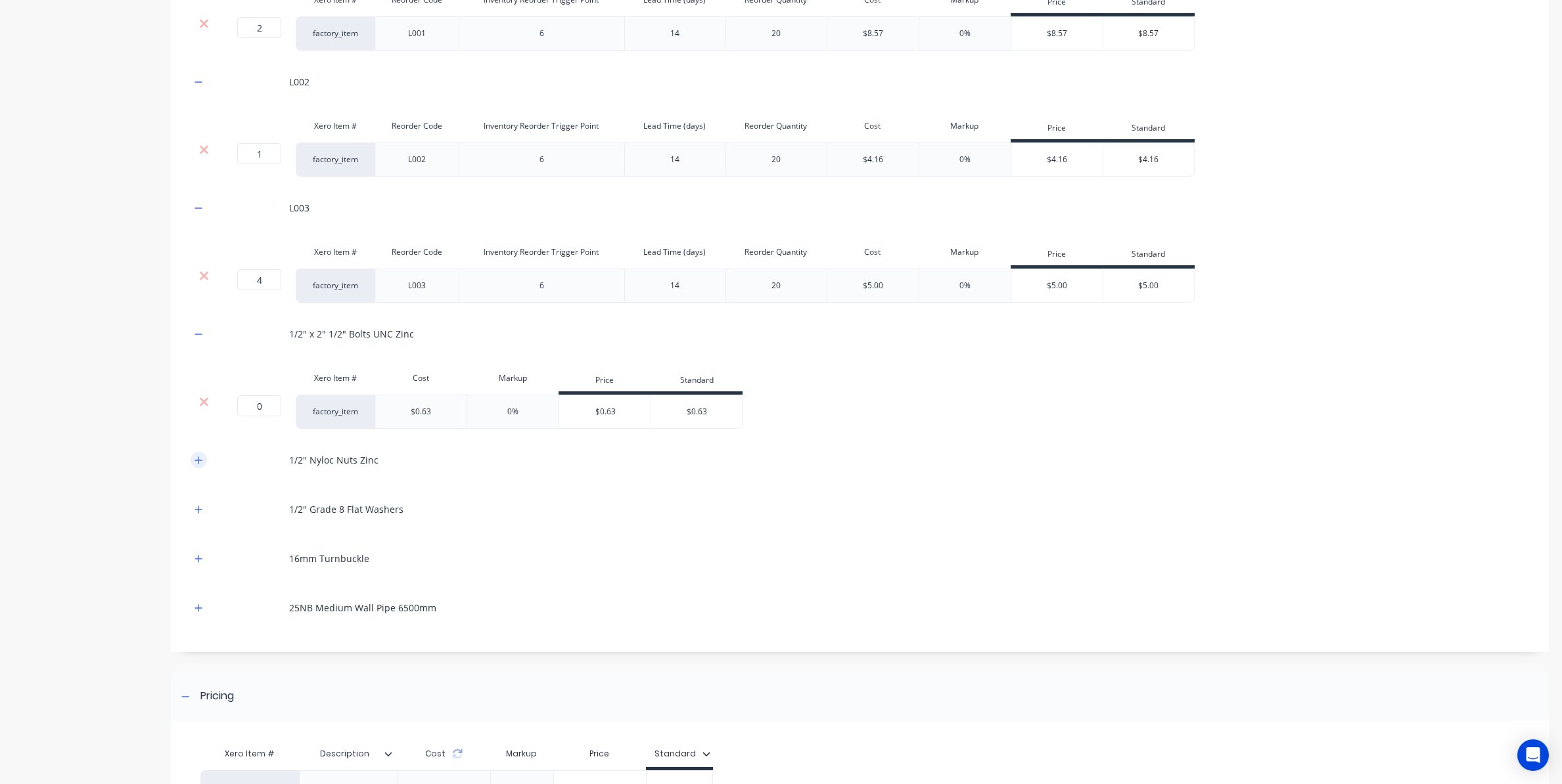
click at [199, 461] on icon "button" at bounding box center [198, 459] width 7 height 7
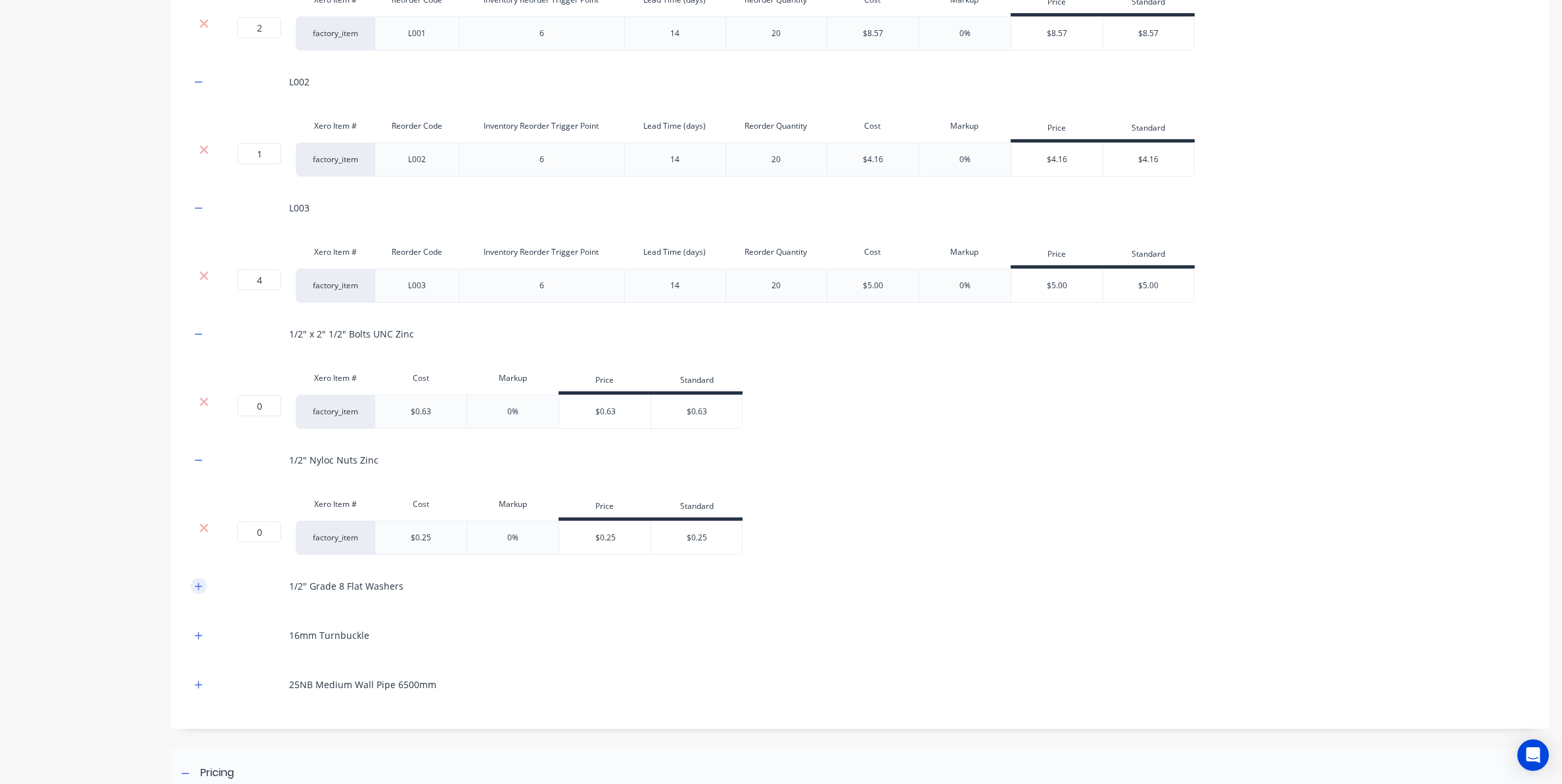
click at [203, 586] on button "button" at bounding box center [198, 586] width 16 height 16
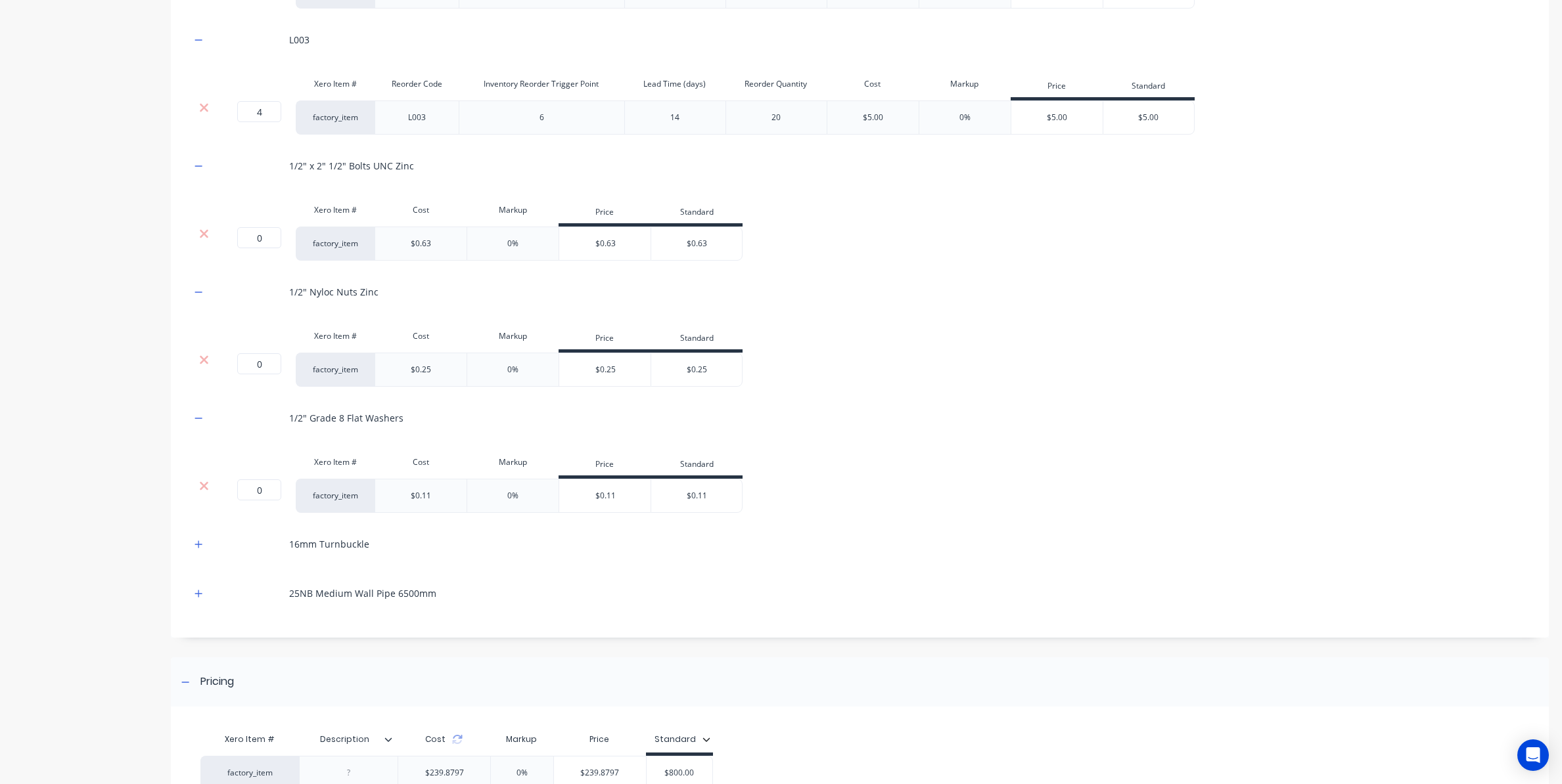
scroll to position [1364, 0]
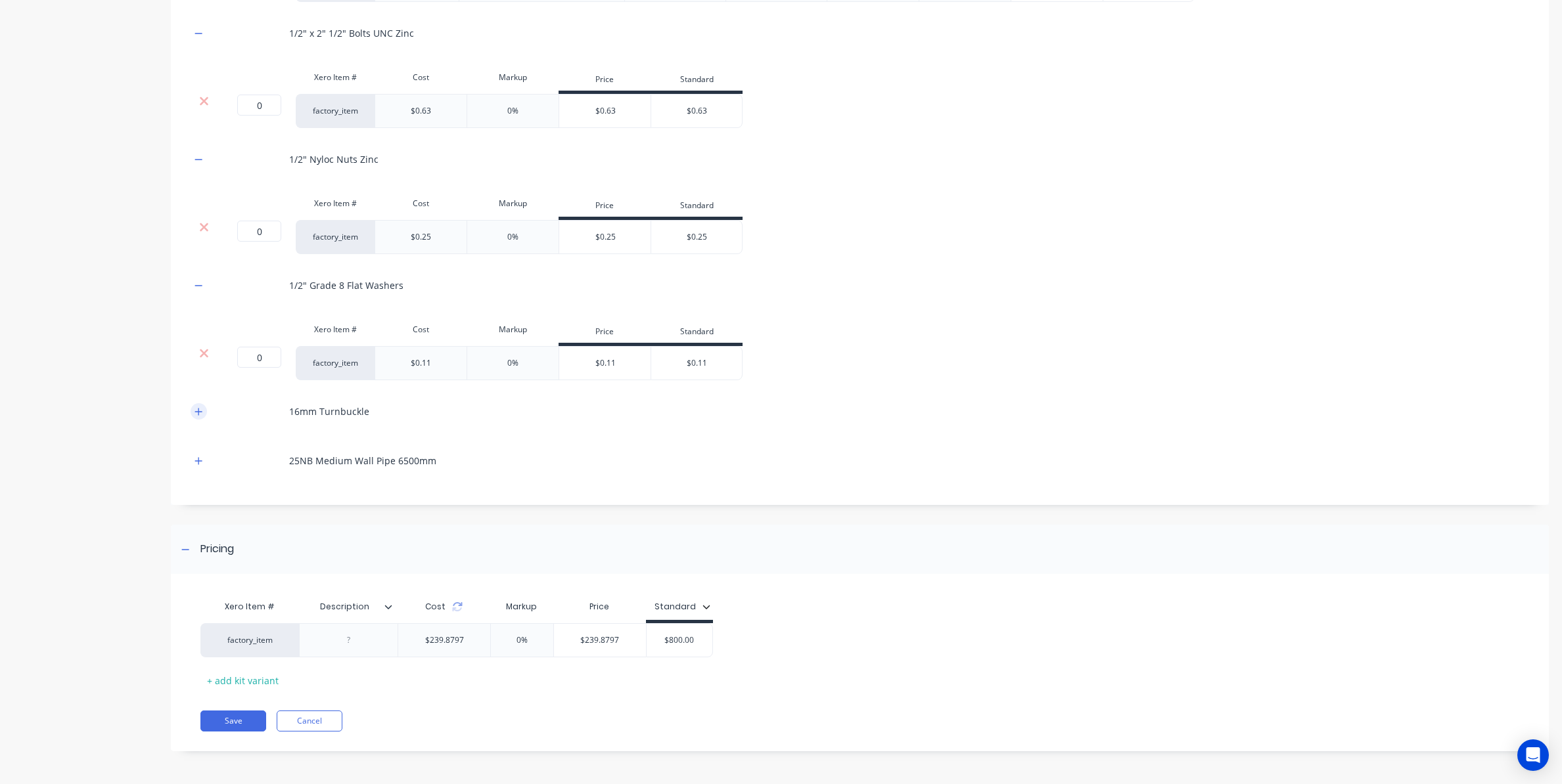
click at [197, 409] on icon "button" at bounding box center [199, 412] width 8 height 9
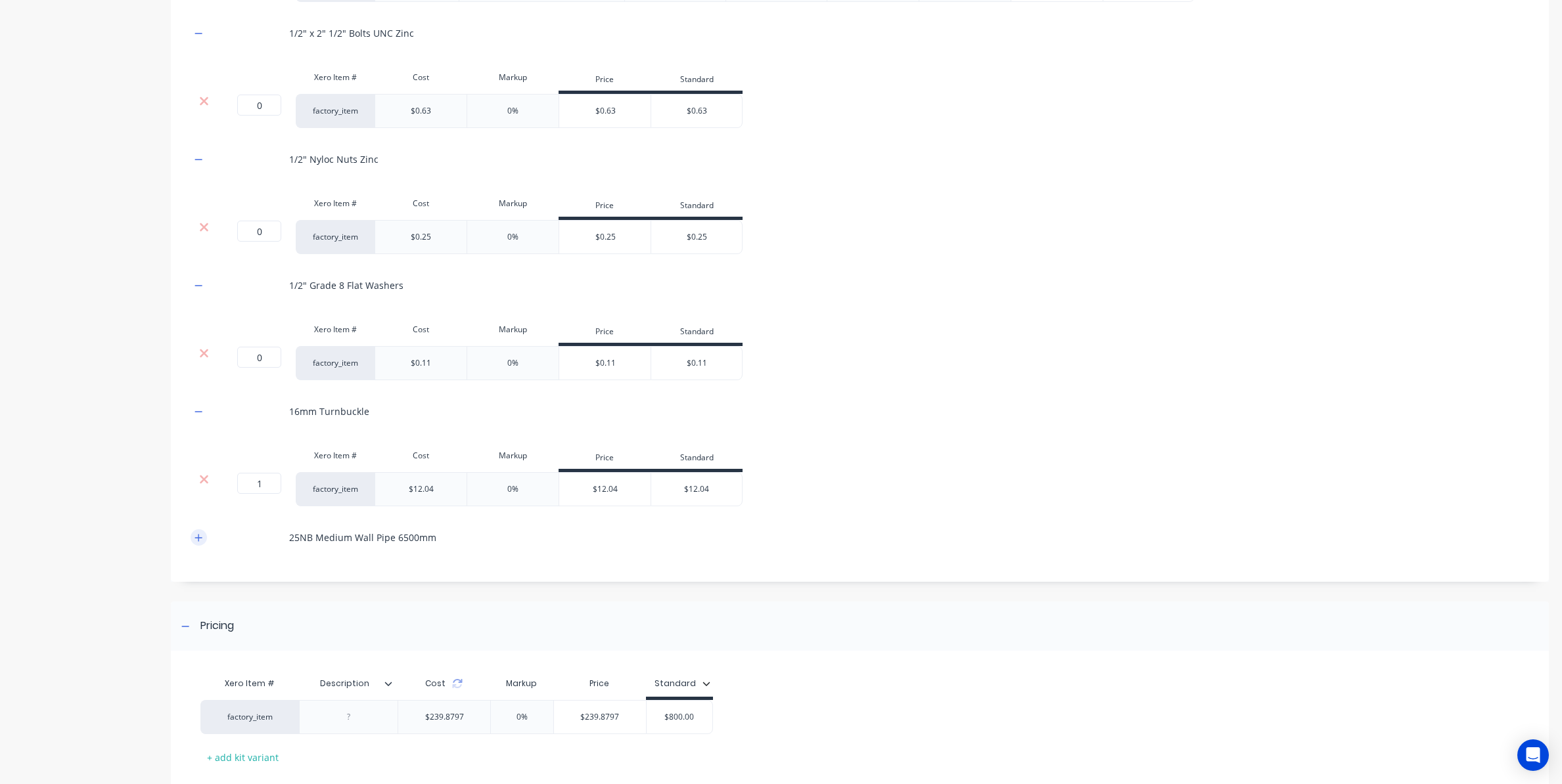
click at [199, 536] on icon "button" at bounding box center [199, 538] width 8 height 9
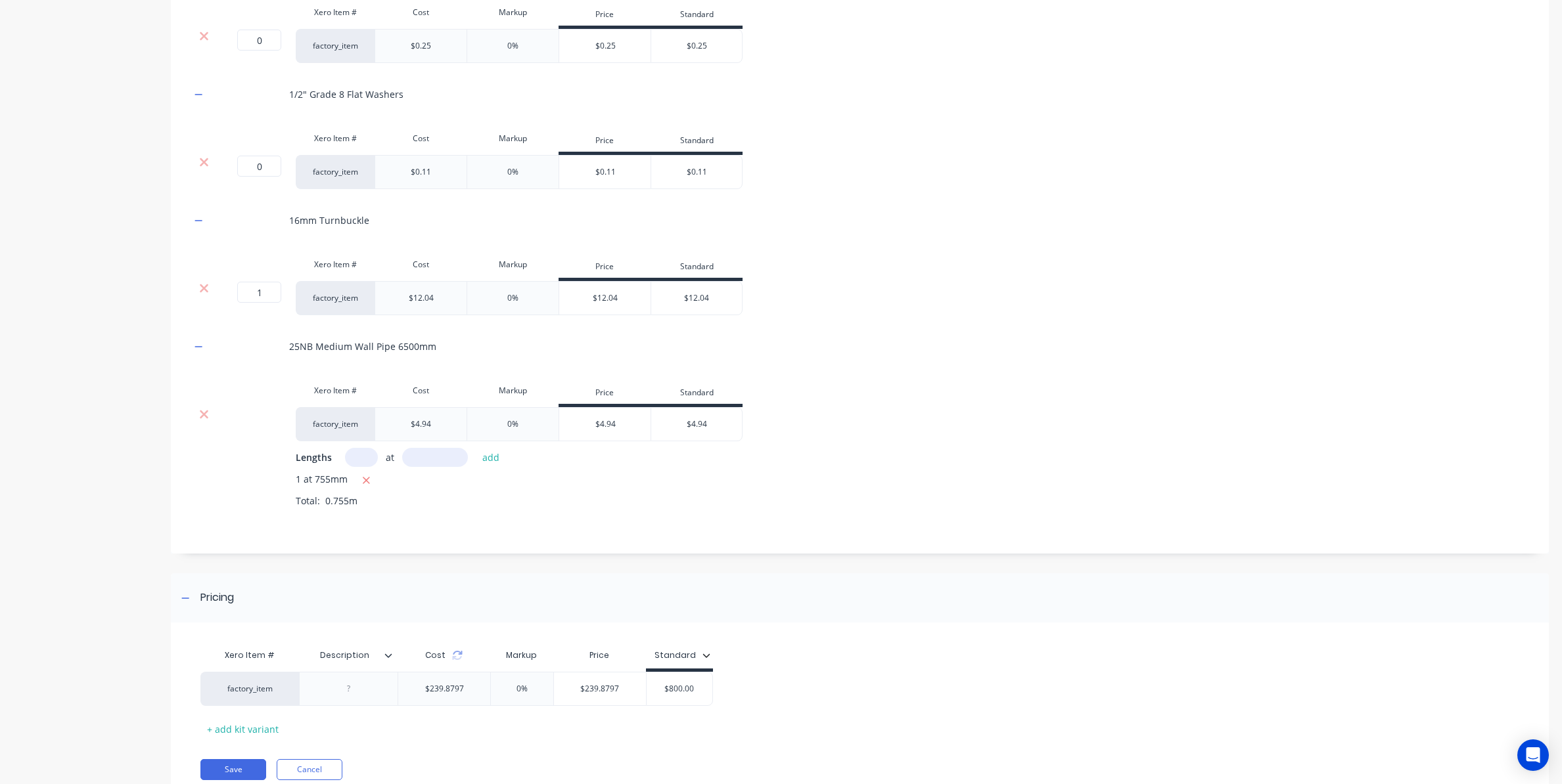
scroll to position [1604, 0]
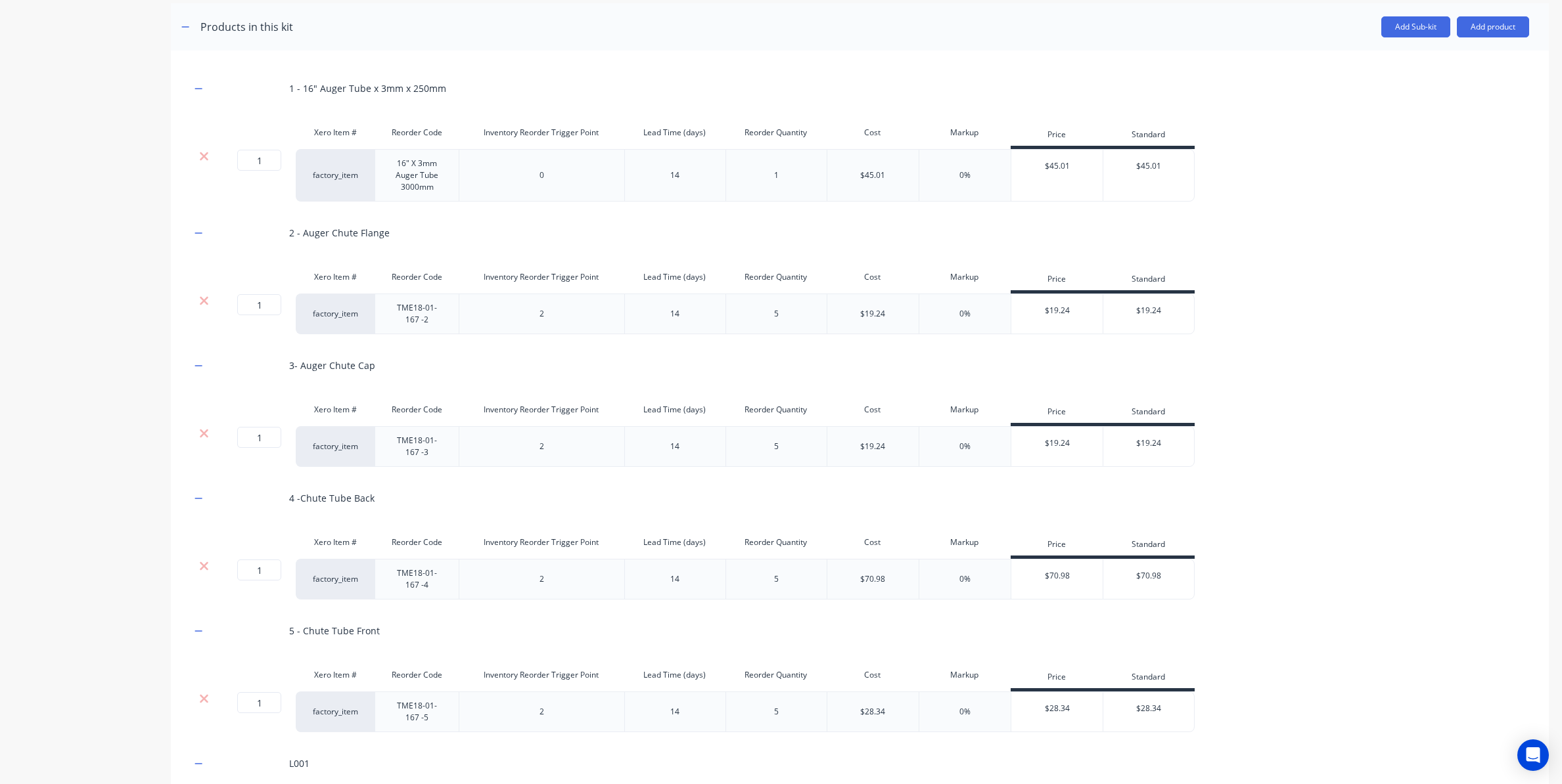
scroll to position [0, 0]
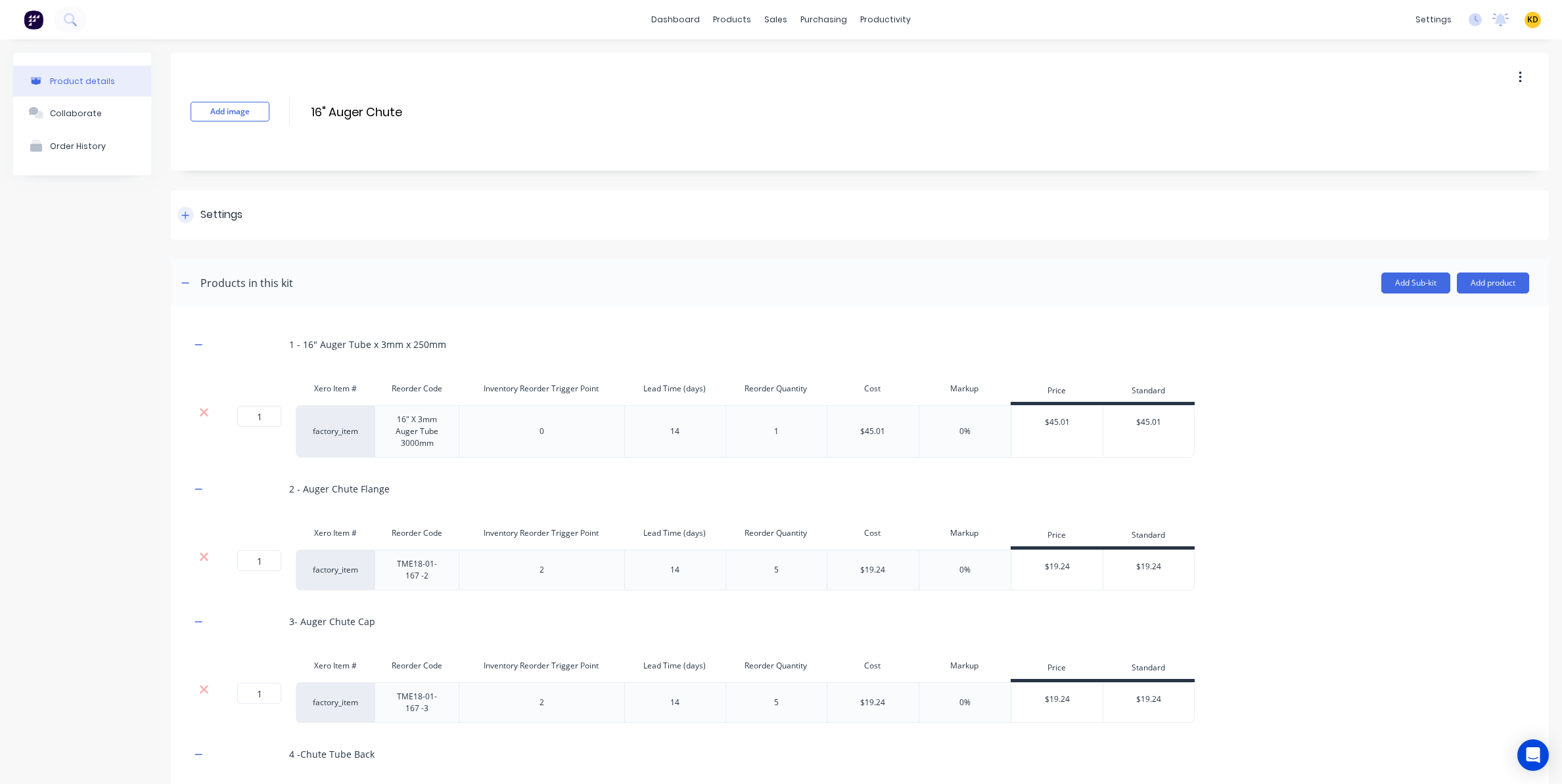
click at [228, 212] on div "Settings" at bounding box center [221, 215] width 42 height 16
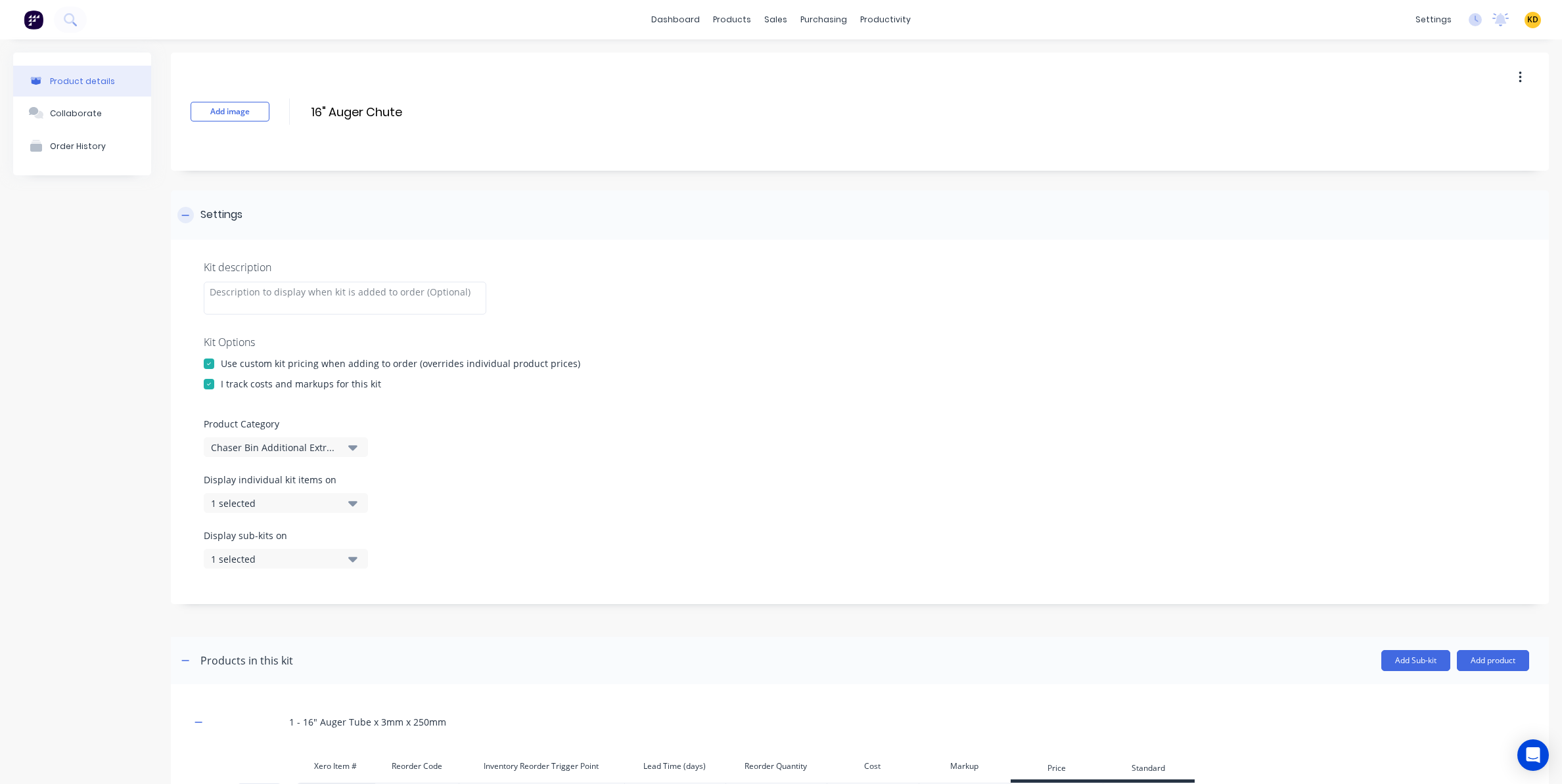
click at [228, 212] on div "Settings" at bounding box center [221, 215] width 42 height 16
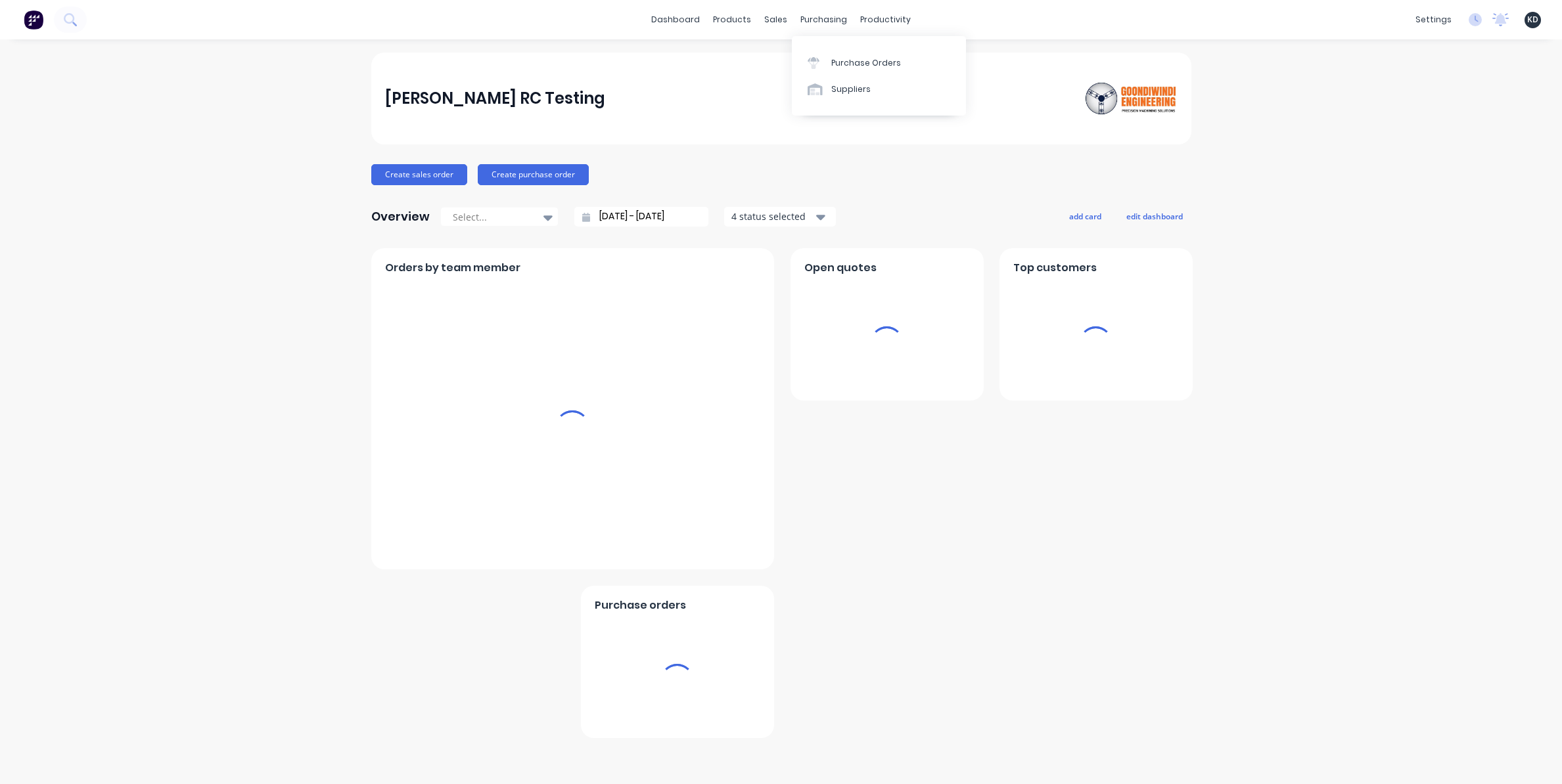
click at [1298, 122] on div "Harry RC Testing Create sales order Create purchase order Overview Select... 24…" at bounding box center [781, 412] width 1562 height 718
click at [759, 58] on div "Product Catalogue" at bounding box center [791, 63] width 81 height 11
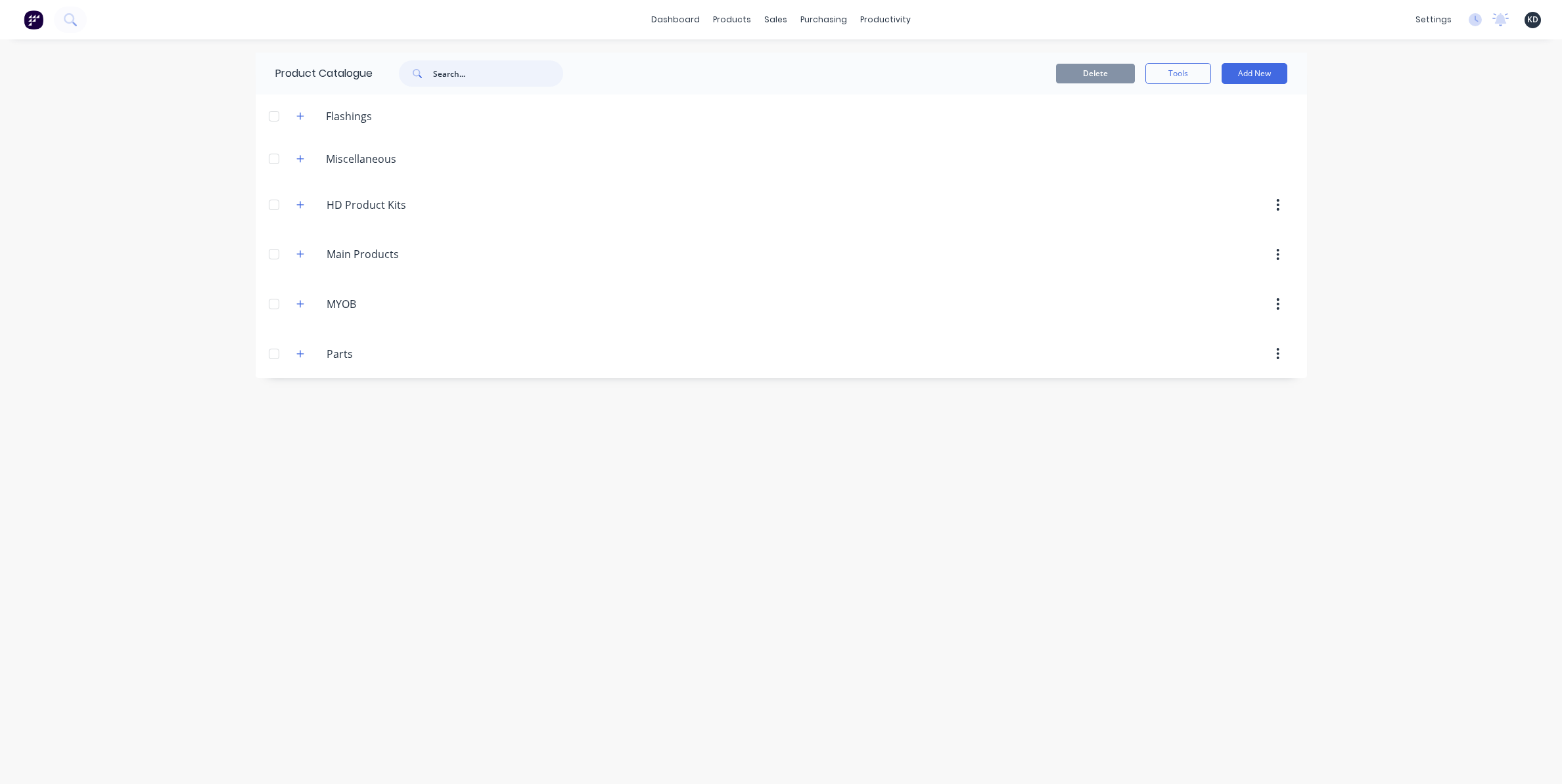
click at [463, 74] on input "text" at bounding box center [498, 74] width 130 height 26
click at [305, 362] on div "Parts Parts" at bounding box center [389, 353] width 206 height 24
click at [303, 356] on icon "button" at bounding box center [300, 354] width 8 height 9
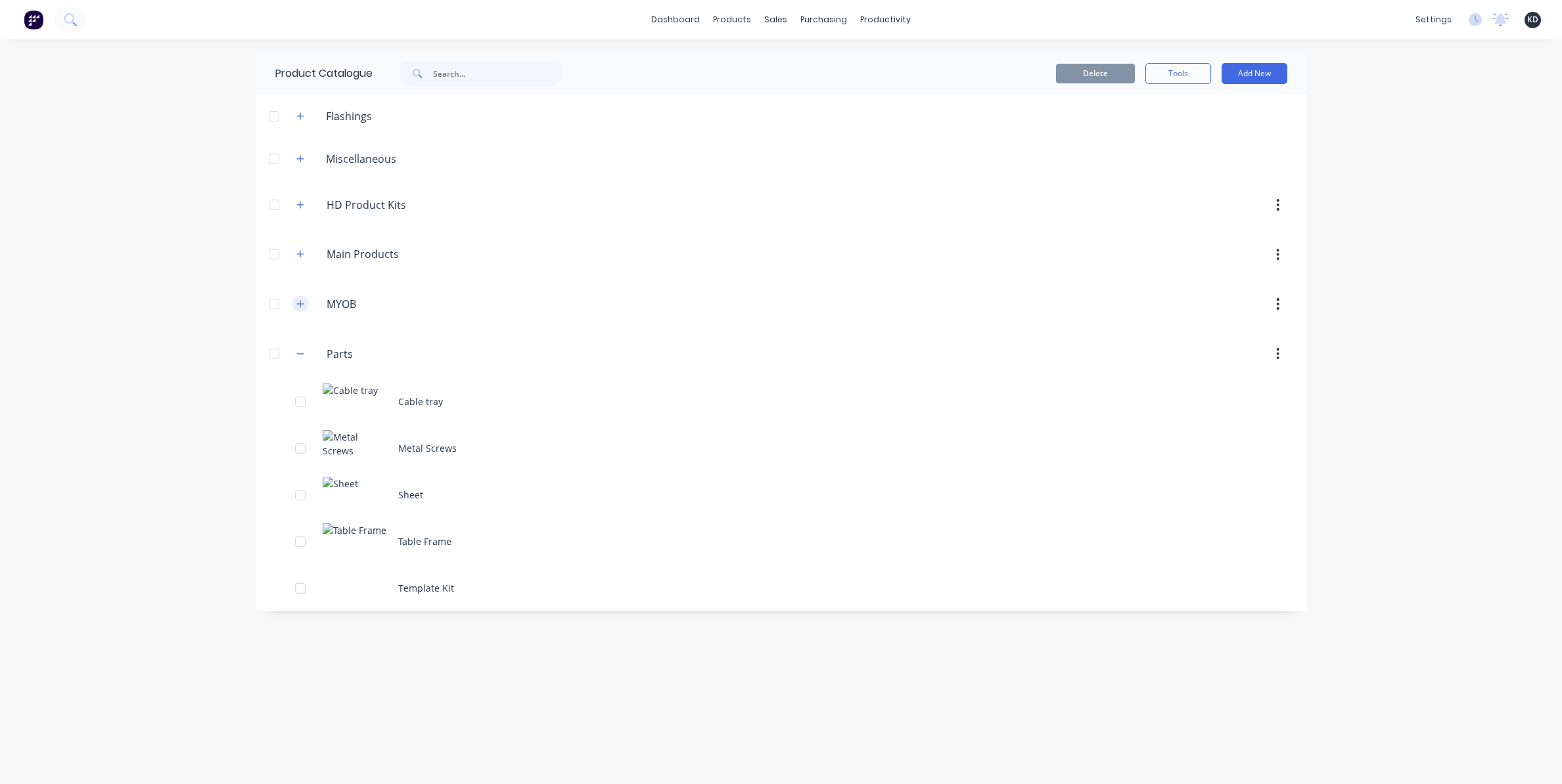
click at [301, 304] on icon "button" at bounding box center [300, 304] width 8 height 9
click at [301, 304] on button "button" at bounding box center [300, 303] width 16 height 16
click at [310, 303] on div "MYOB MYOB" at bounding box center [389, 303] width 206 height 24
click at [301, 301] on icon "button" at bounding box center [300, 304] width 8 height 9
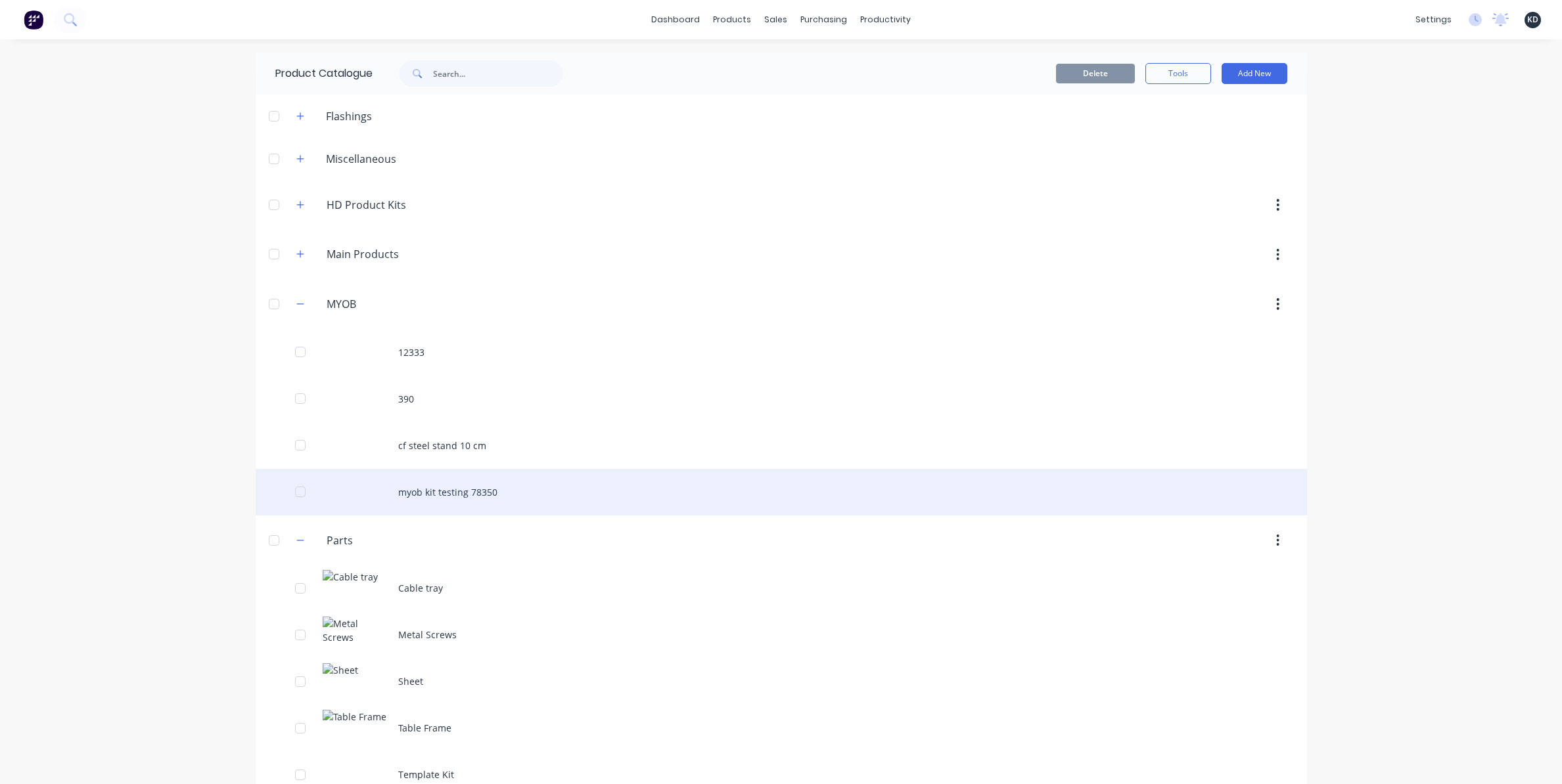
click at [462, 485] on div "myob kit testing 78350" at bounding box center [781, 492] width 1051 height 47
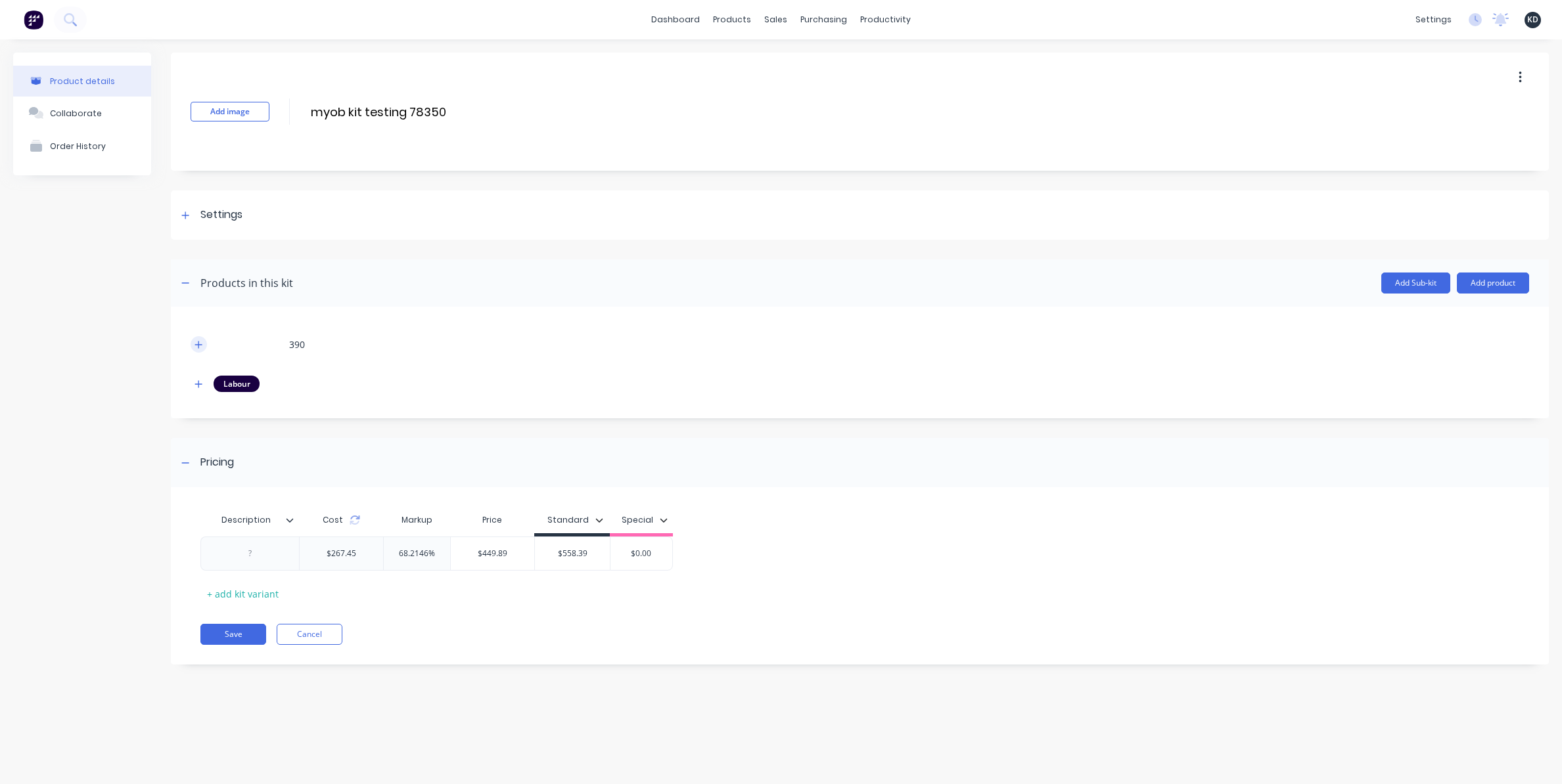
click at [206, 345] on button "button" at bounding box center [198, 344] width 16 height 16
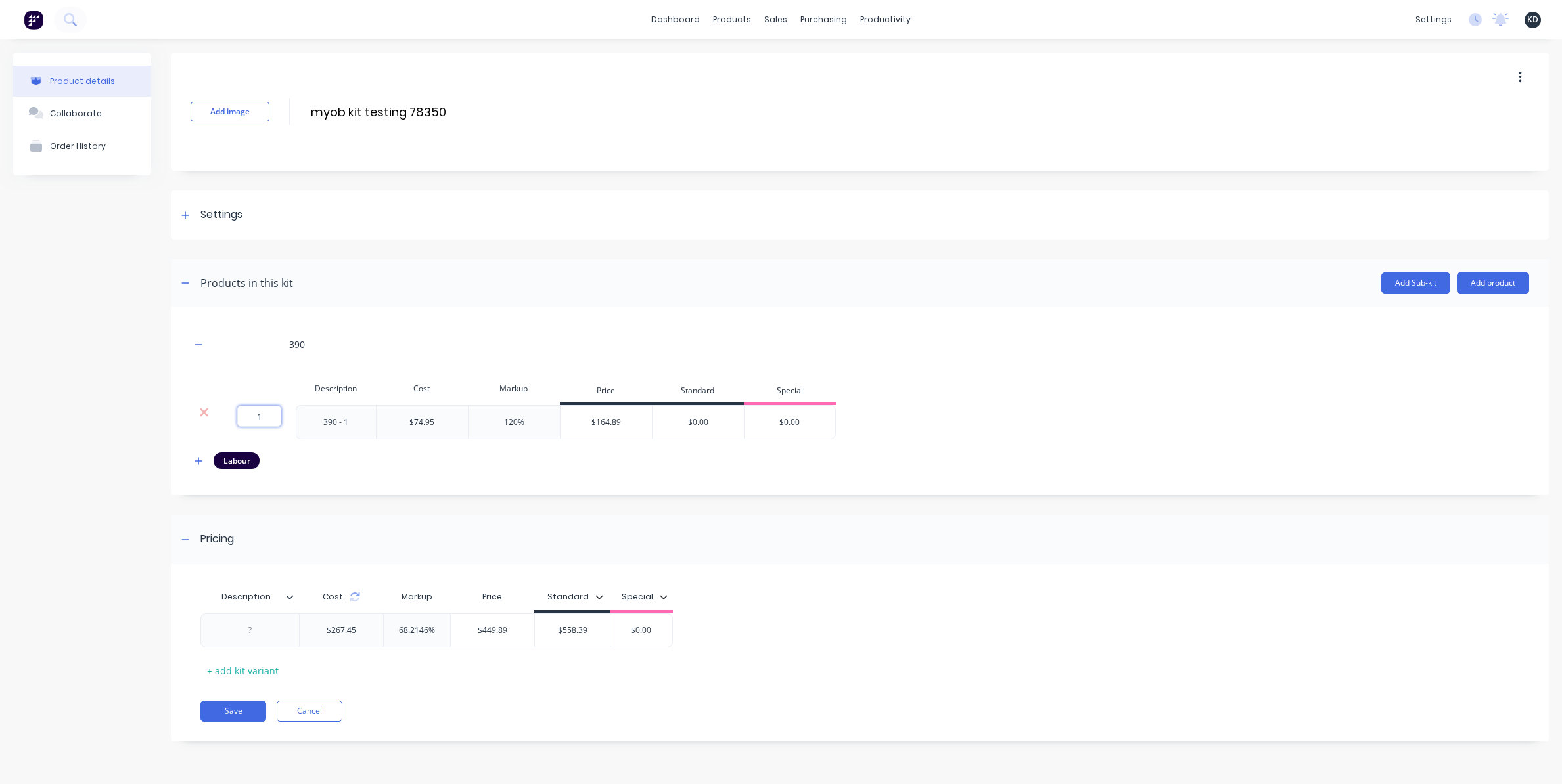
drag, startPoint x: 266, startPoint y: 418, endPoint x: 226, endPoint y: 414, distance: 40.2
click at [226, 414] on div "1 1 ?" at bounding box center [256, 422] width 79 height 34
type input "0"
click at [67, 362] on div "Product details Collaborate Order History" at bounding box center [82, 407] width 138 height 708
click at [392, 113] on input "myob kit testing 78350" at bounding box center [426, 112] width 232 height 19
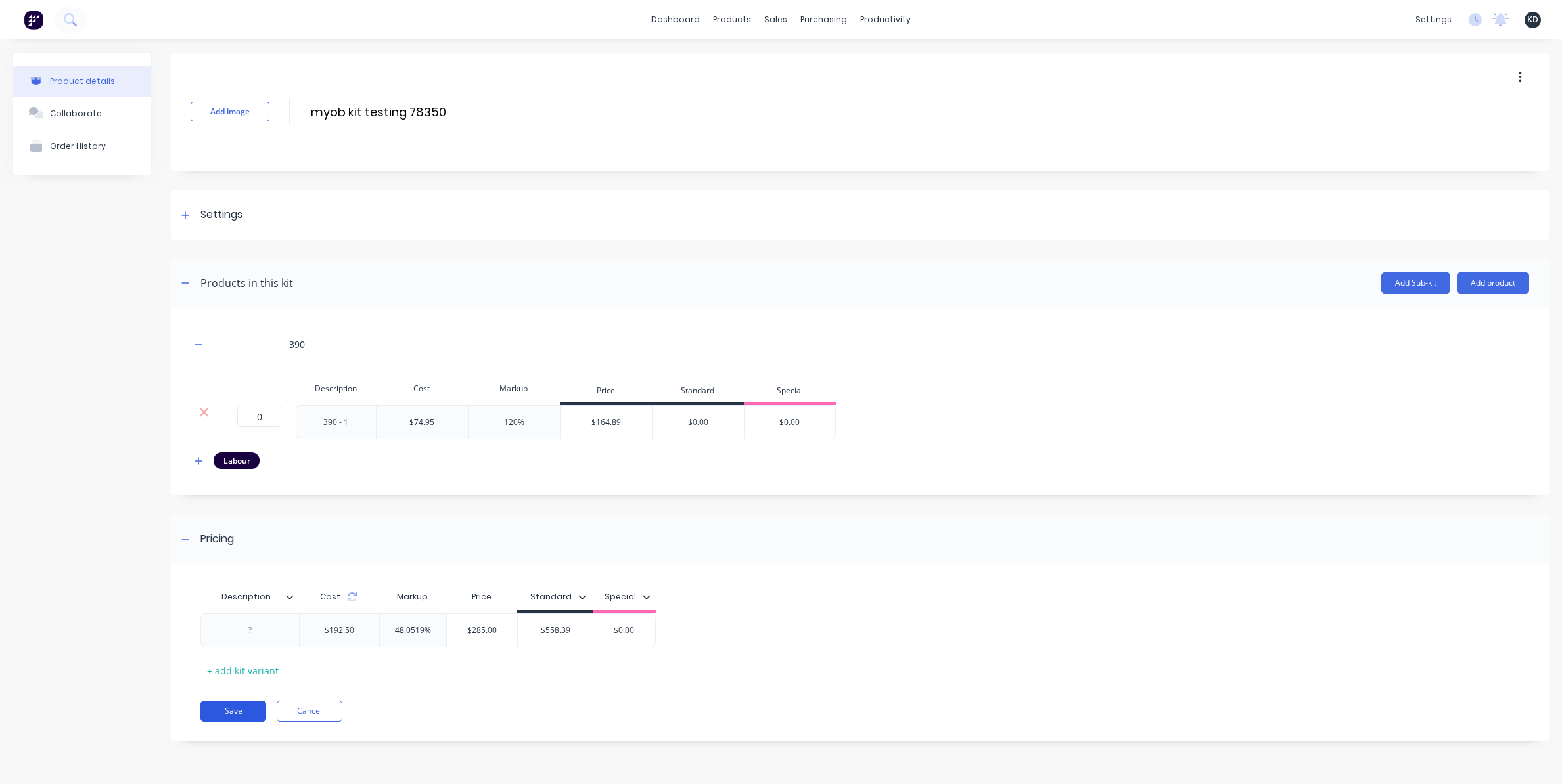
click at [228, 712] on button "Save" at bounding box center [233, 710] width 66 height 21
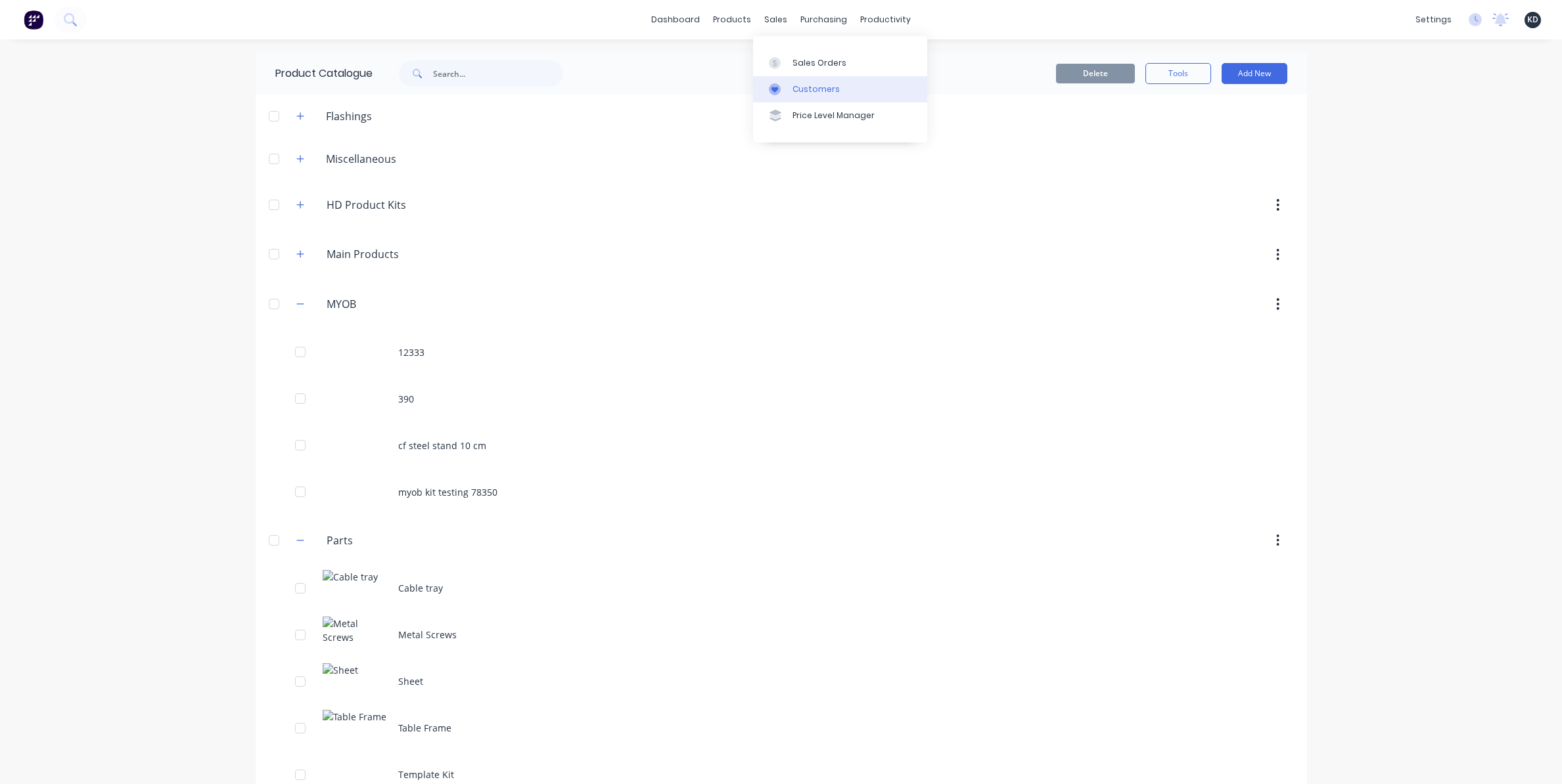
click at [808, 100] on link "Customers" at bounding box center [840, 89] width 174 height 26
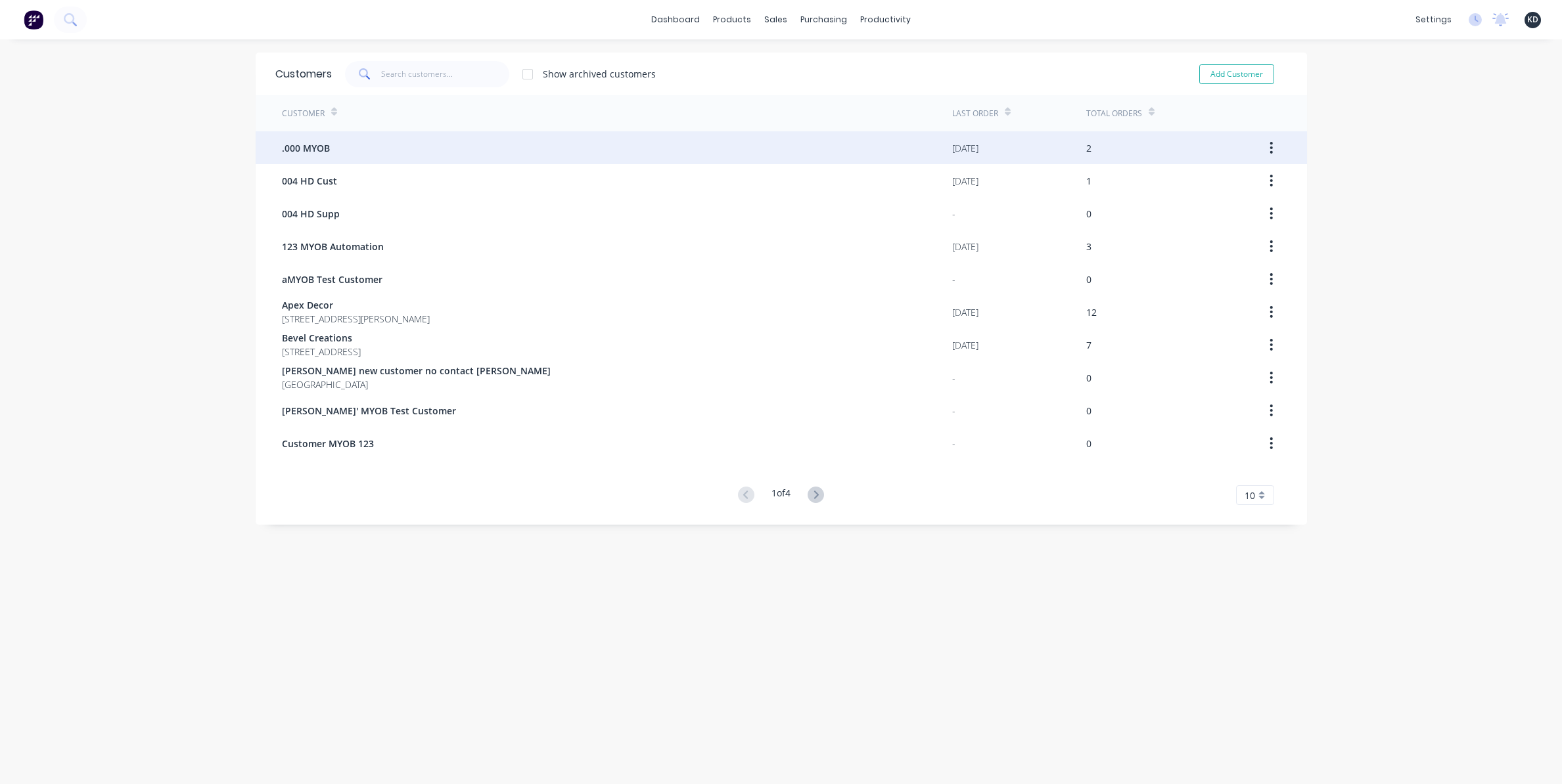
click at [412, 149] on div ".000 MYOB" at bounding box center [617, 147] width 670 height 33
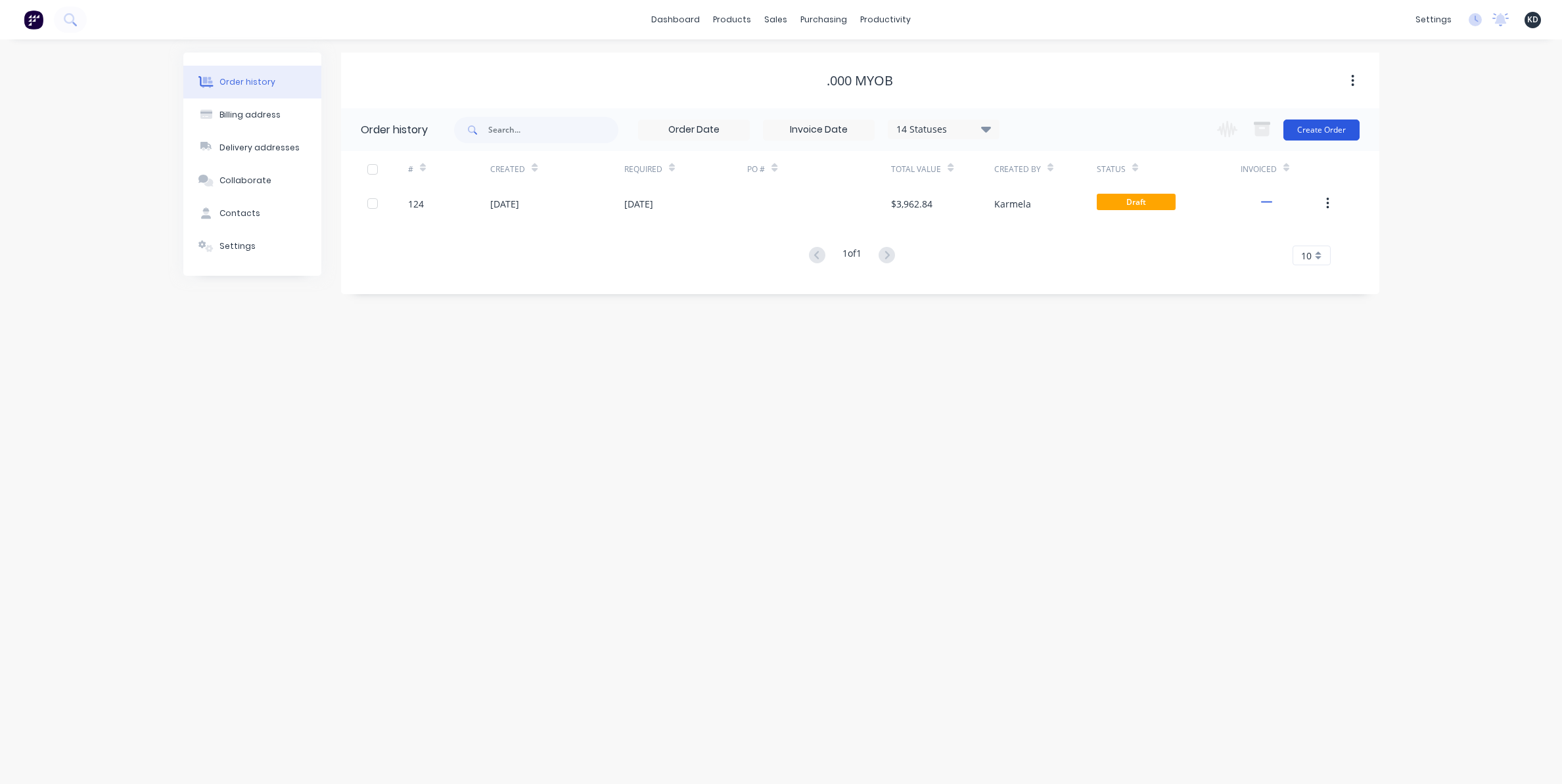
click at [1346, 129] on button "Create Order" at bounding box center [1320, 130] width 76 height 21
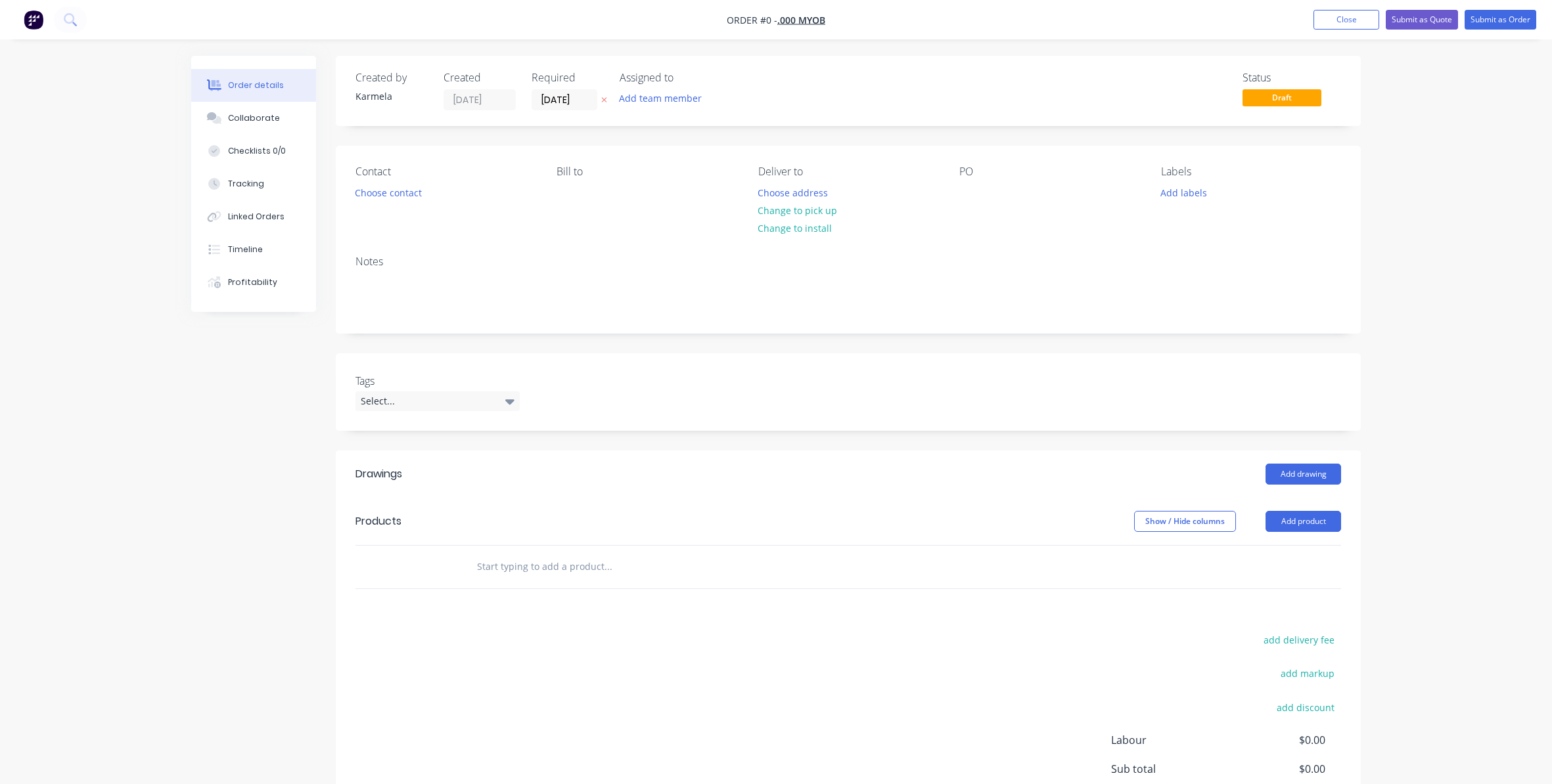
click at [518, 559] on input "text" at bounding box center [607, 566] width 263 height 26
paste input "myob kit testing 78350"
type input "myob kit testing 78350"
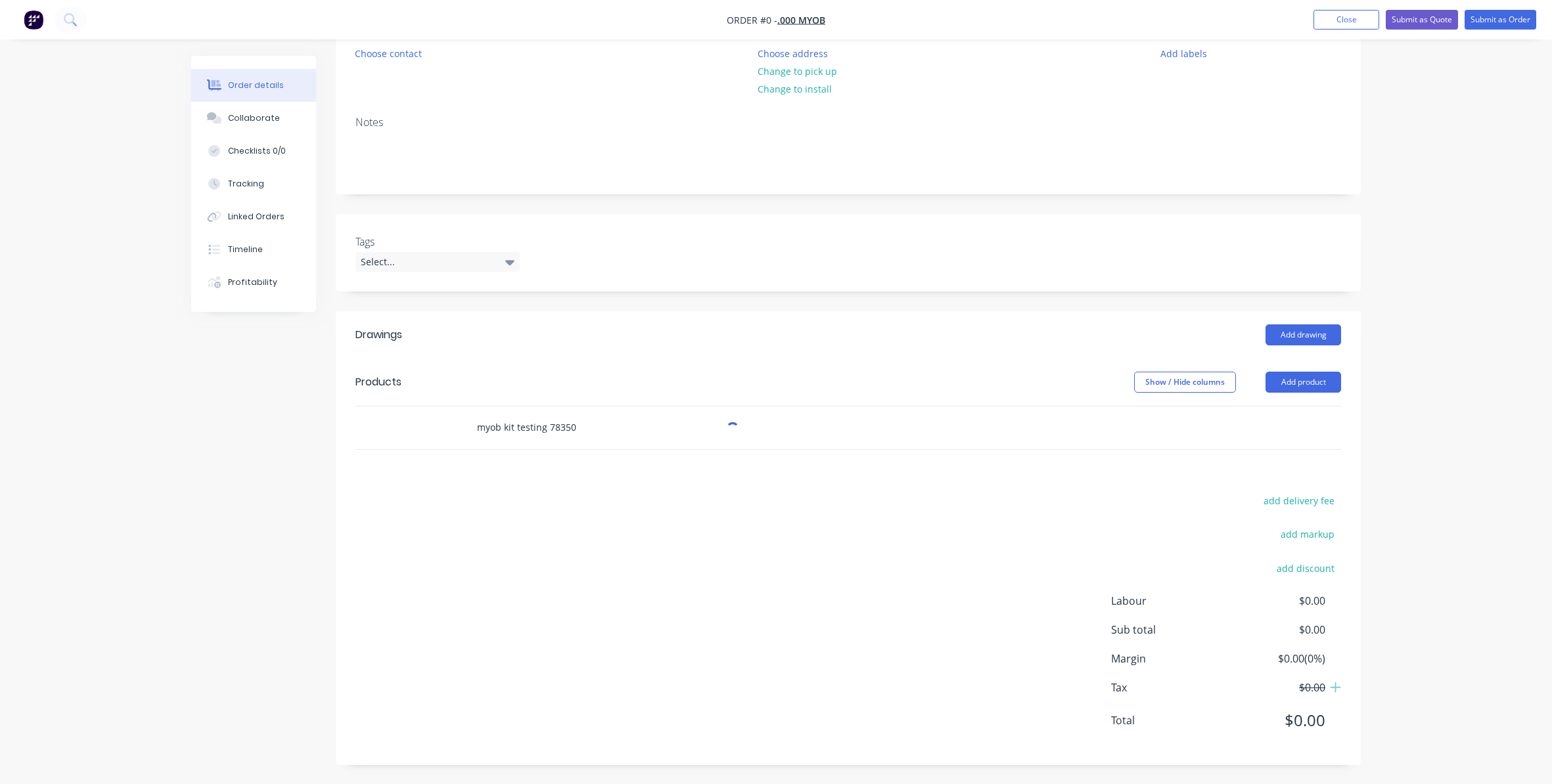
scroll to position [139, 0]
click at [1323, 384] on button "Add product" at bounding box center [1303, 381] width 76 height 21
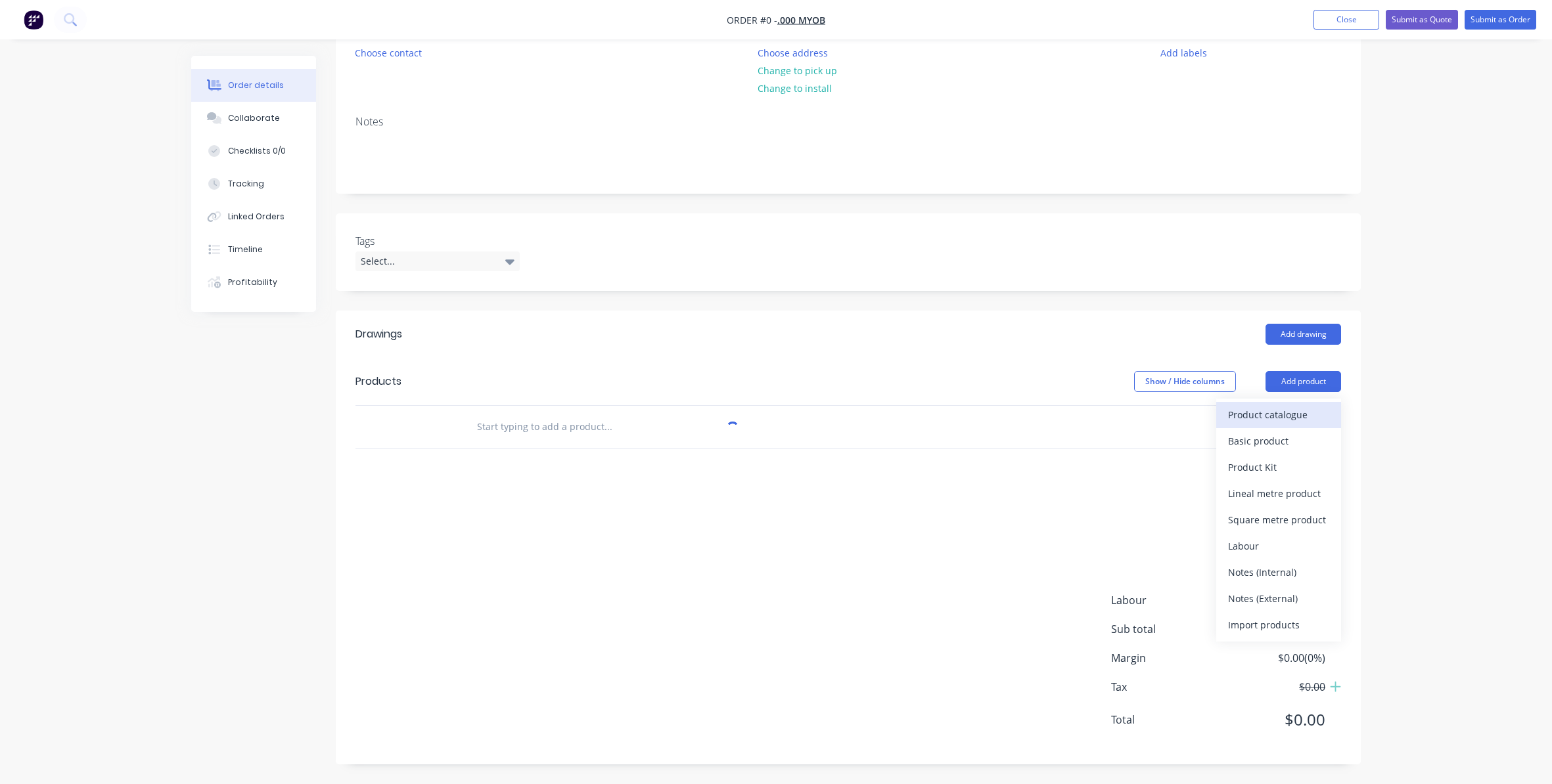
click at [1319, 410] on div "Product catalogue" at bounding box center [1278, 415] width 101 height 19
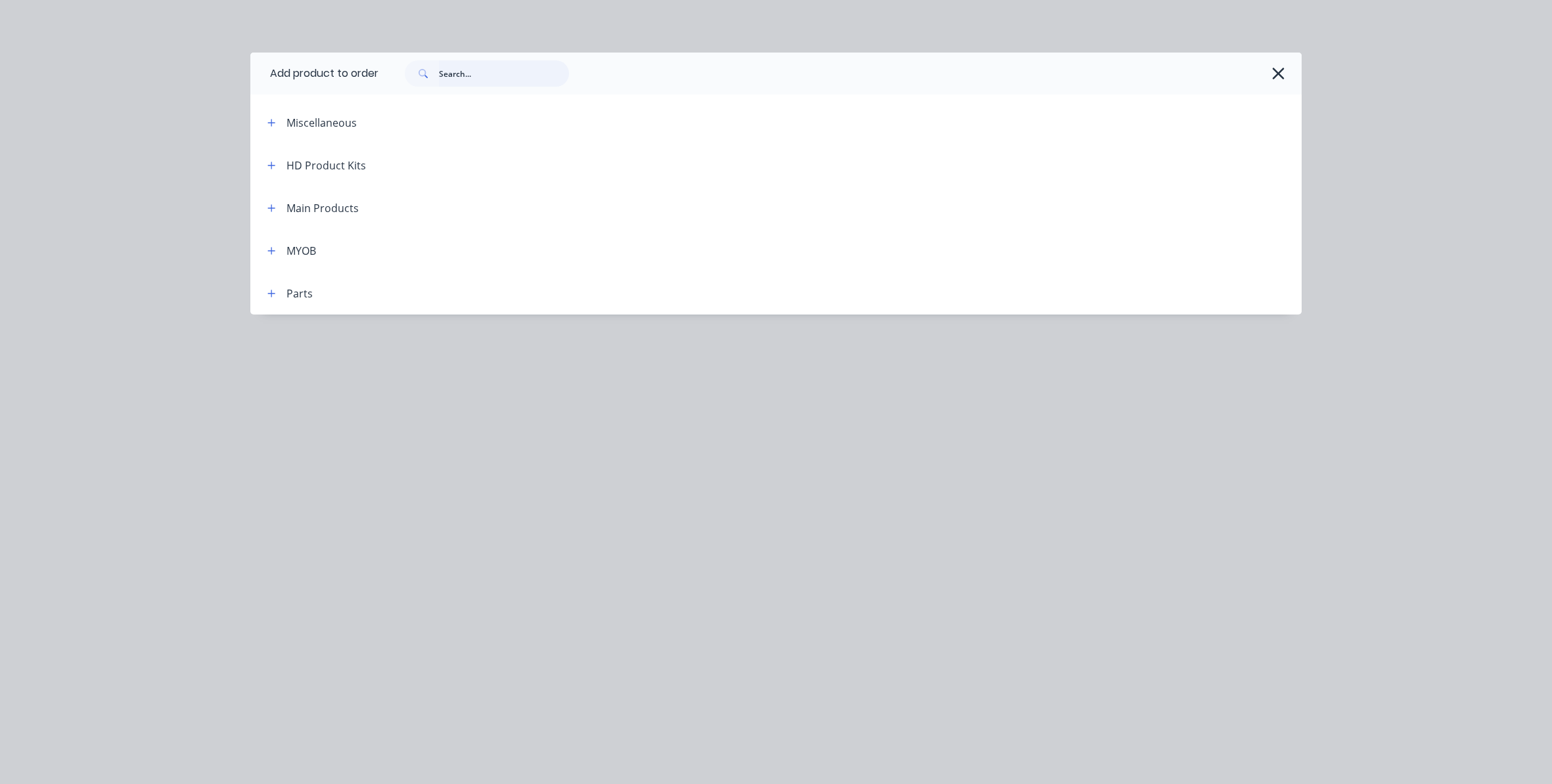
click at [505, 84] on input "text" at bounding box center [504, 74] width 130 height 26
paste input "myob kit testing 78350"
type input "myob kit testing 78350"
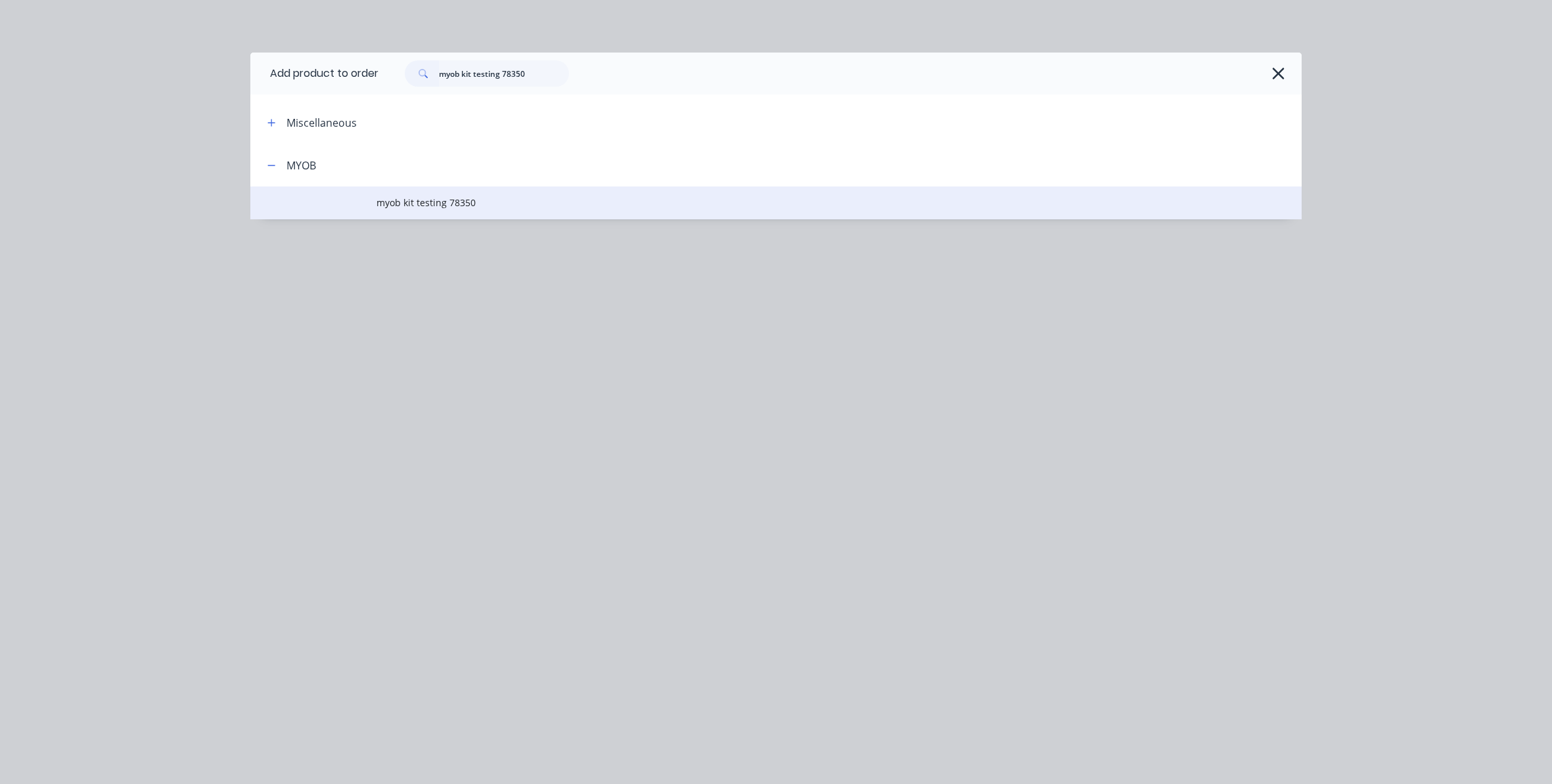
click at [452, 211] on td "myob kit testing 78350" at bounding box center [839, 202] width 925 height 33
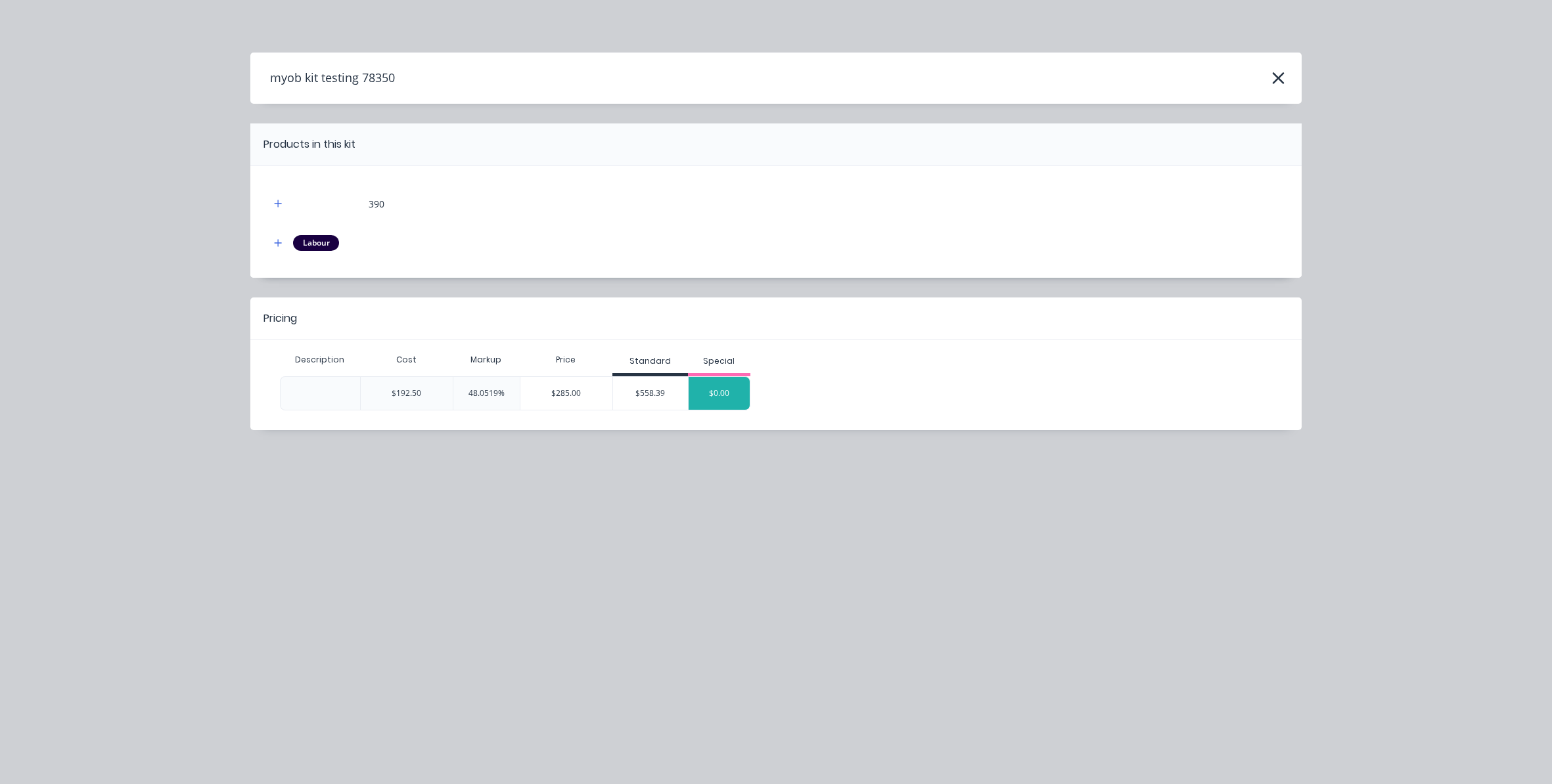
click at [726, 399] on div "$0.00" at bounding box center [719, 393] width 62 height 33
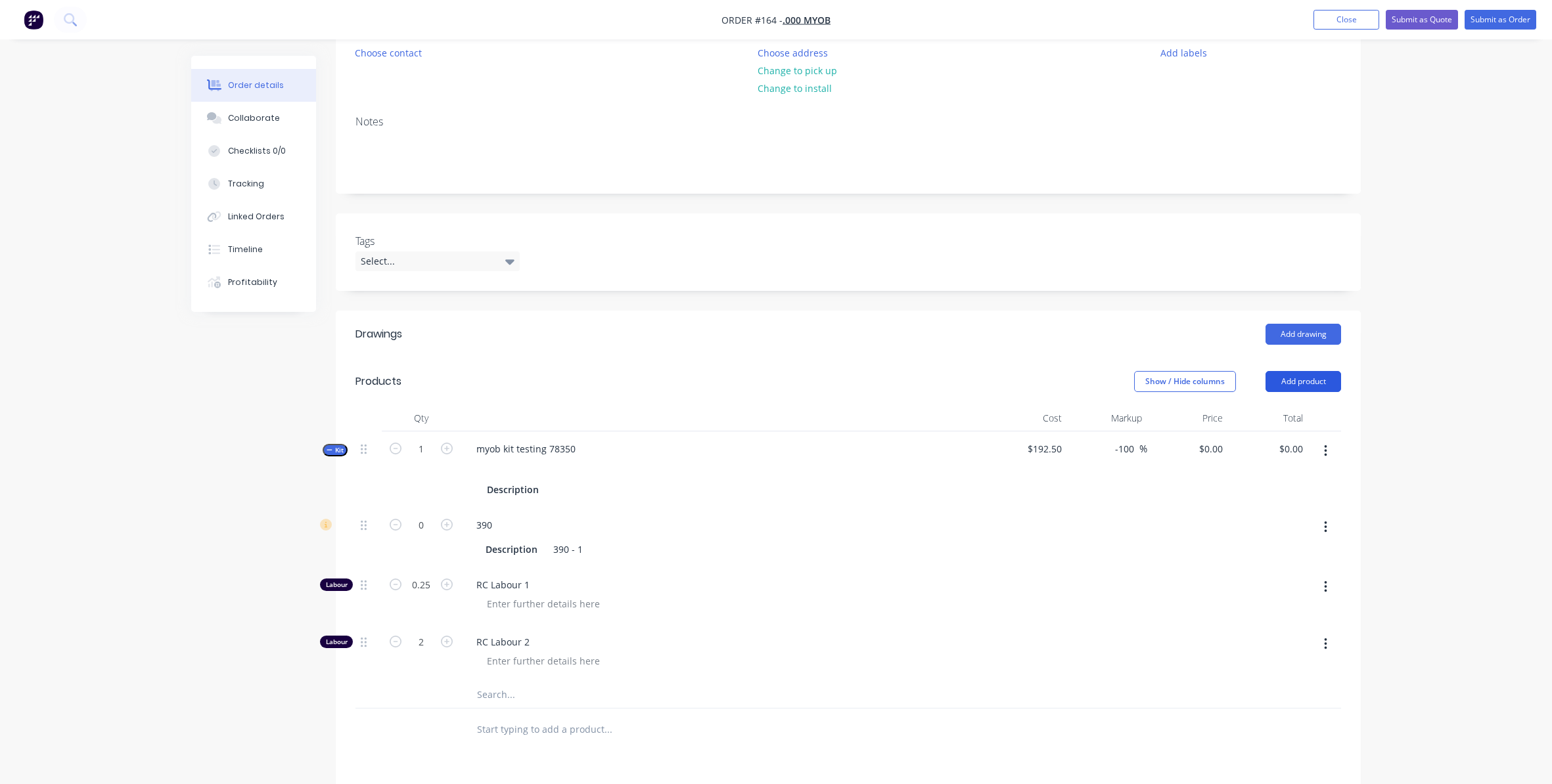
click at [1328, 382] on button "Add product" at bounding box center [1303, 381] width 76 height 21
click at [1301, 412] on div "Product catalogue" at bounding box center [1278, 415] width 101 height 19
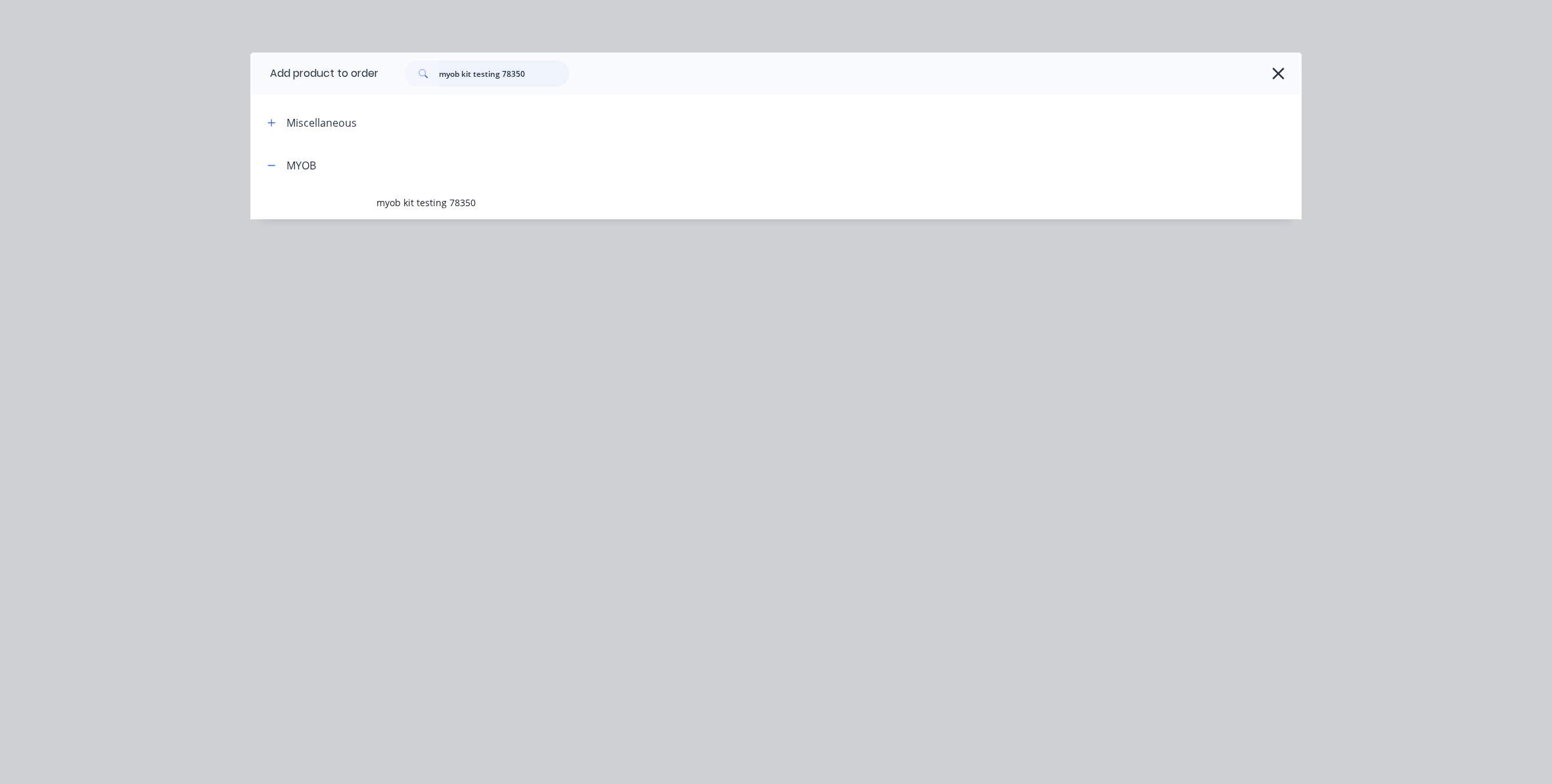
click at [510, 85] on input "myob kit testing 78350" at bounding box center [504, 74] width 130 height 26
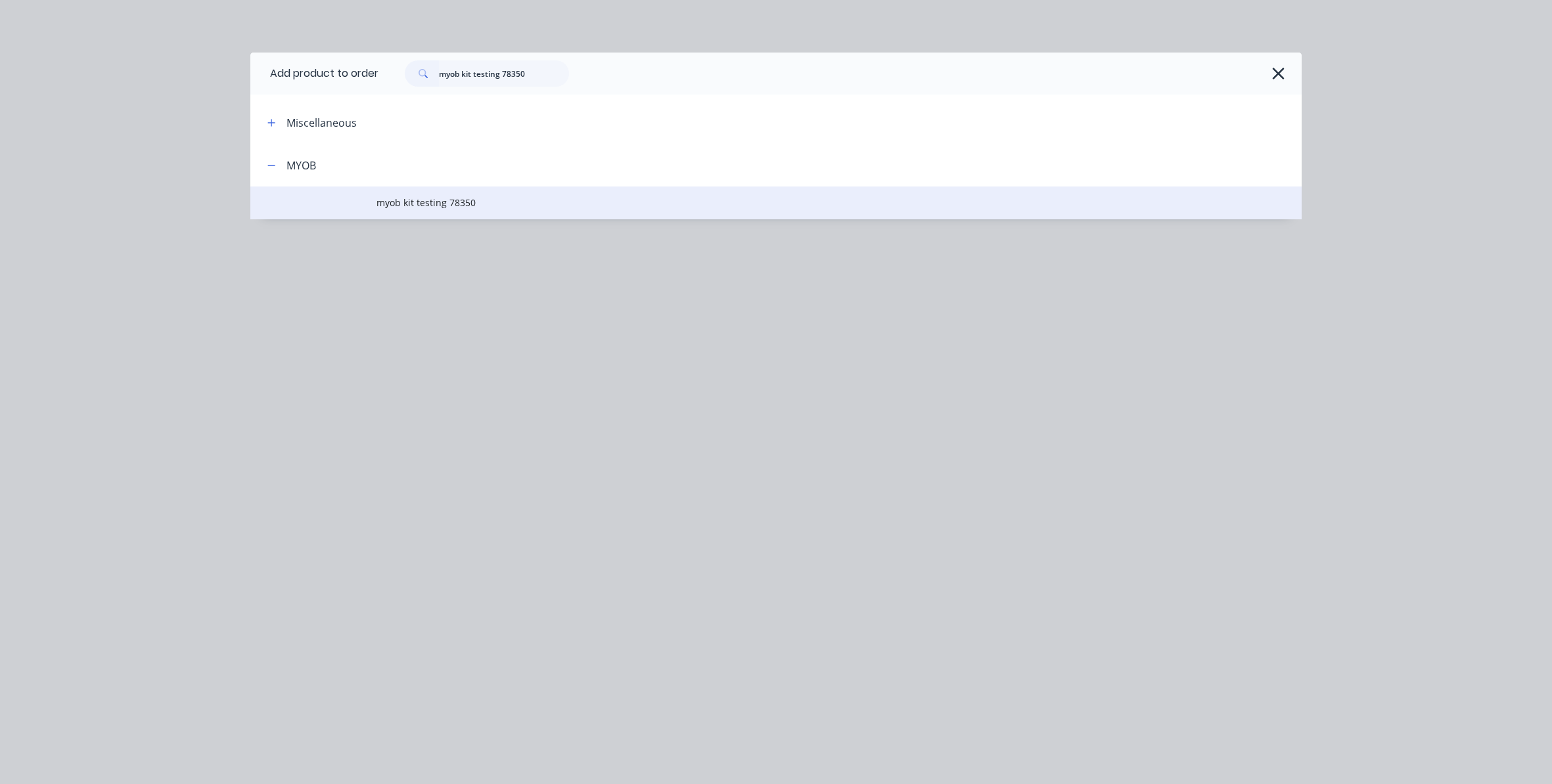
click at [474, 204] on span "myob kit testing 78350" at bounding box center [746, 202] width 740 height 14
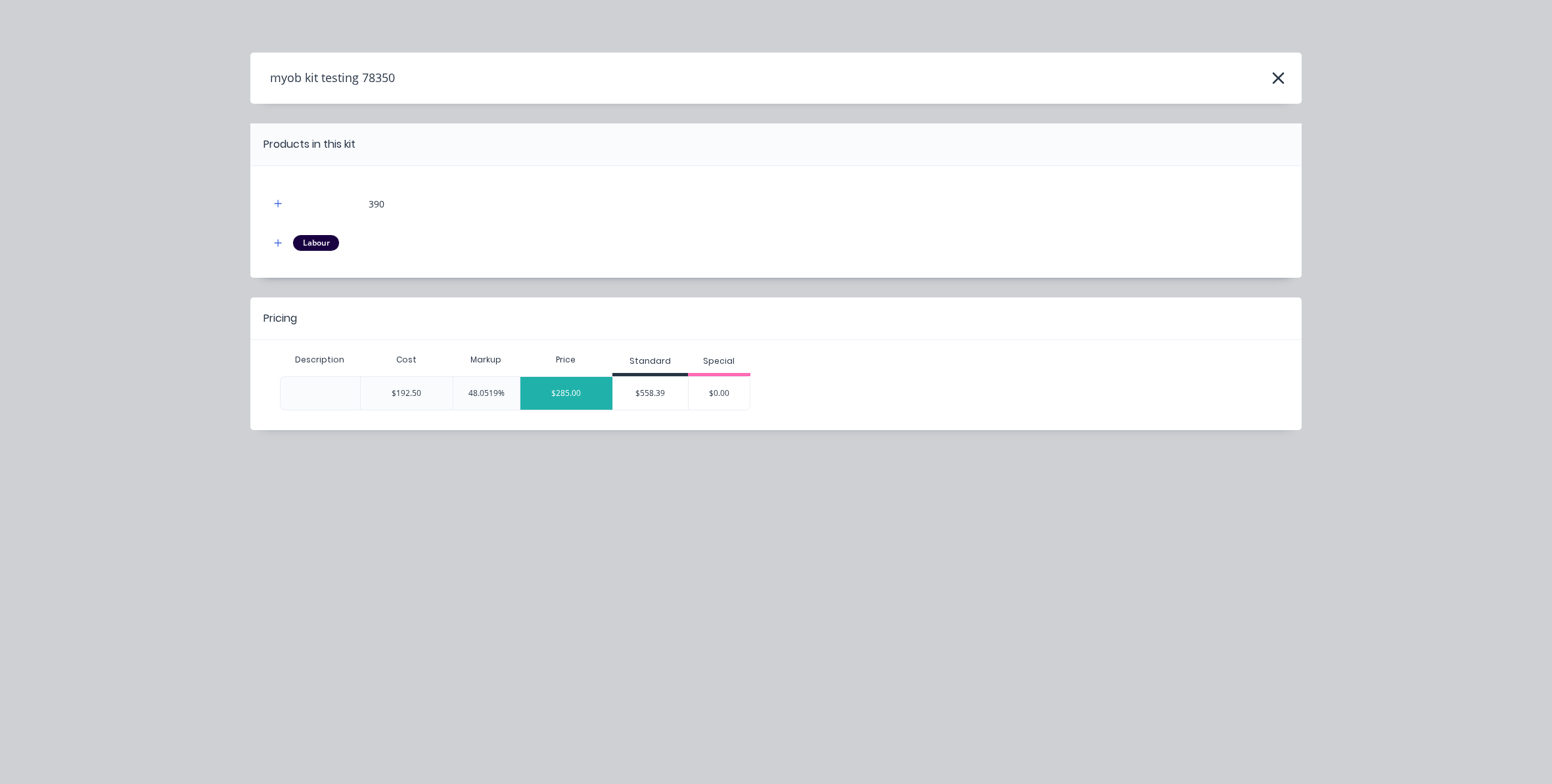
click at [600, 385] on div "$285.00" at bounding box center [567, 393] width 92 height 33
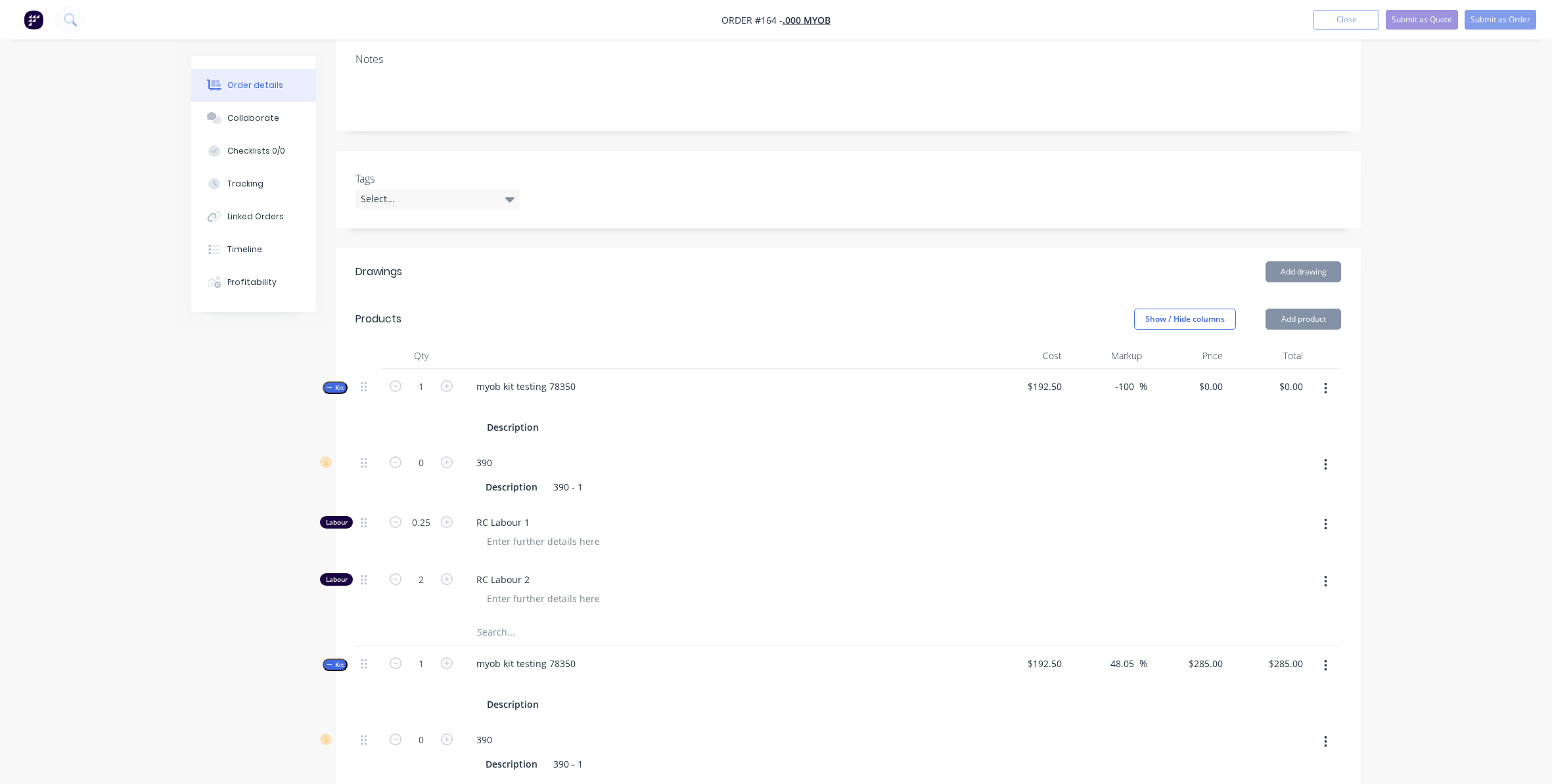
scroll to position [376, 0]
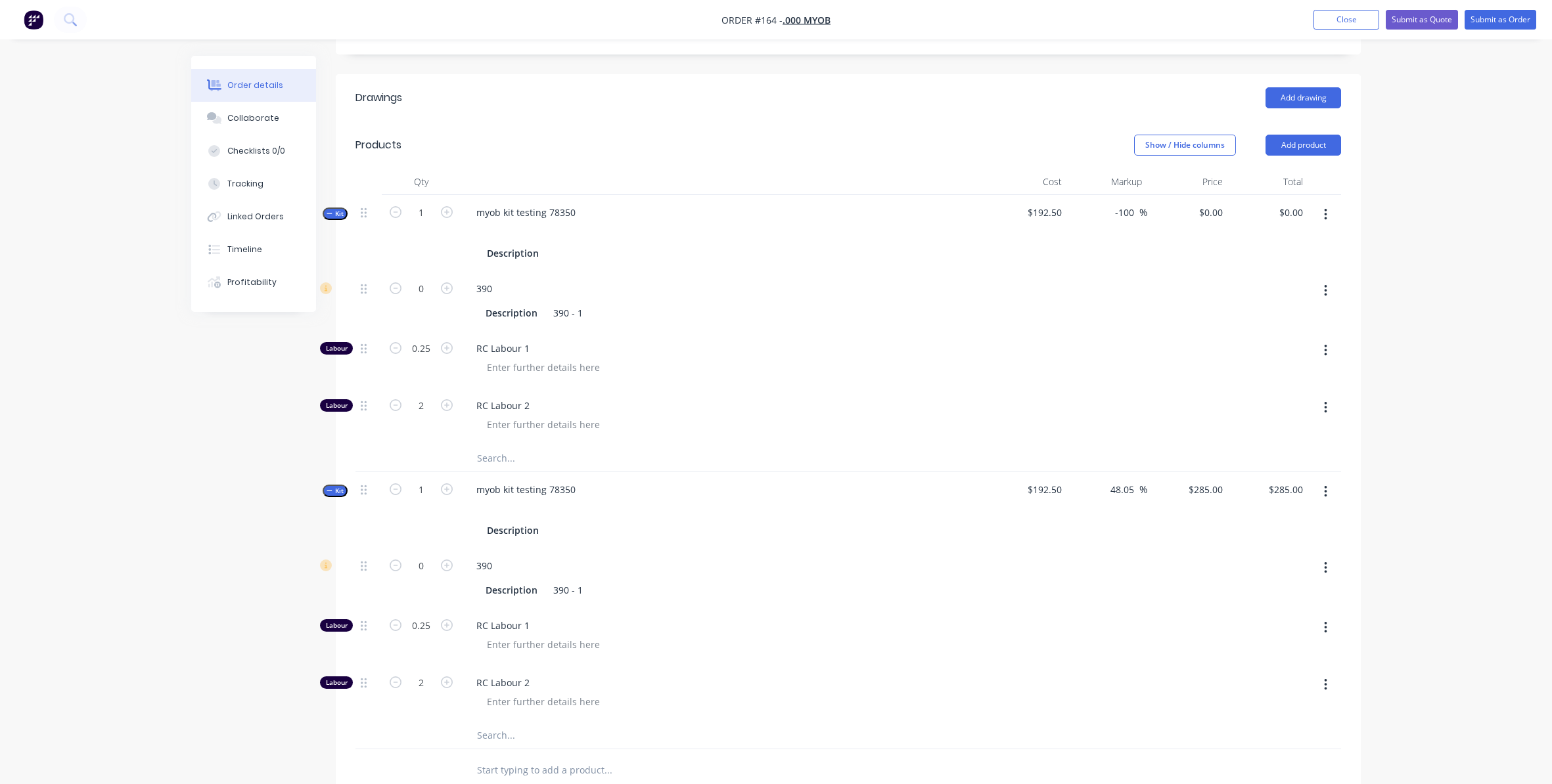
click at [1324, 497] on icon "button" at bounding box center [1325, 491] width 3 height 15
click at [1273, 622] on div "Delete" at bounding box center [1278, 631] width 101 height 19
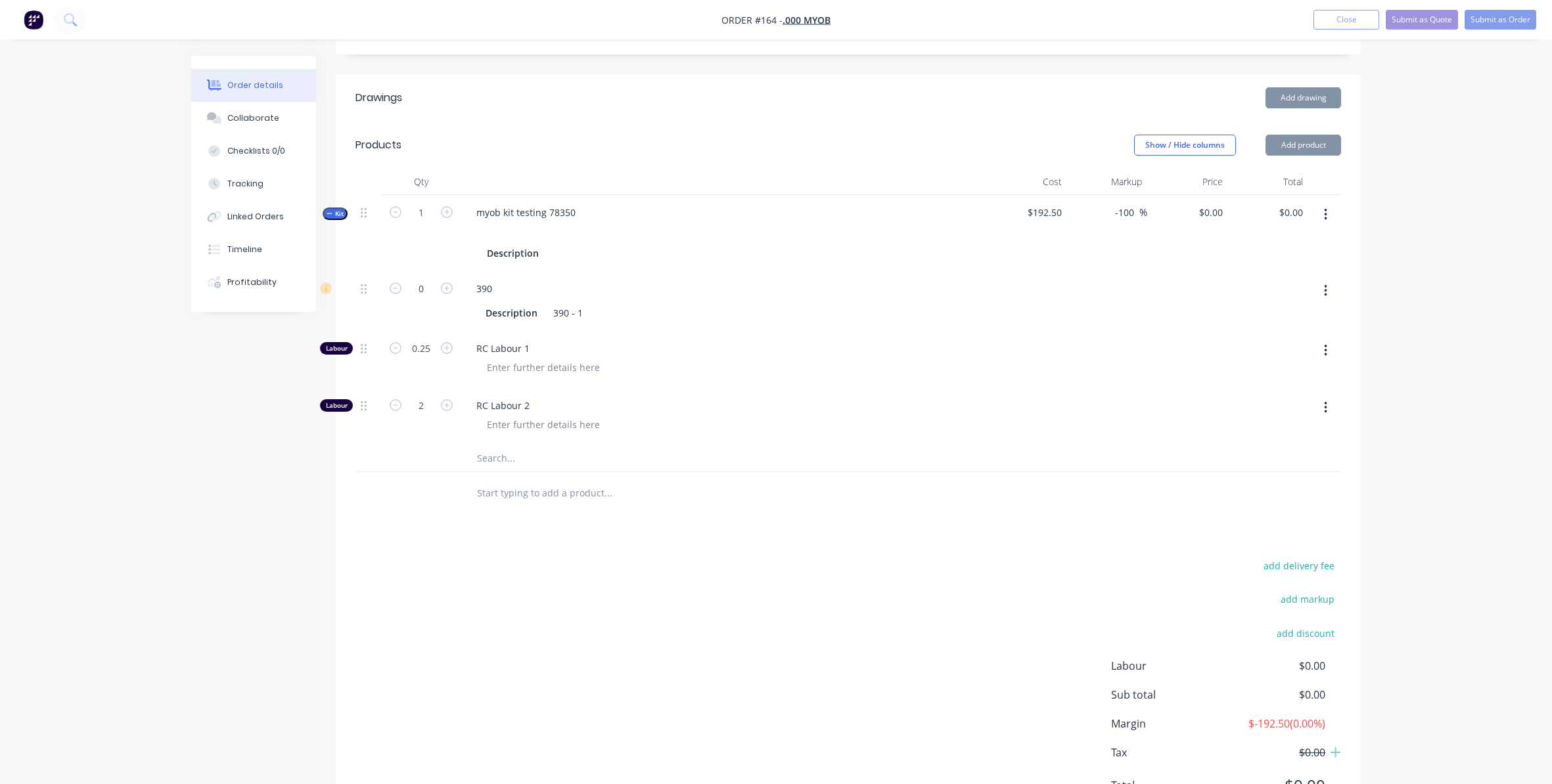
click at [1321, 211] on button "button" at bounding box center [1325, 215] width 31 height 24
click at [1279, 359] on div "Delete" at bounding box center [1278, 354] width 101 height 19
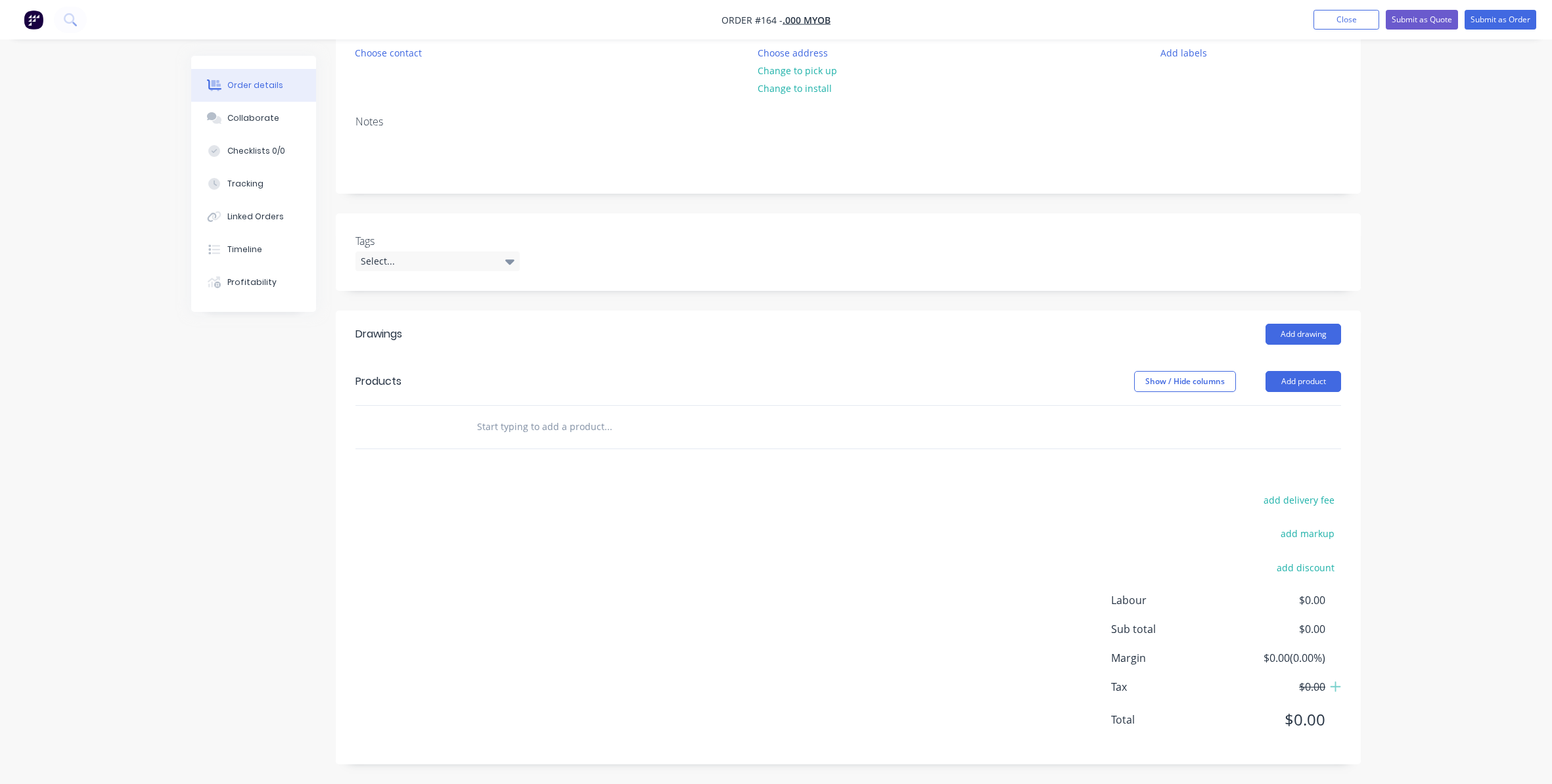
scroll to position [139, 0]
click at [1405, 319] on div "Order details Collaborate Checklists 0/0 Tracking Linked Orders Timeline Profit…" at bounding box center [776, 322] width 1552 height 923
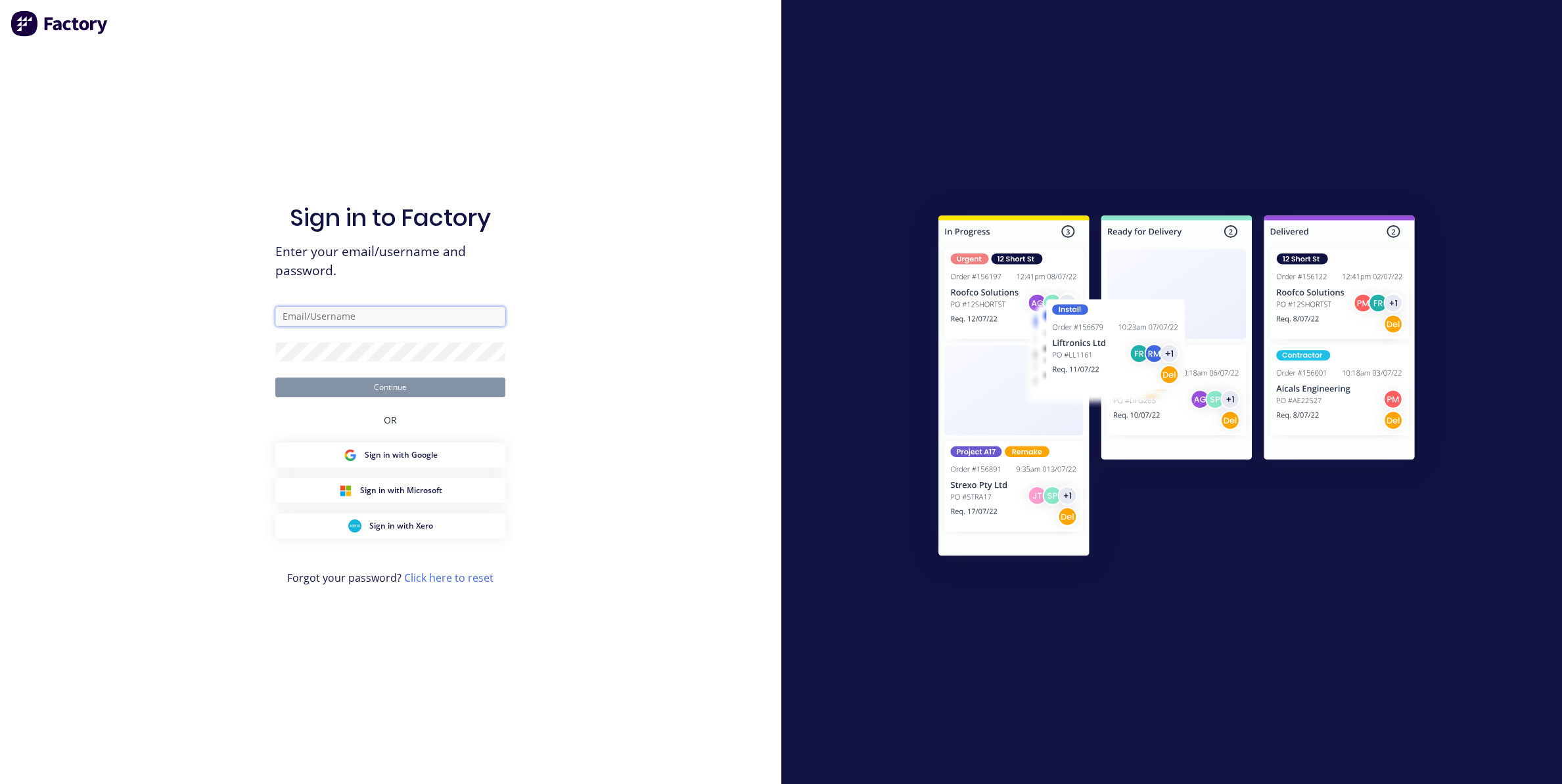
click at [449, 314] on input "text" at bounding box center [390, 317] width 230 height 20
type input "[EMAIL_ADDRESS][DOMAIN_NAME]"
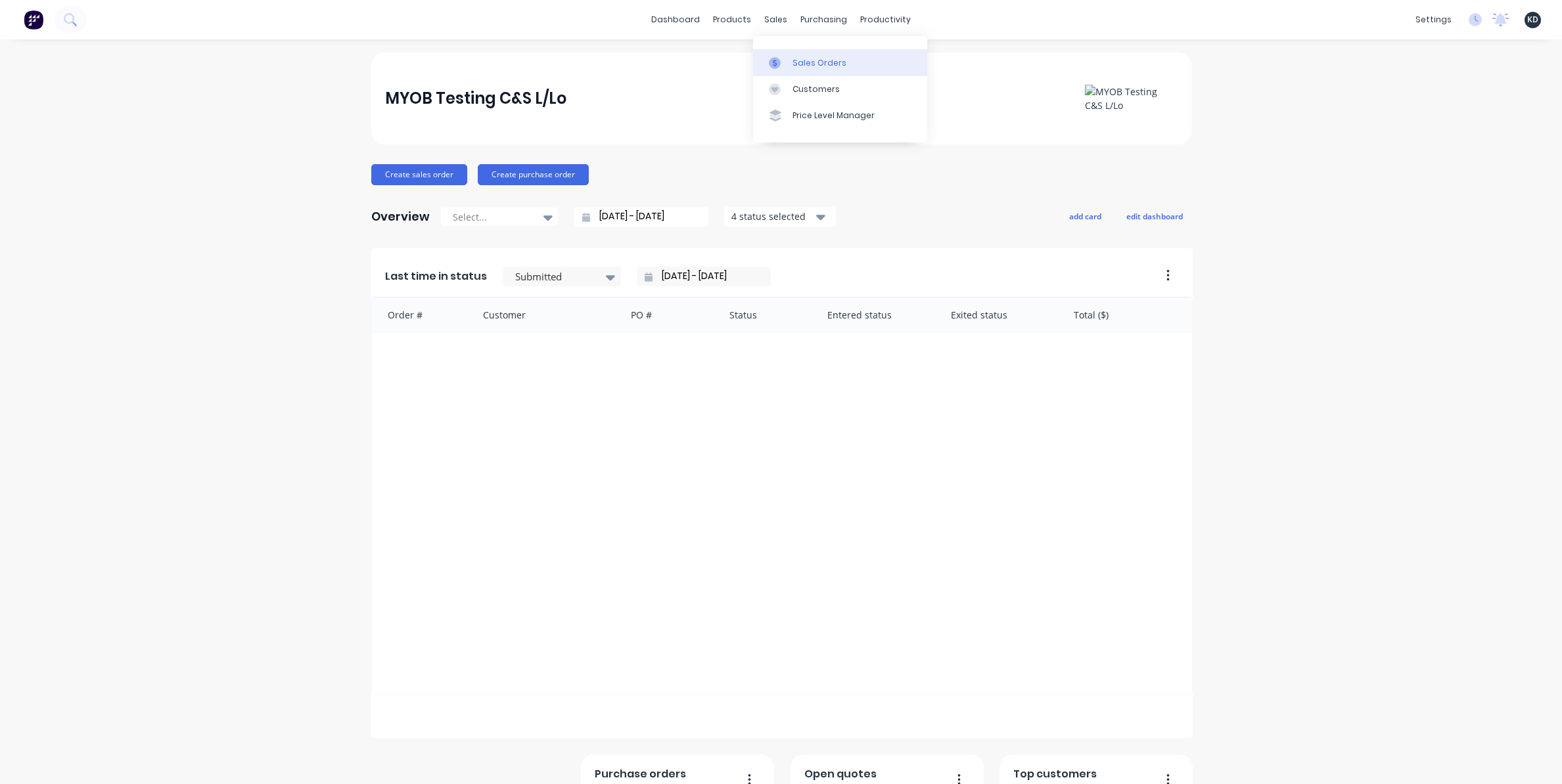
click at [810, 68] on link "Sales Orders" at bounding box center [840, 62] width 174 height 26
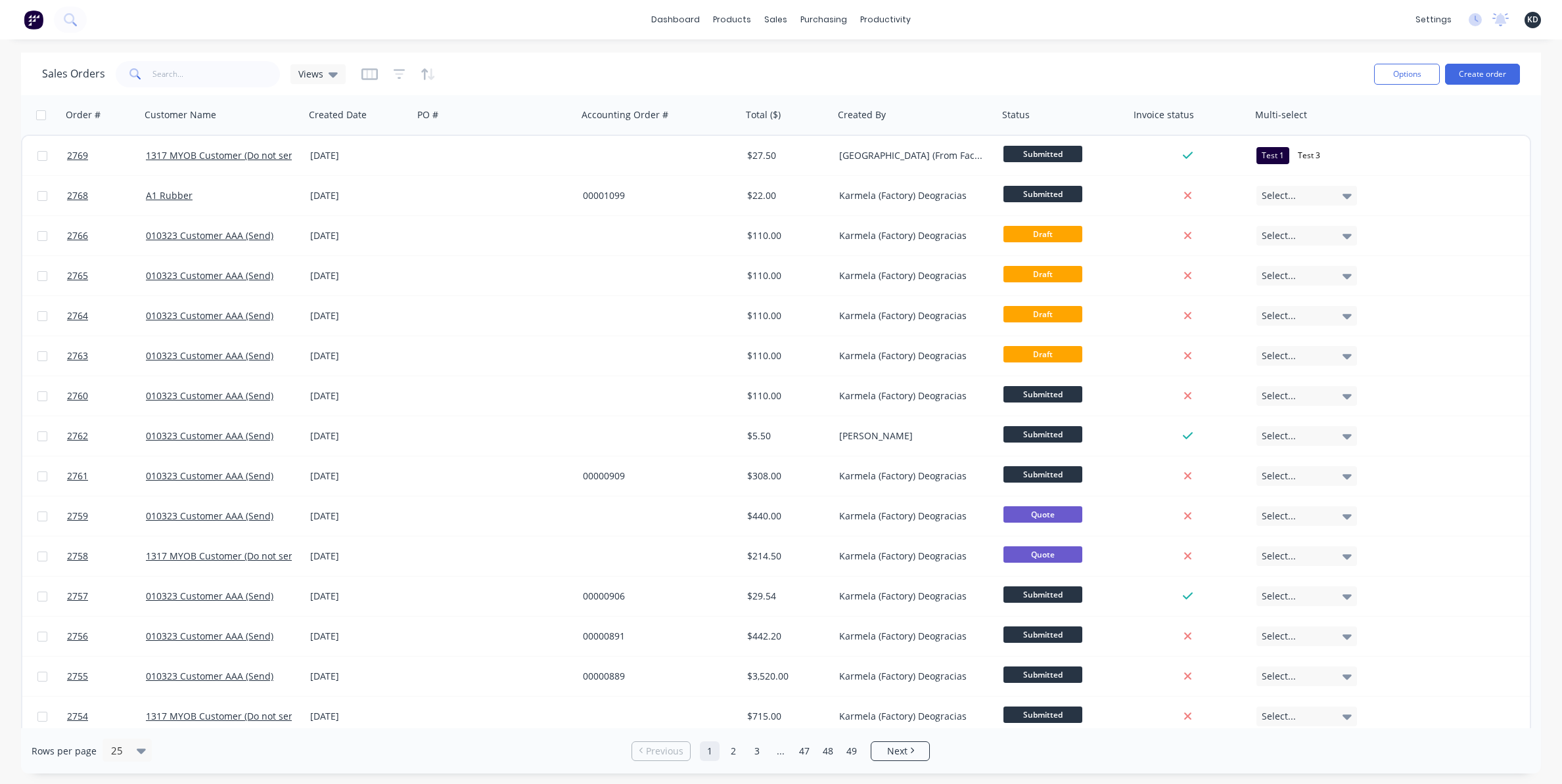
click at [811, 67] on div "Sales Orders Views" at bounding box center [702, 74] width 1321 height 32
click at [919, 56] on div "Sales Orders Views Options Create order" at bounding box center [781, 74] width 1520 height 43
